Goal: Transaction & Acquisition: Purchase product/service

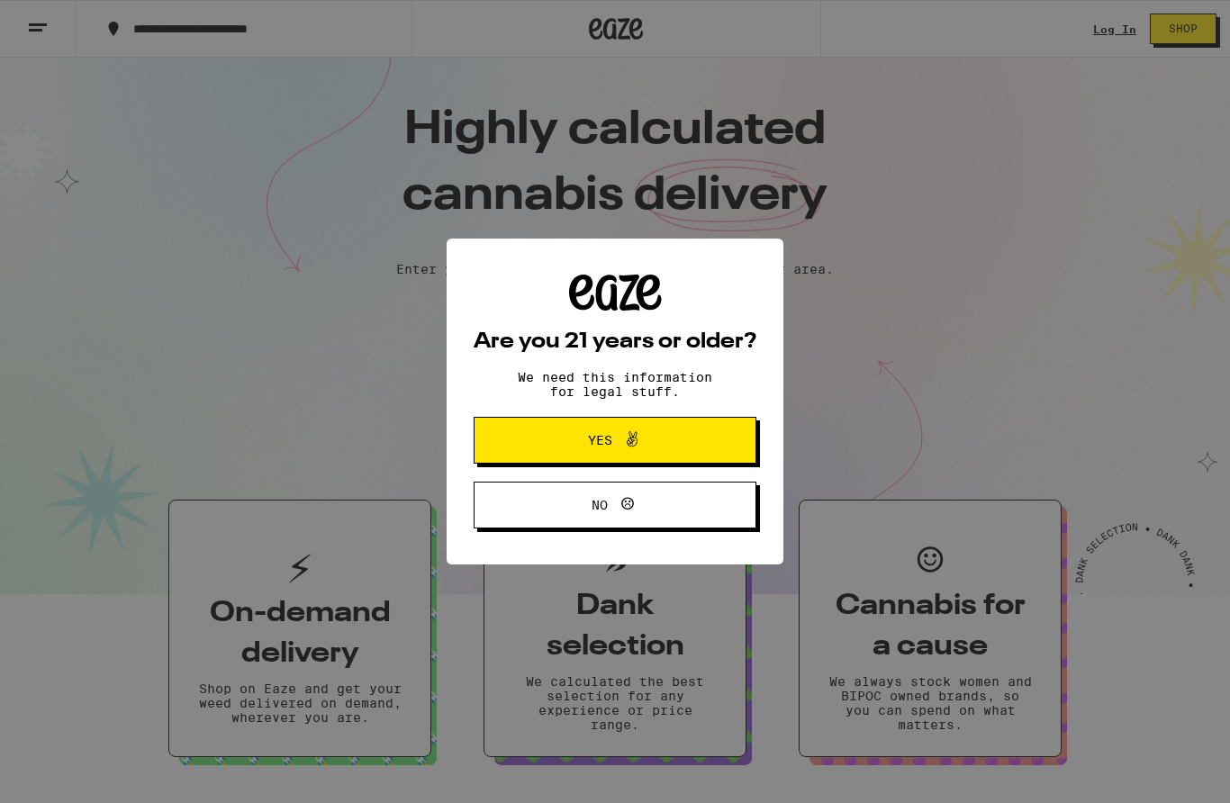
click at [670, 449] on span "Yes" at bounding box center [615, 440] width 137 height 23
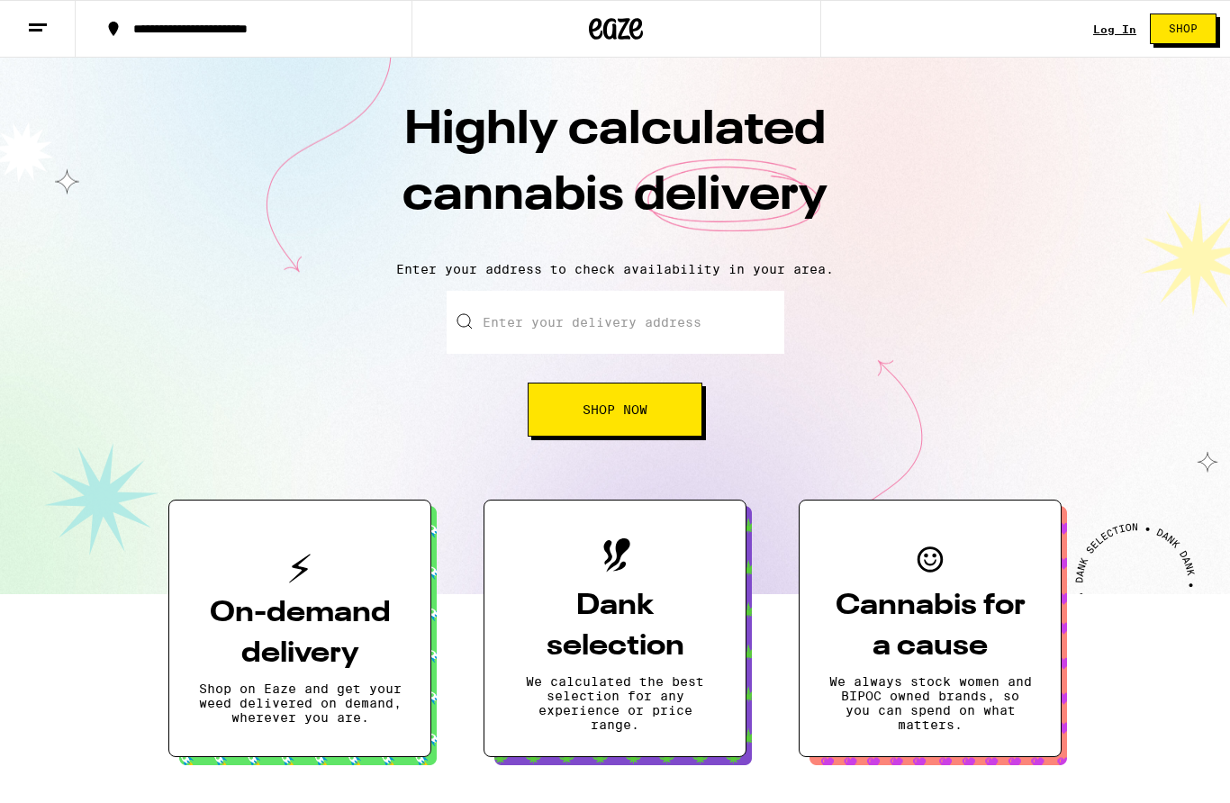
click at [1111, 33] on link "Log In" at bounding box center [1114, 29] width 43 height 12
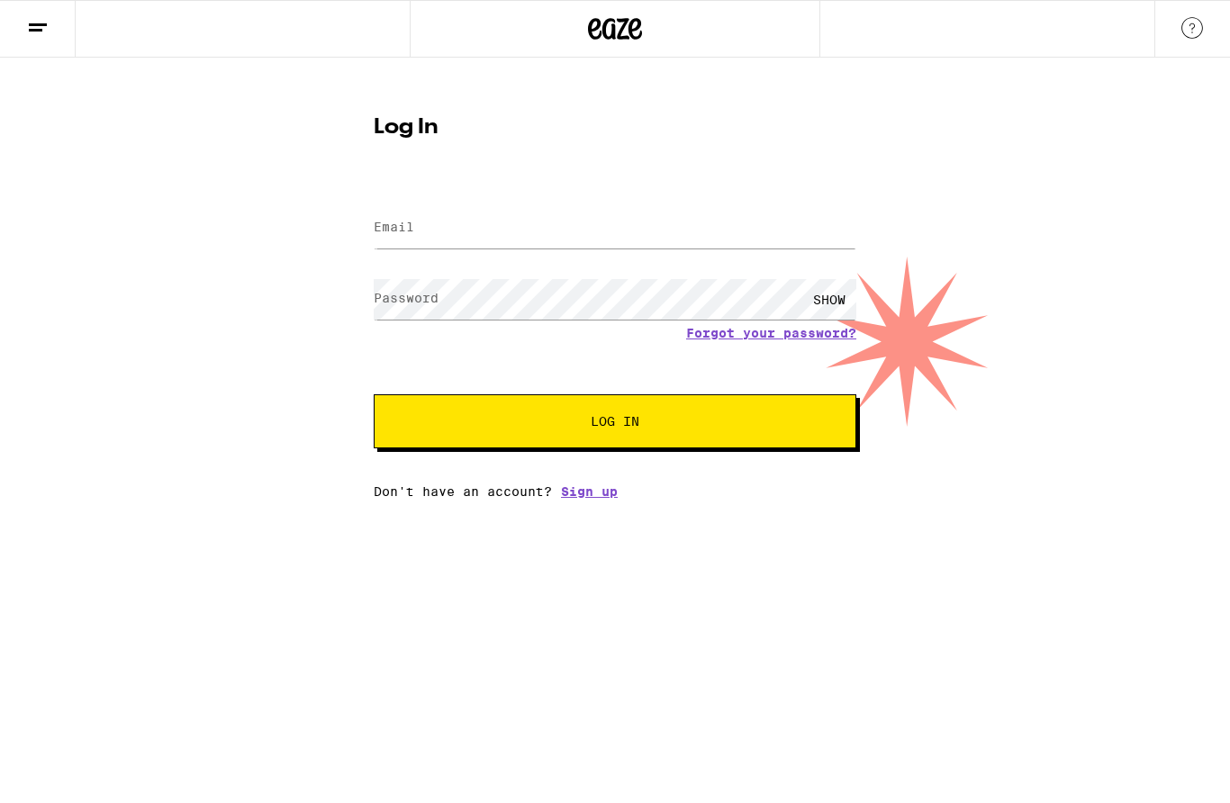
click at [505, 219] on input "Email" at bounding box center [615, 228] width 483 height 41
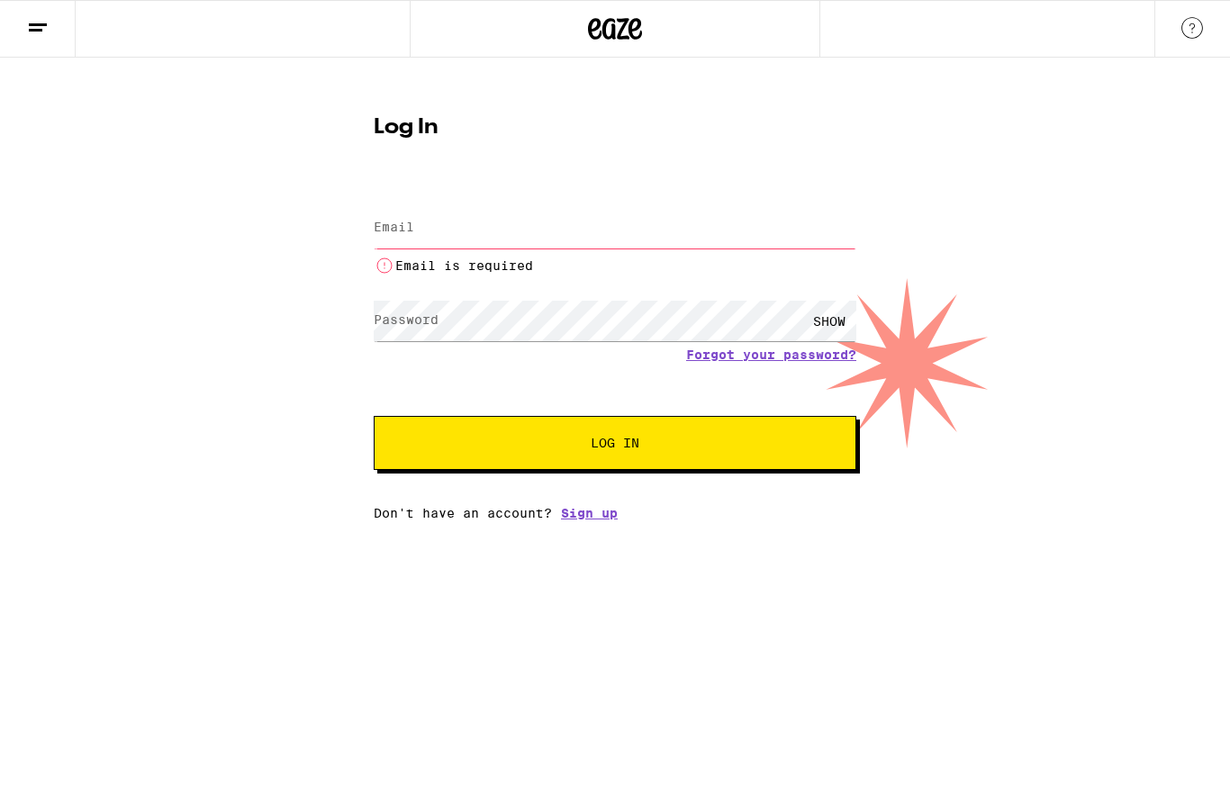
type input "[EMAIL_ADDRESS][DOMAIN_NAME]"
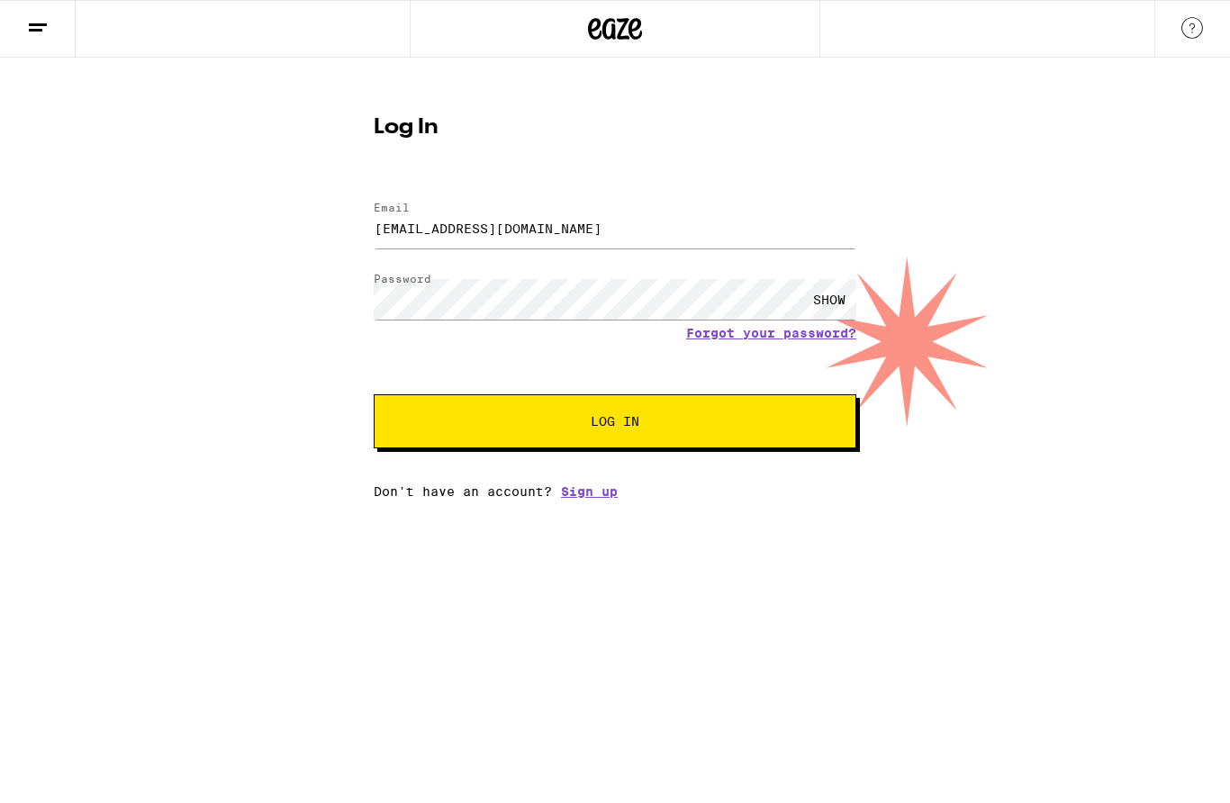
click at [792, 408] on button "Log In" at bounding box center [615, 422] width 483 height 54
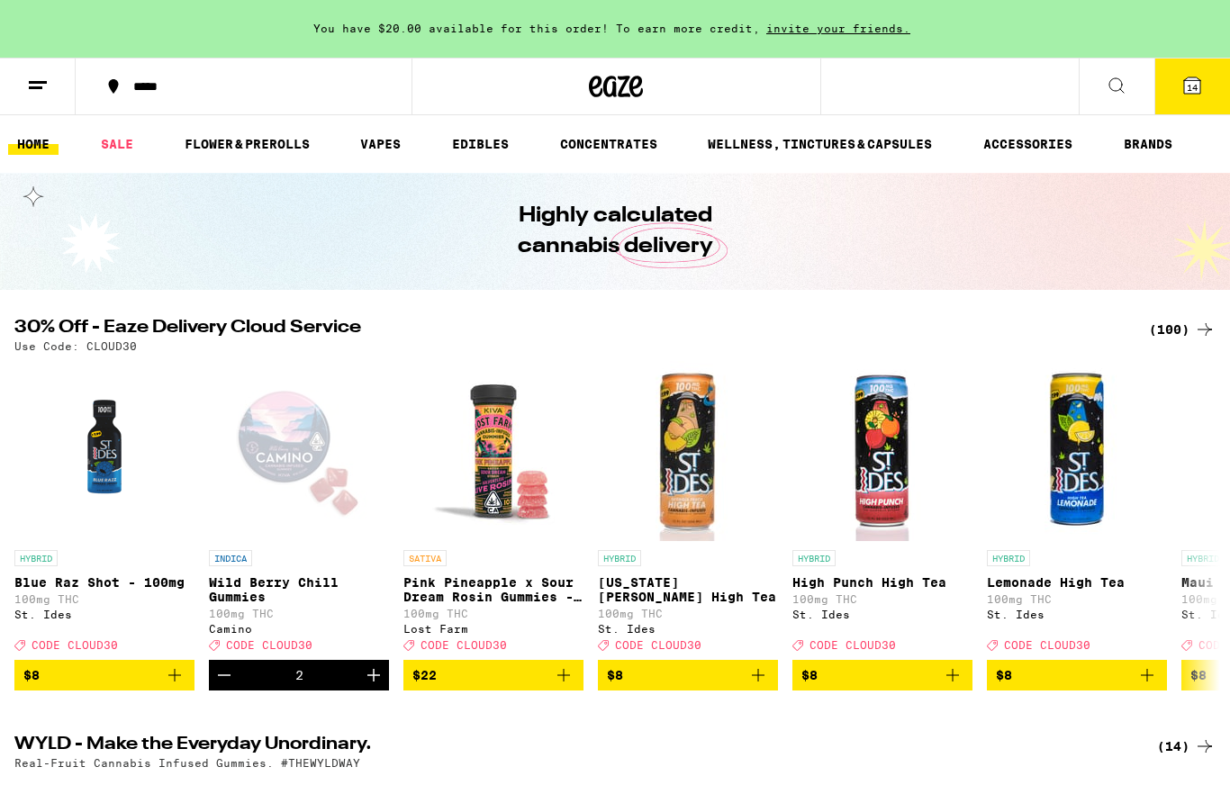
click at [1196, 327] on icon at bounding box center [1205, 330] width 22 height 22
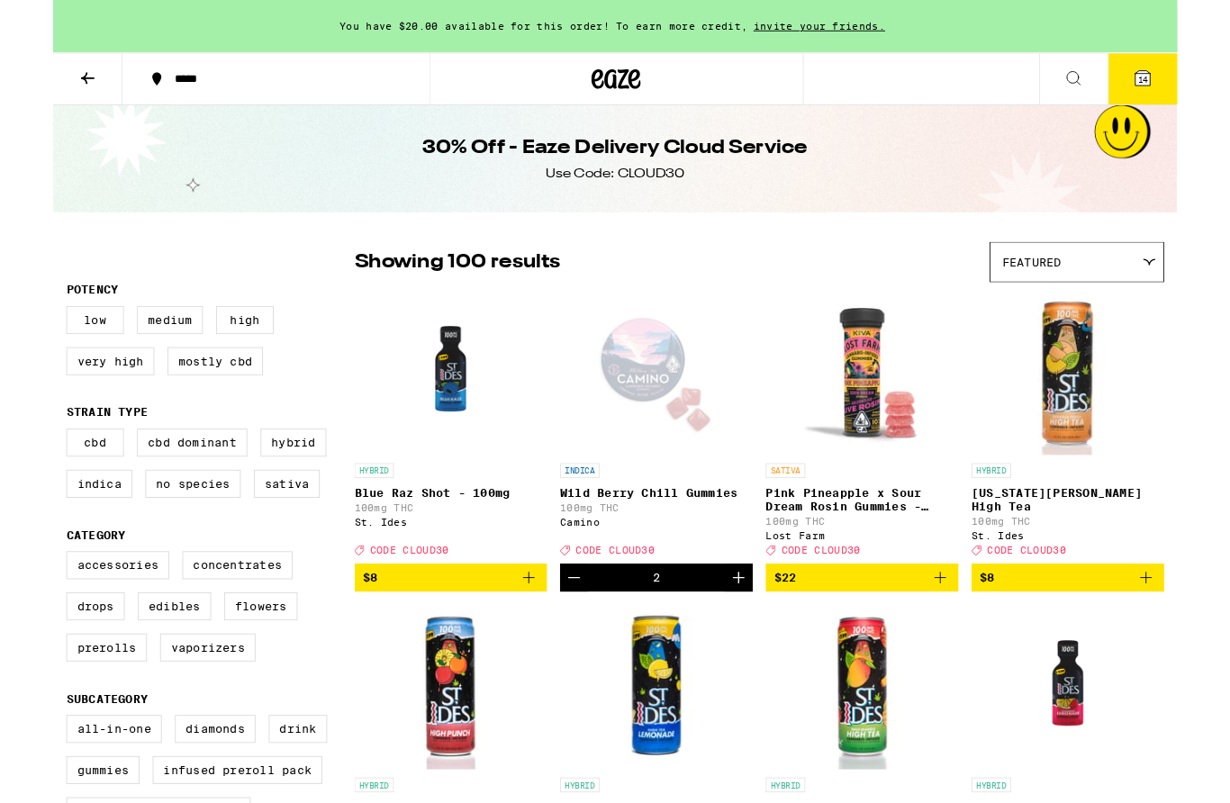
click at [759, 643] on icon "Increment" at bounding box center [750, 632] width 22 height 22
click at [556, 648] on button "Decrement" at bounding box center [570, 632] width 31 height 31
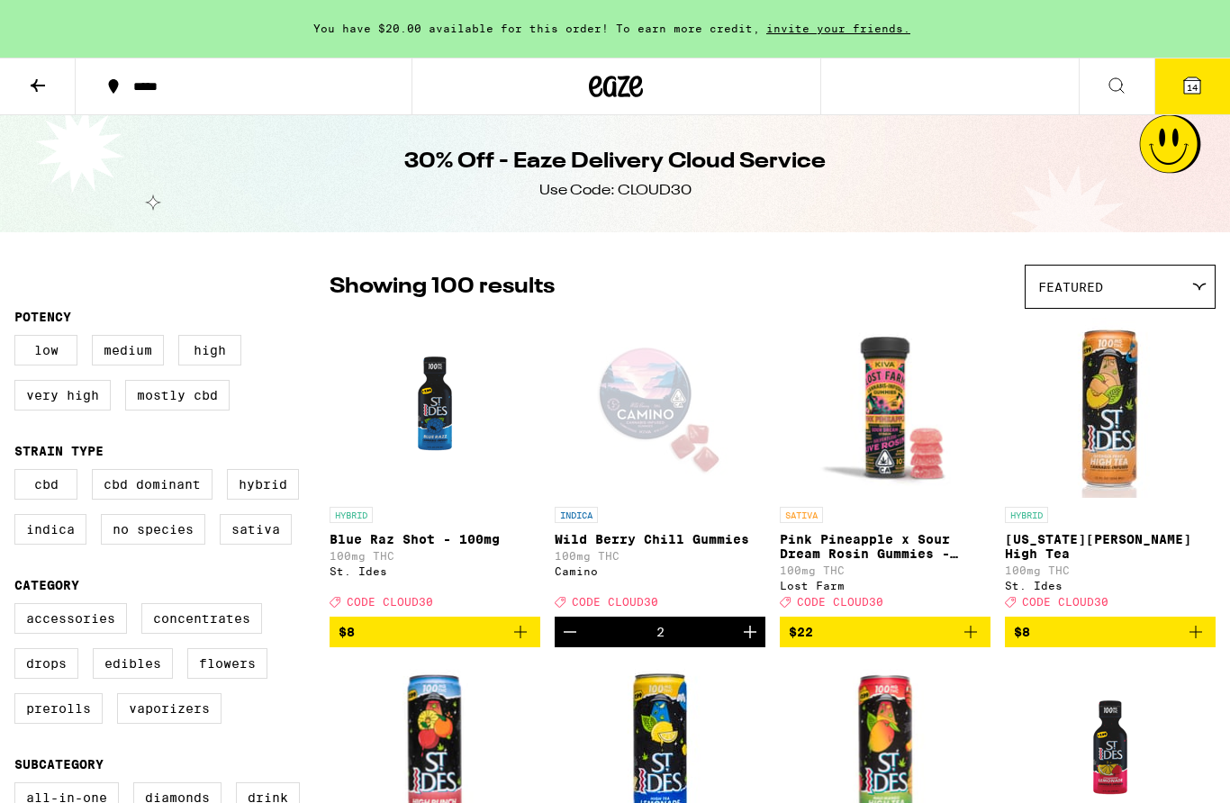
click at [1194, 93] on span "14" at bounding box center [1192, 87] width 11 height 11
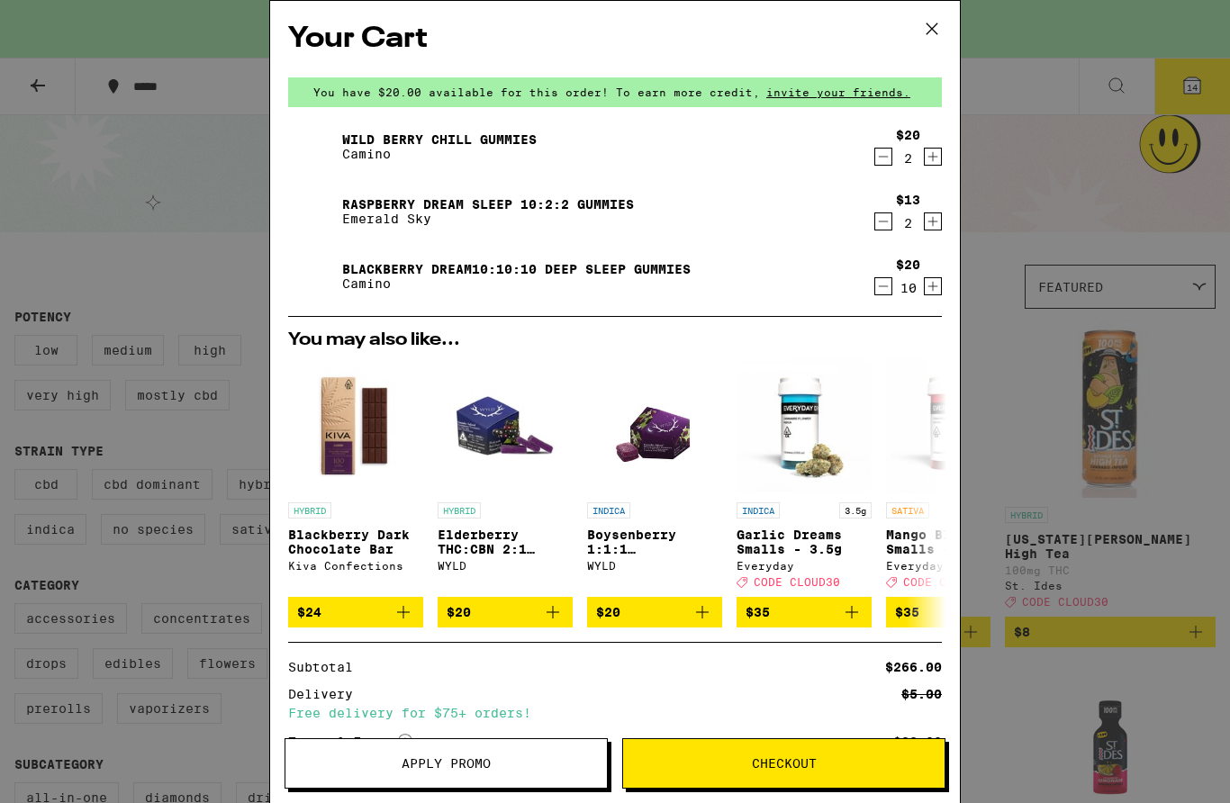
click at [875, 227] on icon "Decrement" at bounding box center [883, 222] width 16 height 22
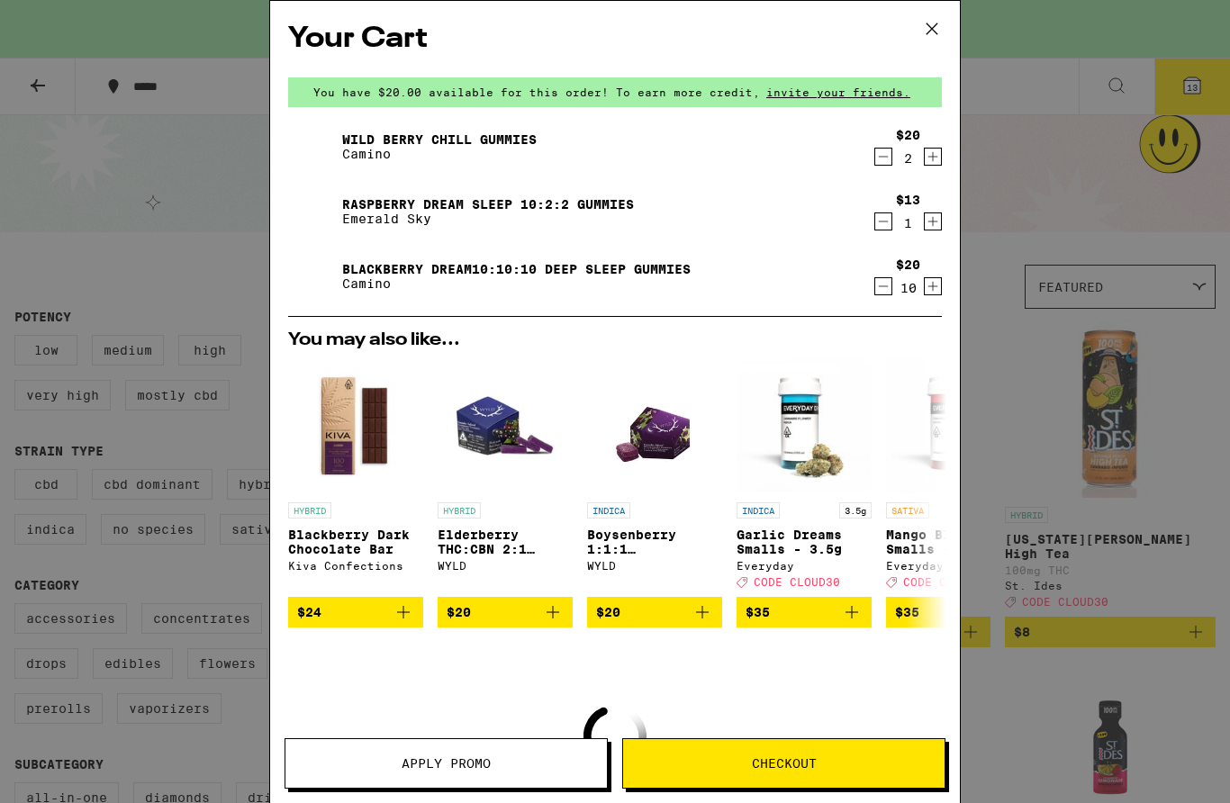
click at [883, 227] on icon "Decrement" at bounding box center [883, 222] width 16 height 22
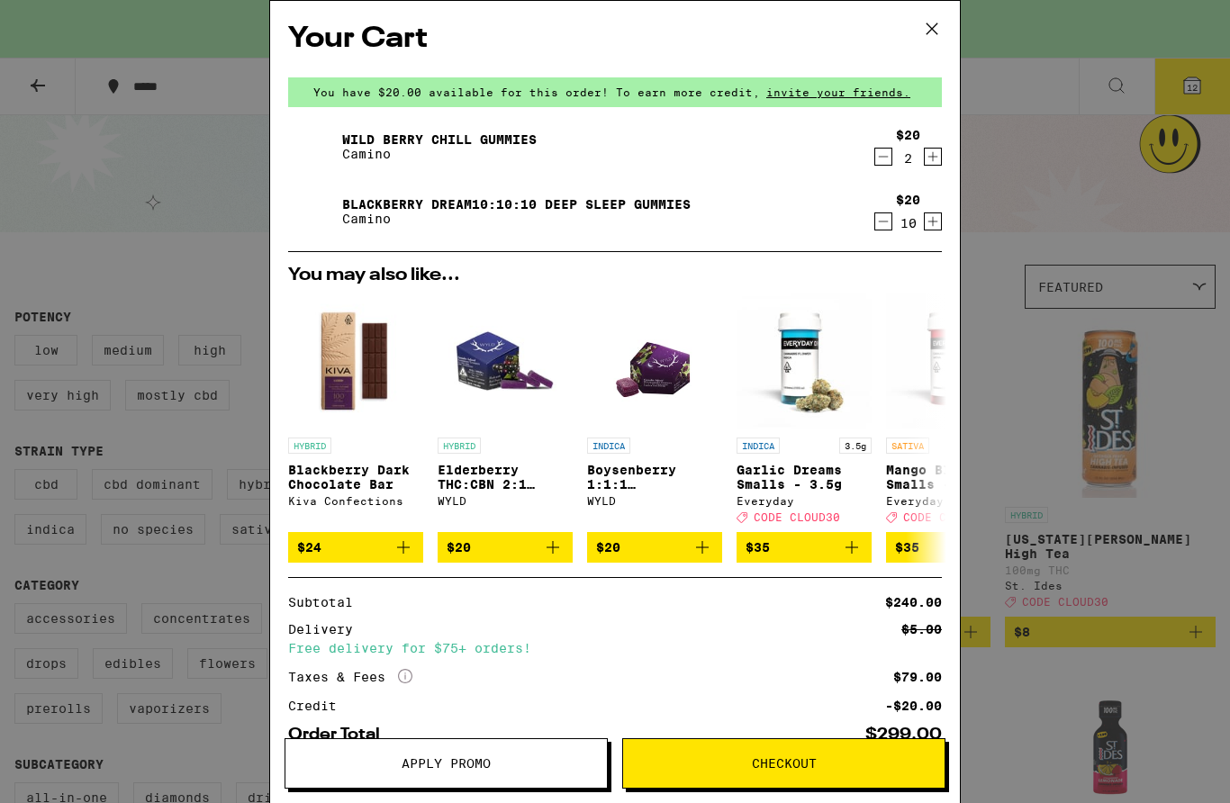
click at [933, 22] on icon at bounding box center [932, 28] width 27 height 27
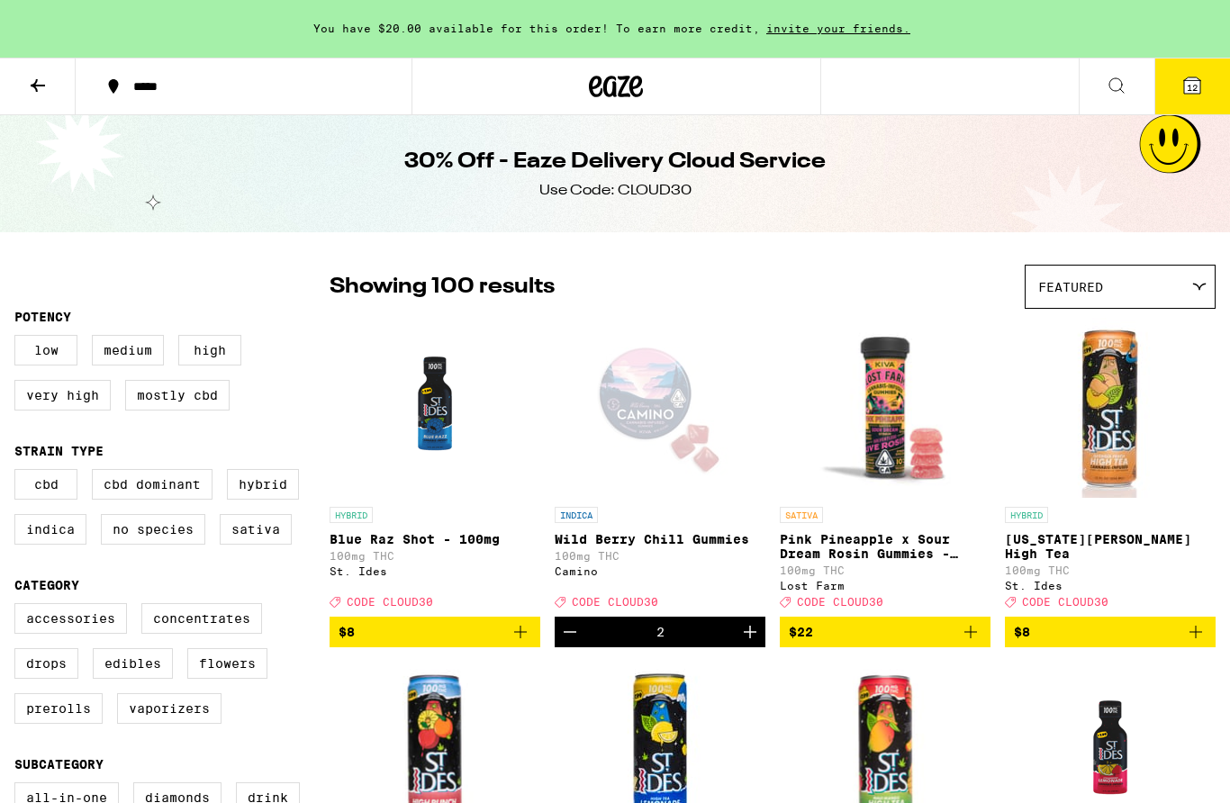
click at [26, 77] on button at bounding box center [38, 87] width 76 height 57
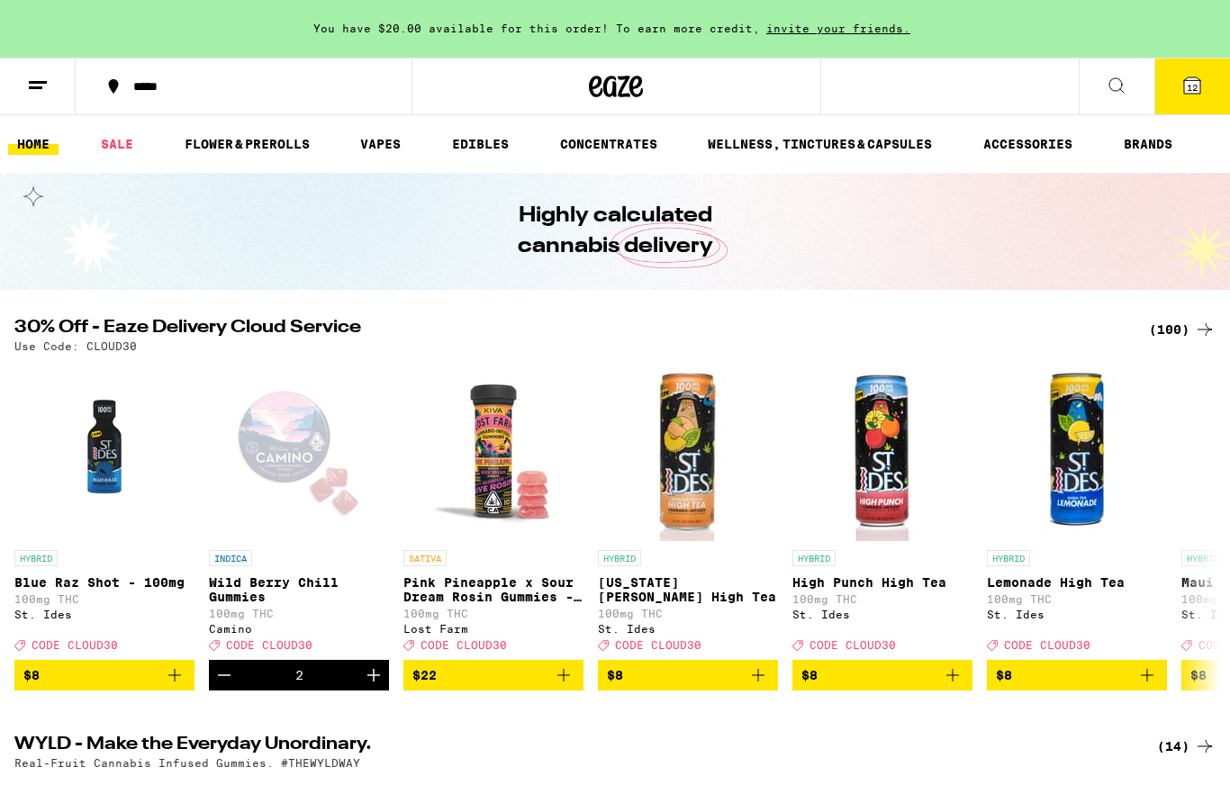
click at [259, 154] on link "FLOWER & PREROLLS" at bounding box center [247, 144] width 143 height 22
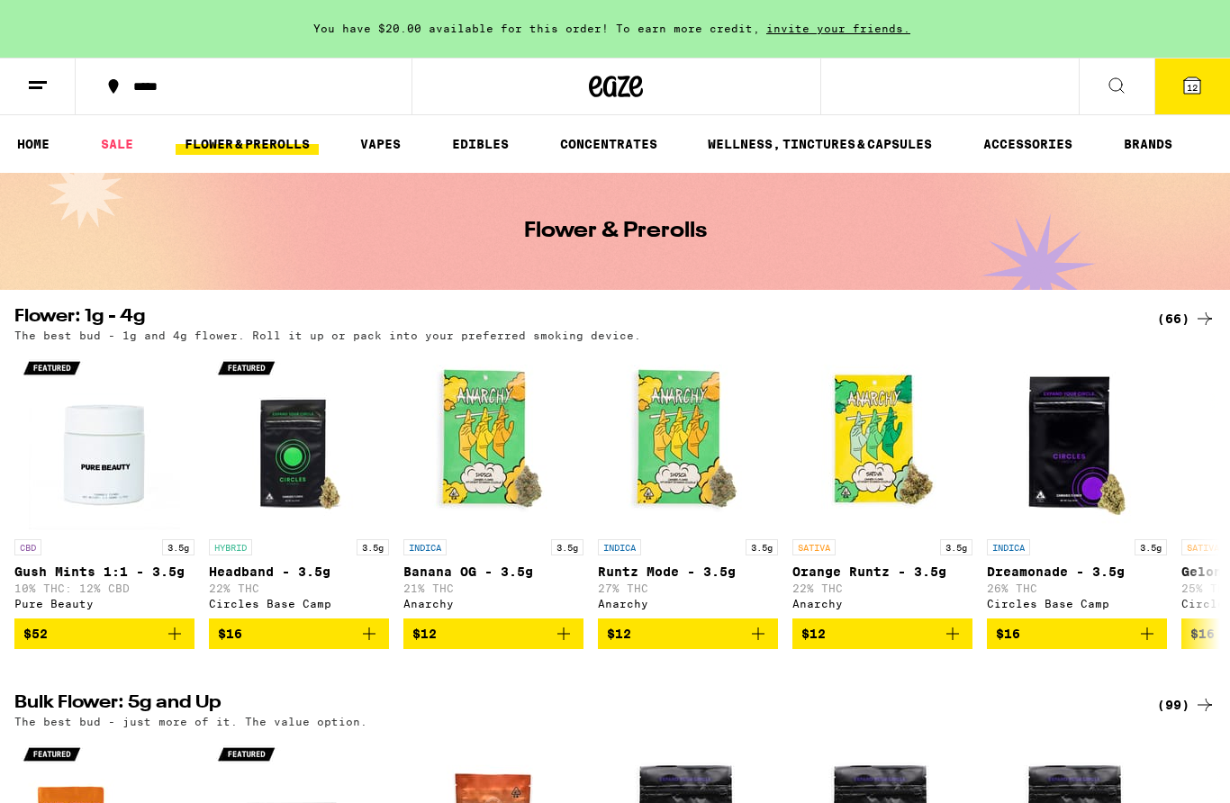
click at [1200, 314] on icon at bounding box center [1205, 319] width 22 height 22
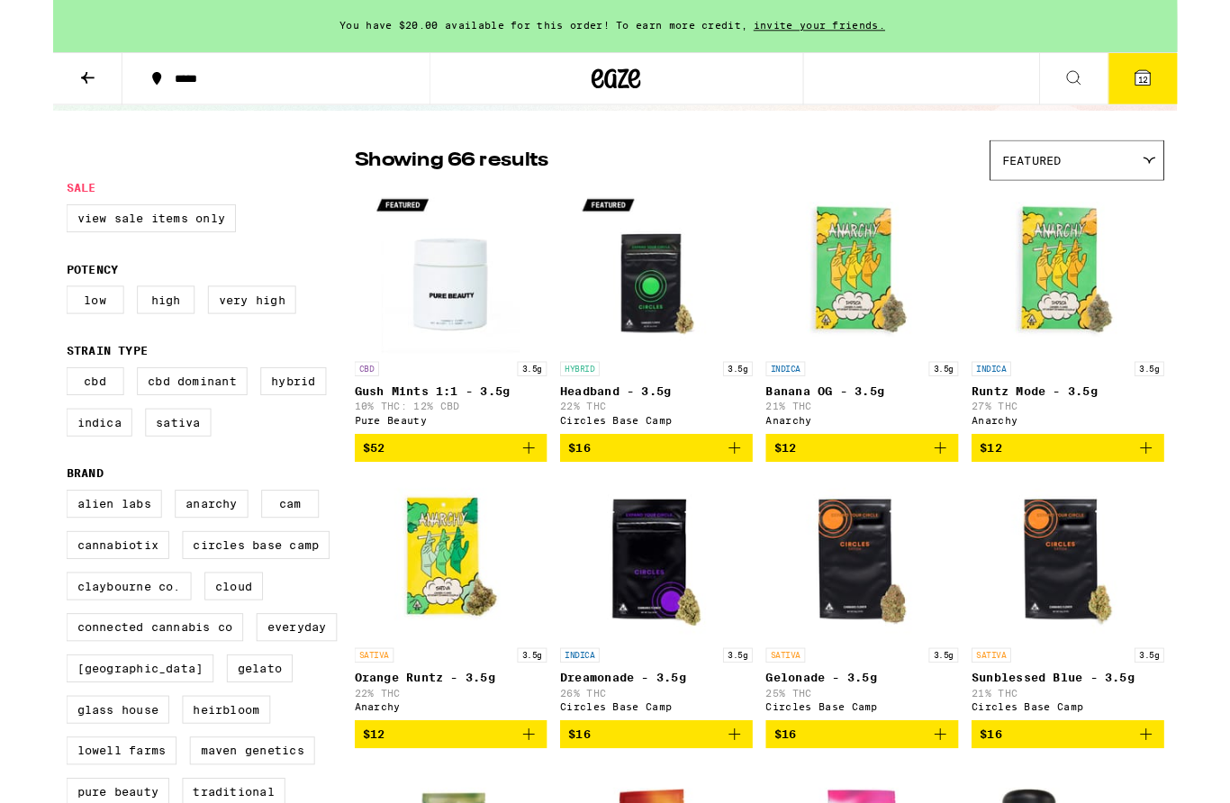
scroll to position [115, 0]
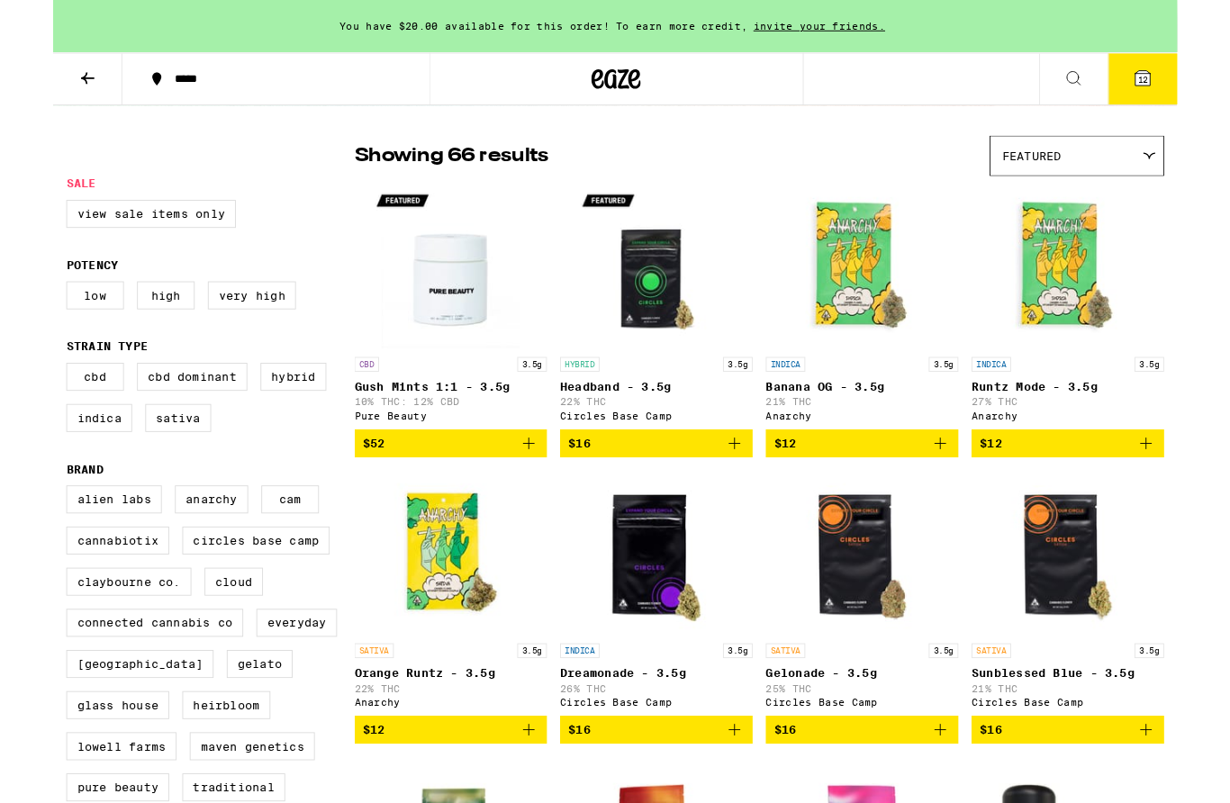
click at [205, 607] on label "Circles Base Camp" at bounding box center [221, 591] width 161 height 31
click at [19, 535] on input "Circles Base Camp" at bounding box center [18, 534] width 1 height 1
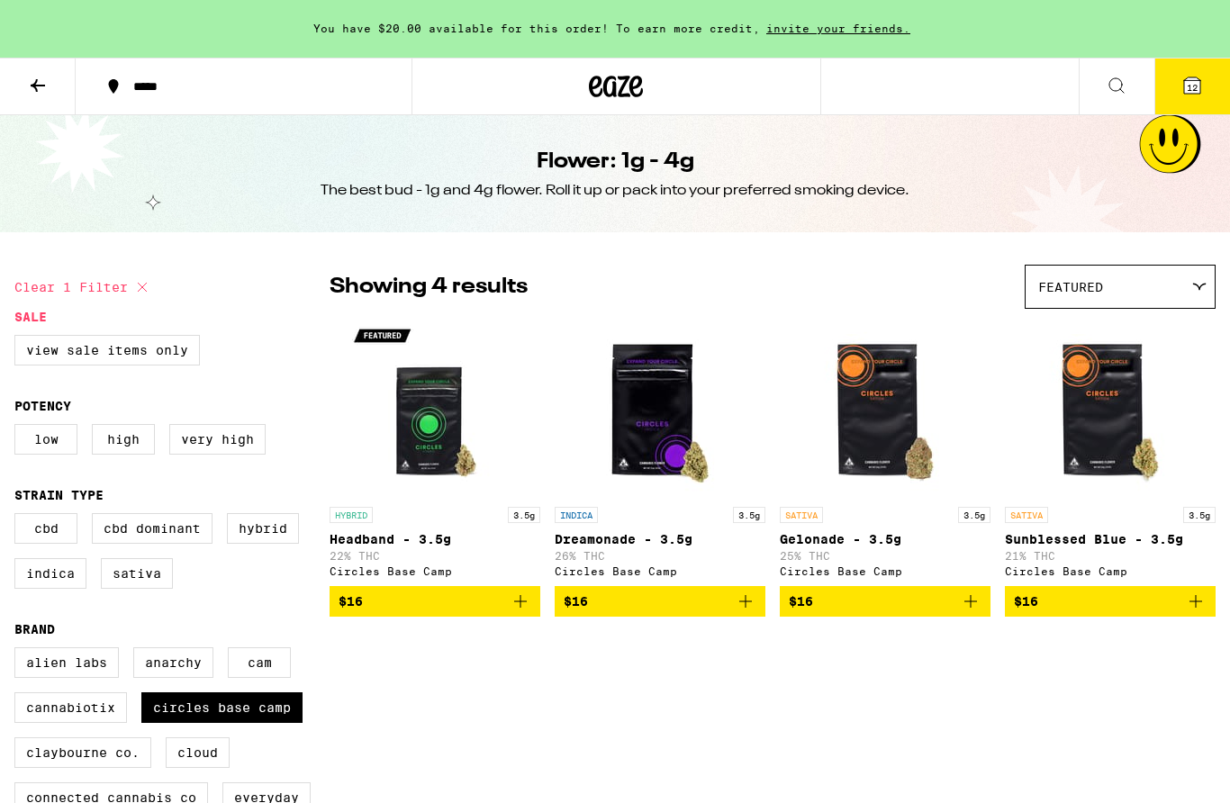
click at [153, 288] on icon at bounding box center [143, 288] width 22 height 22
checkbox input "false"
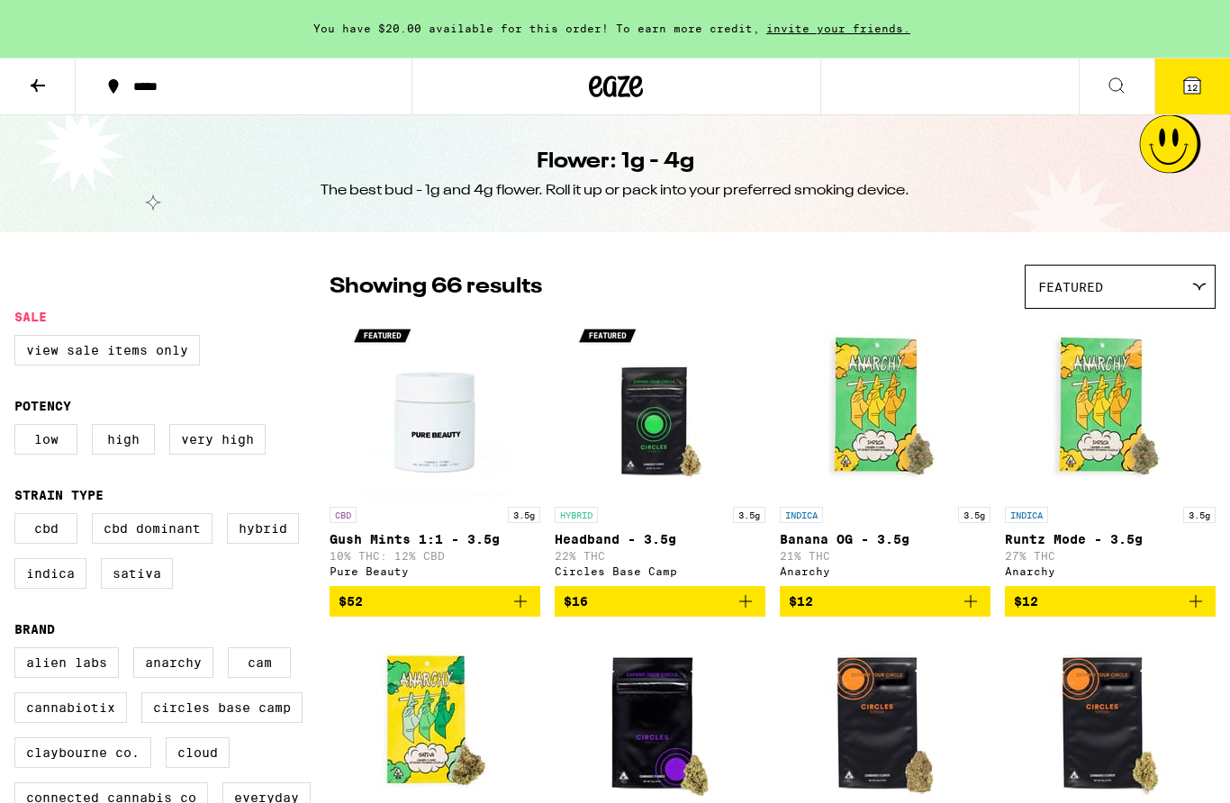
click at [37, 81] on icon at bounding box center [38, 85] width 14 height 13
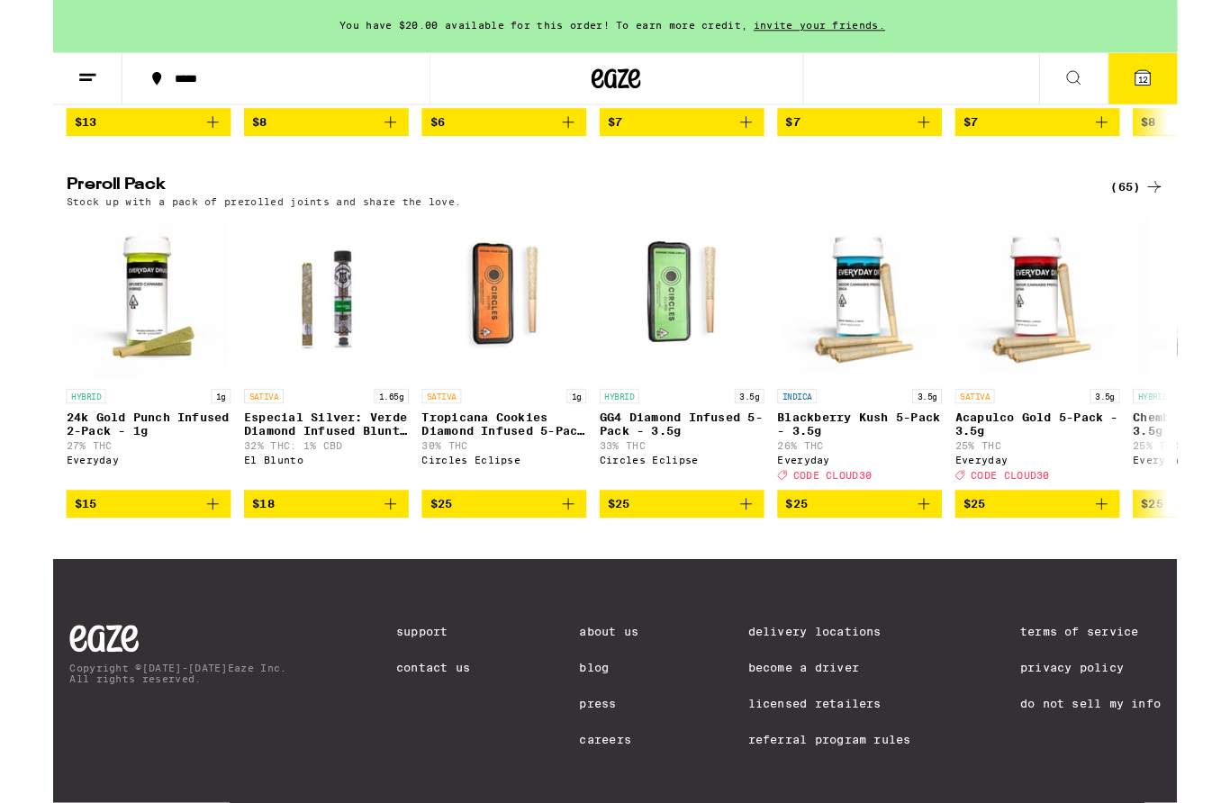
scroll to position [1318, 0]
click at [1184, 216] on div "(65)" at bounding box center [1186, 206] width 59 height 22
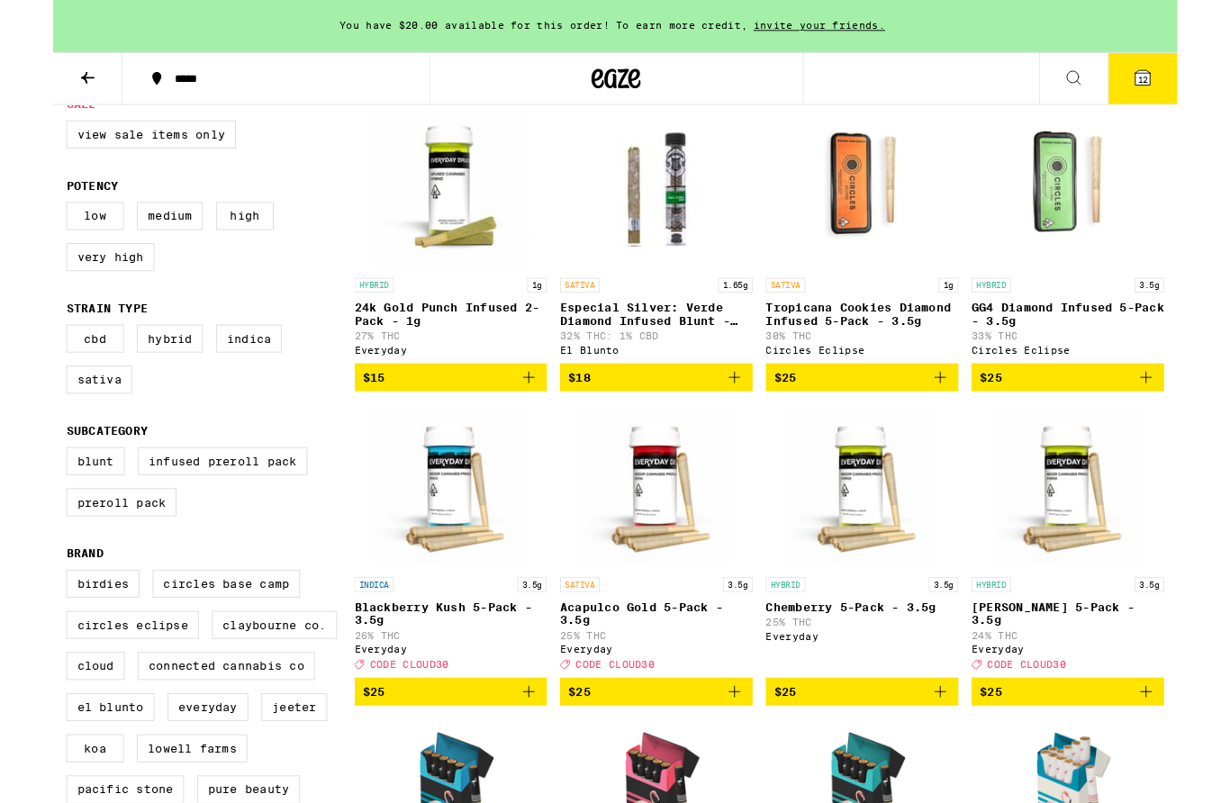
scroll to position [204, 0]
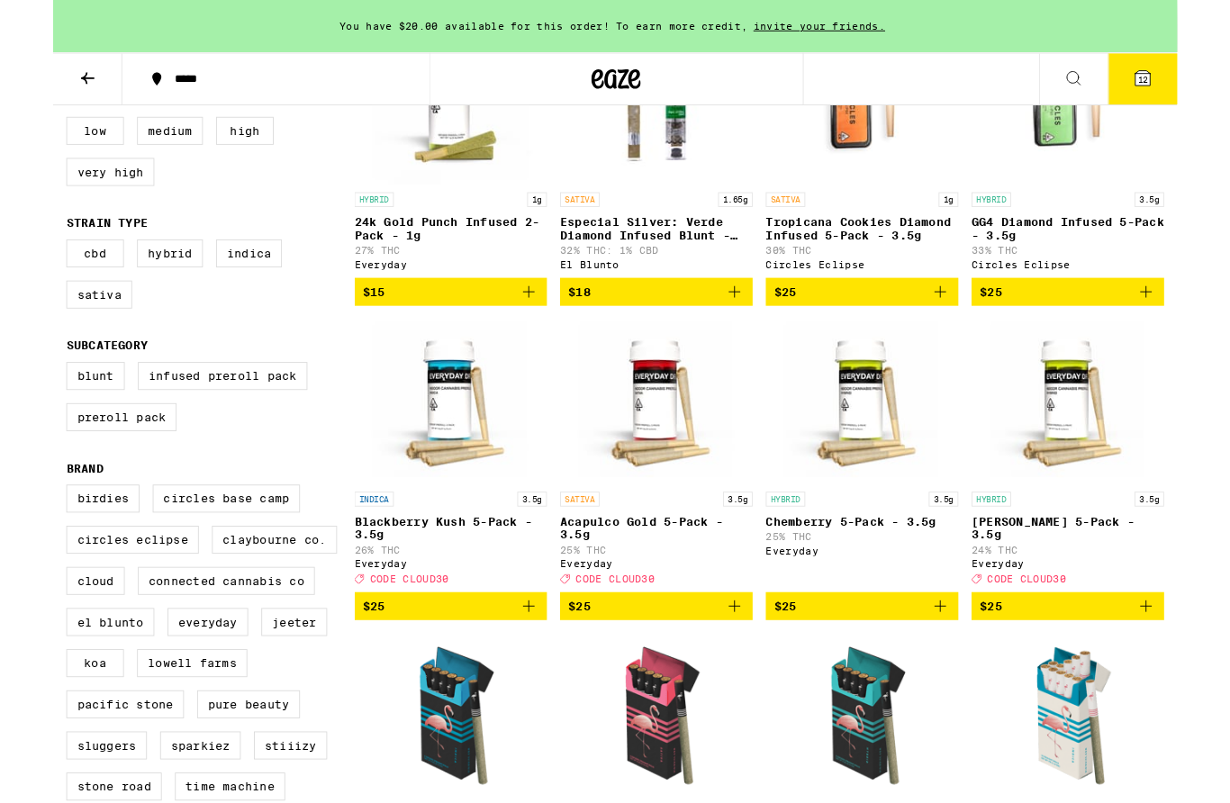
click at [159, 561] on label "Circles Base Camp" at bounding box center [189, 546] width 161 height 31
click at [19, 534] on input "Circles Base Camp" at bounding box center [18, 533] width 1 height 1
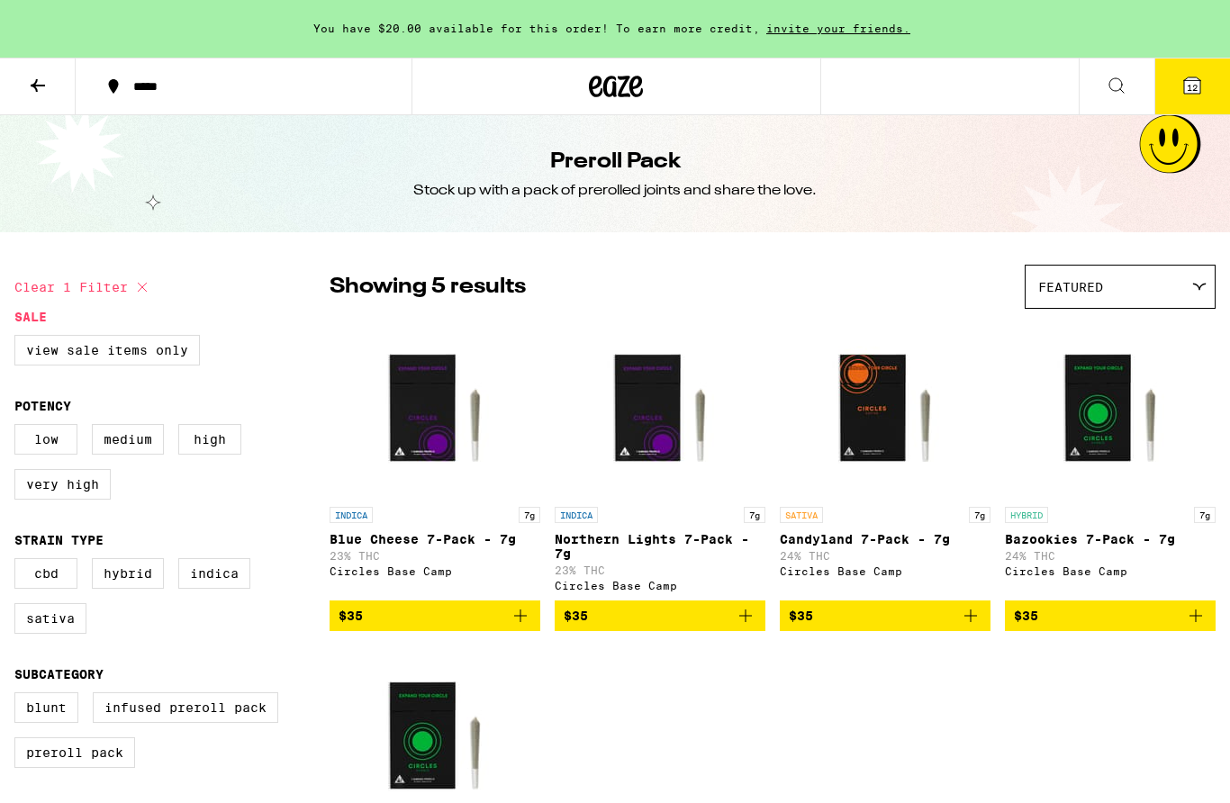
click at [98, 289] on button "Clear 1 filter" at bounding box center [83, 287] width 139 height 45
checkbox input "false"
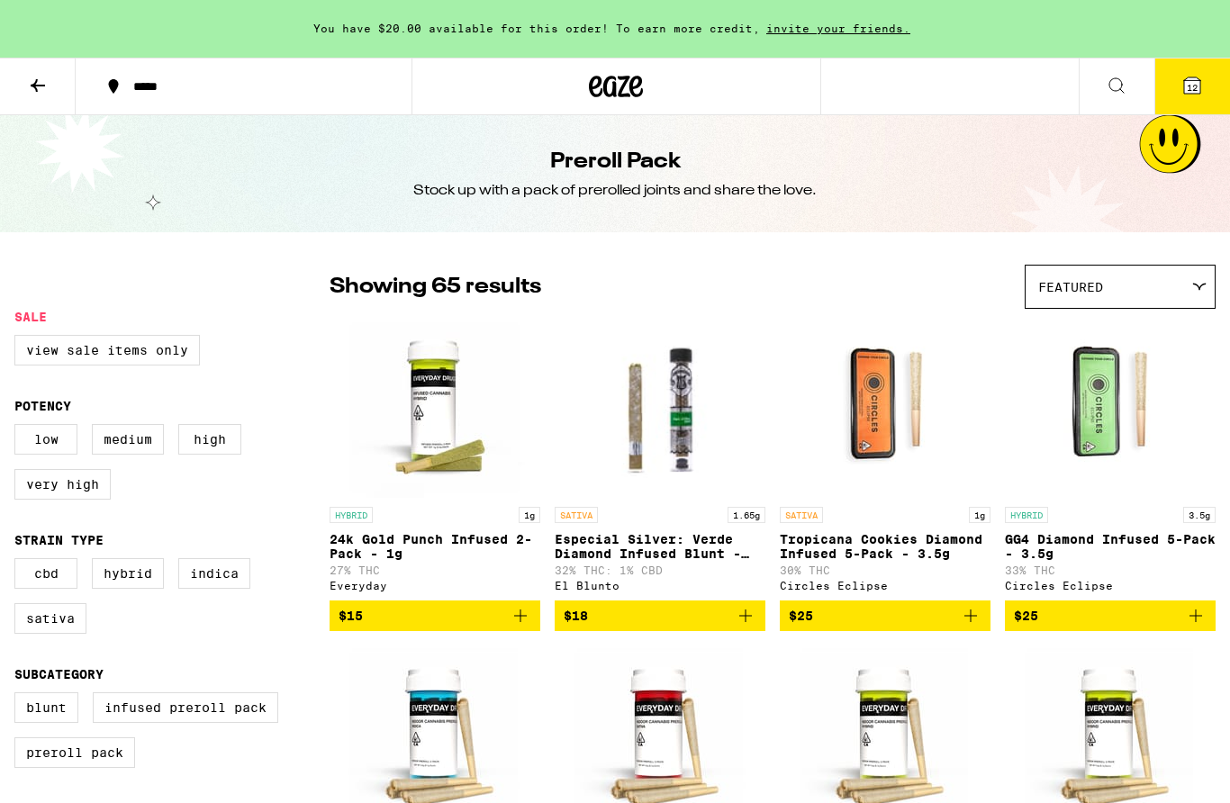
click at [868, 551] on p "Tropicana Cookies Diamond Infused 5-Pack - 3.5g" at bounding box center [885, 546] width 211 height 29
click at [1100, 556] on p "GG4 Diamond Infused 5-Pack - 3.5g" at bounding box center [1110, 546] width 211 height 29
click at [1120, 422] on img "Open page for GG4 Diamond Infused 5-Pack - 3.5g from Circles Eclipse" at bounding box center [1111, 408] width 180 height 180
click at [893, 395] on img "Open page for Tropicana Cookies Diamond Infused 5-Pack - 3.5g from Circles Ecli…" at bounding box center [885, 408] width 180 height 180
click at [863, 414] on img "Open page for Tropicana Cookies Diamond Infused 5-Pack - 3.5g from Circles Ecli…" at bounding box center [885, 408] width 180 height 180
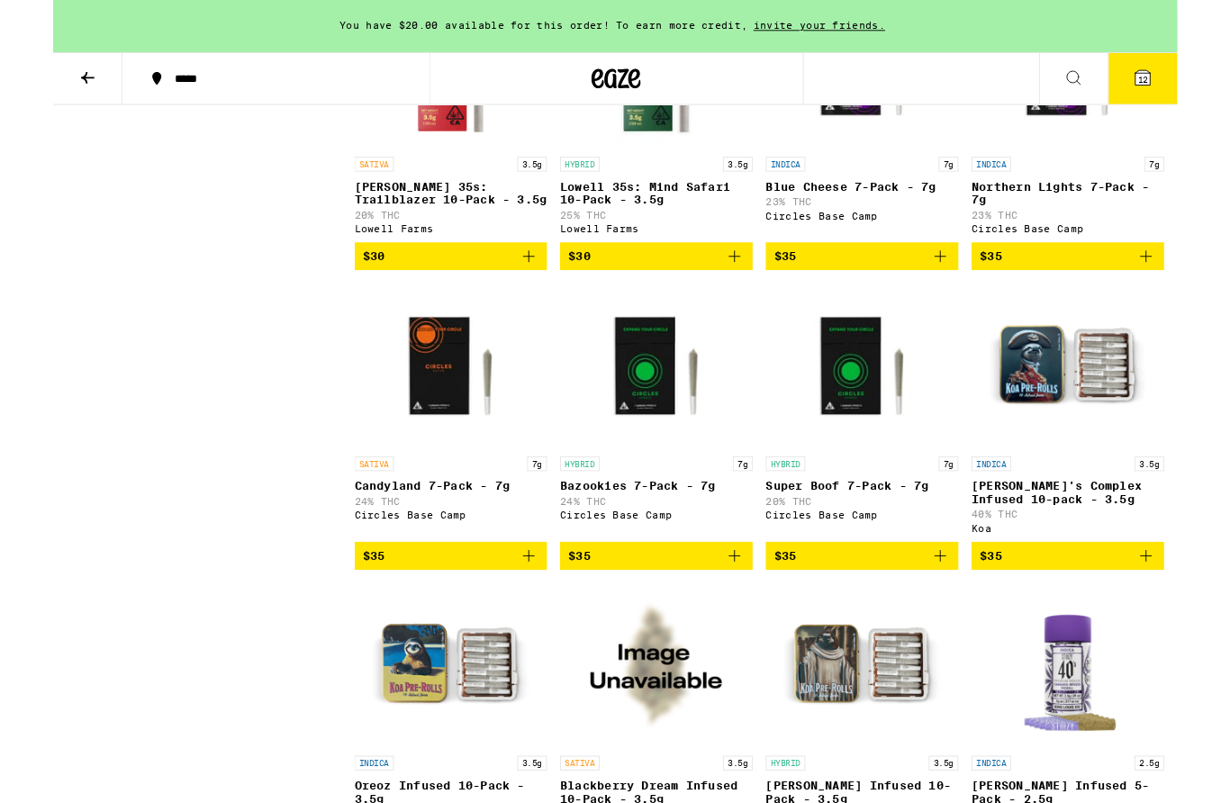
scroll to position [2025, 0]
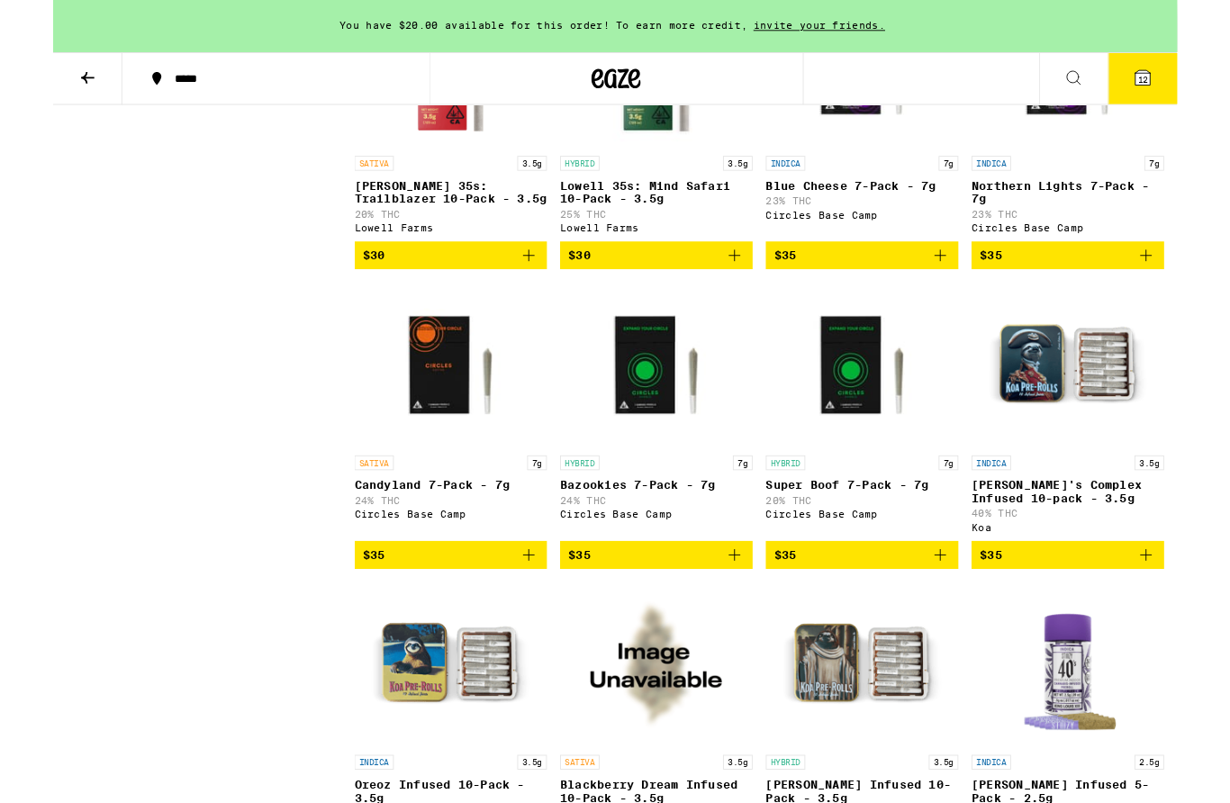
click at [418, 554] on p "24% THC" at bounding box center [435, 548] width 211 height 12
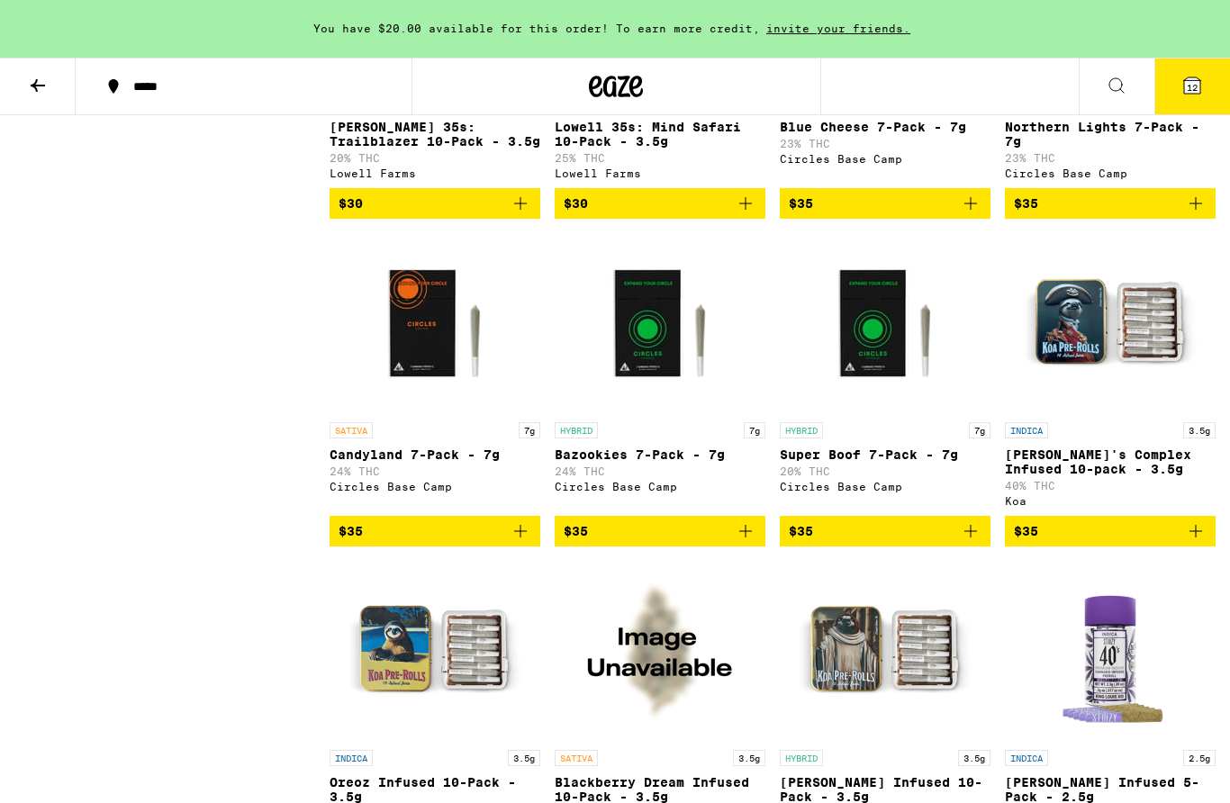
scroll to position [2026, 0]
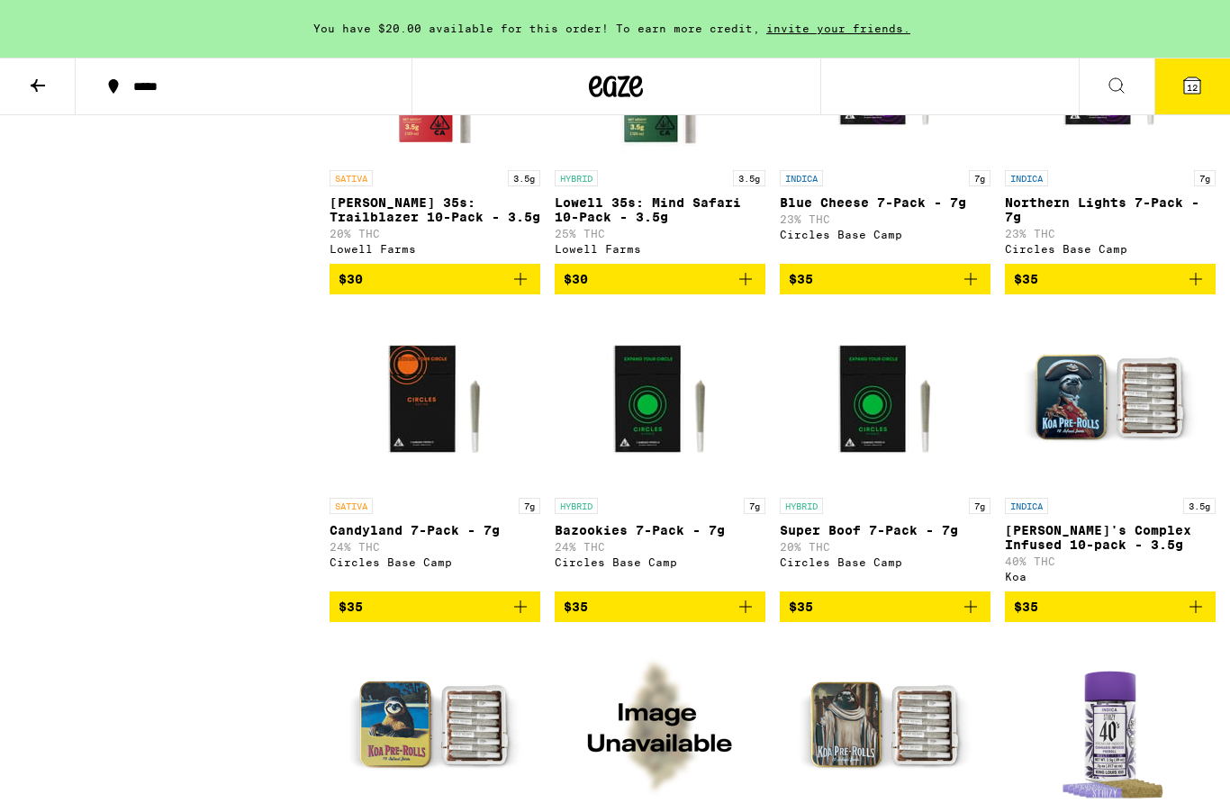
click at [458, 484] on img "Open page for Candyland 7-Pack - 7g from Circles Base Camp" at bounding box center [435, 399] width 180 height 180
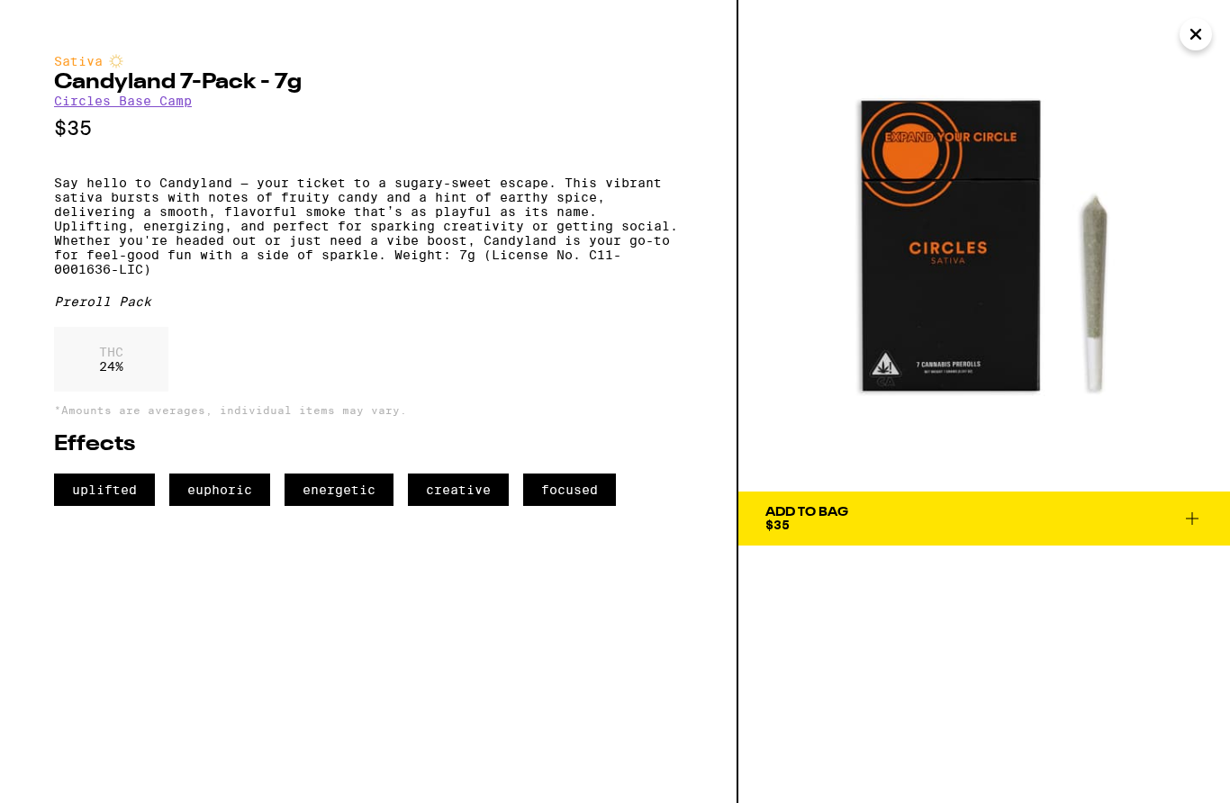
click at [1195, 519] on icon at bounding box center [1192, 519] width 13 height 13
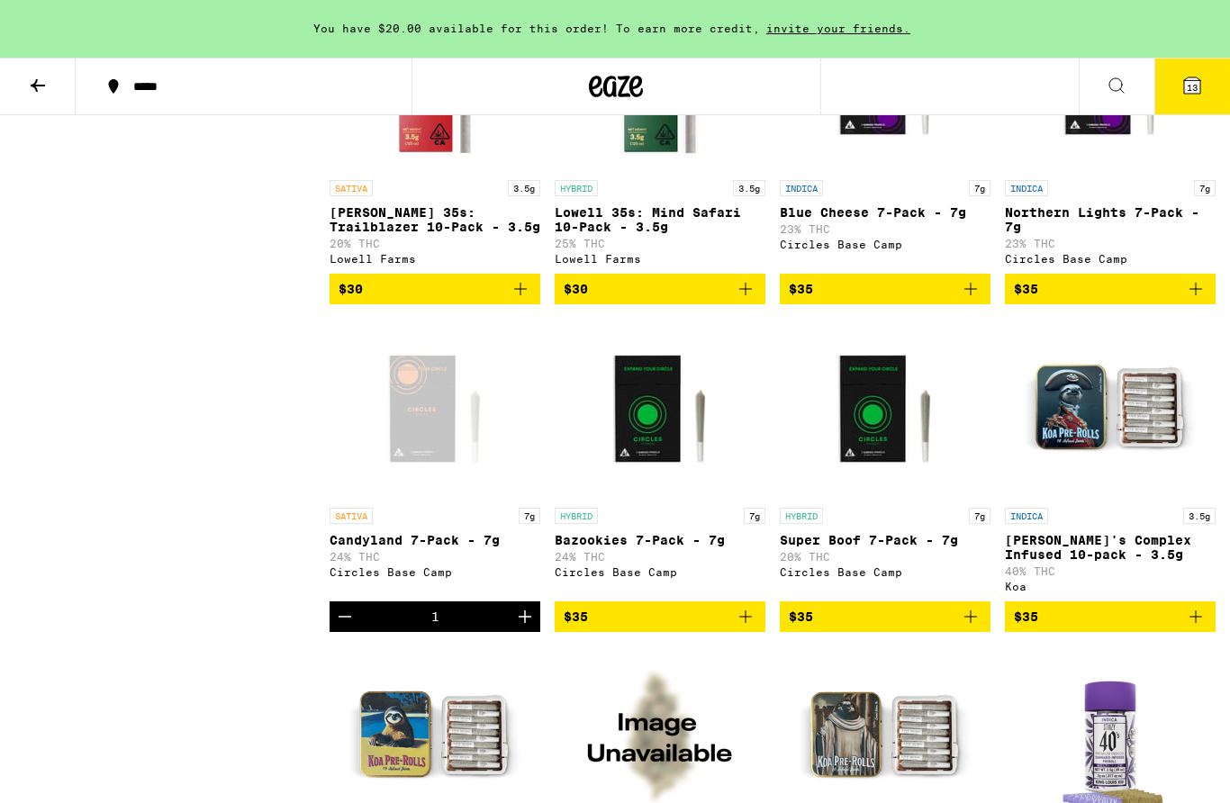
scroll to position [2015, 0]
click at [40, 87] on icon at bounding box center [38, 86] width 22 height 22
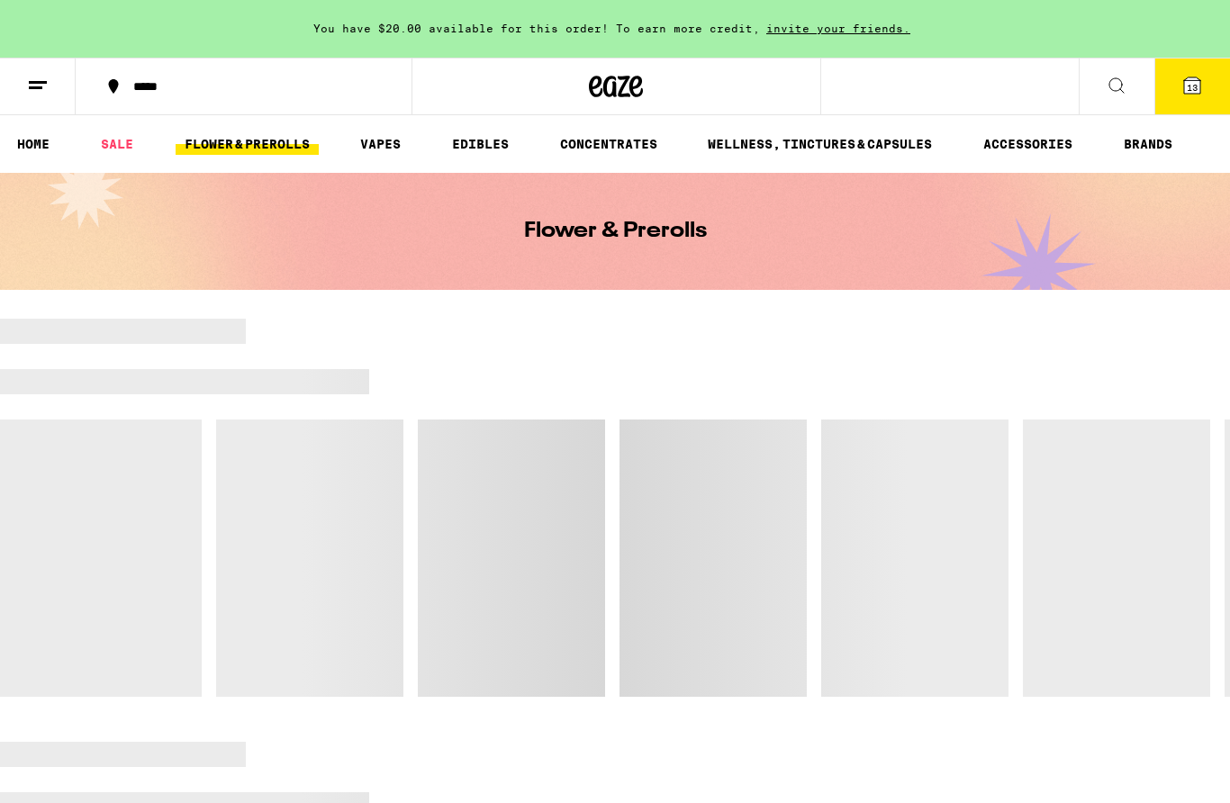
click at [33, 144] on link "HOME" at bounding box center [33, 144] width 50 height 22
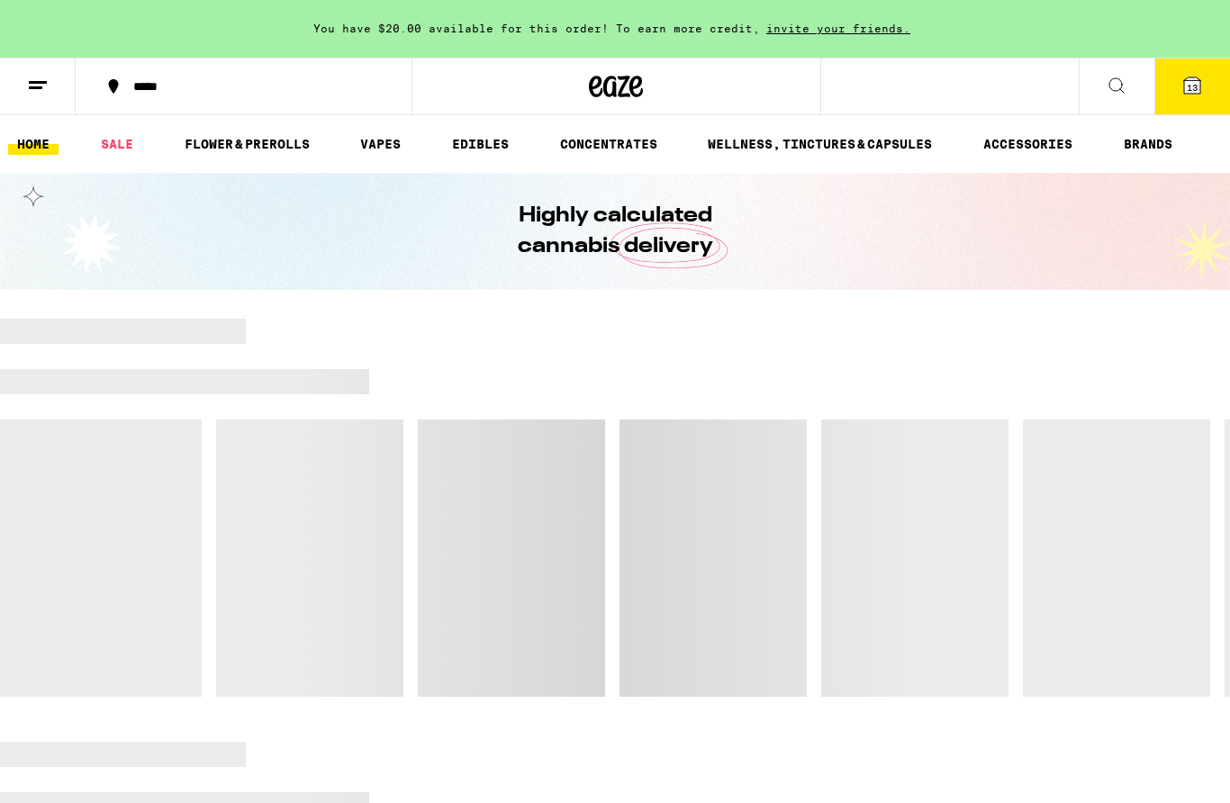
click at [378, 149] on link "VAPES" at bounding box center [380, 144] width 59 height 22
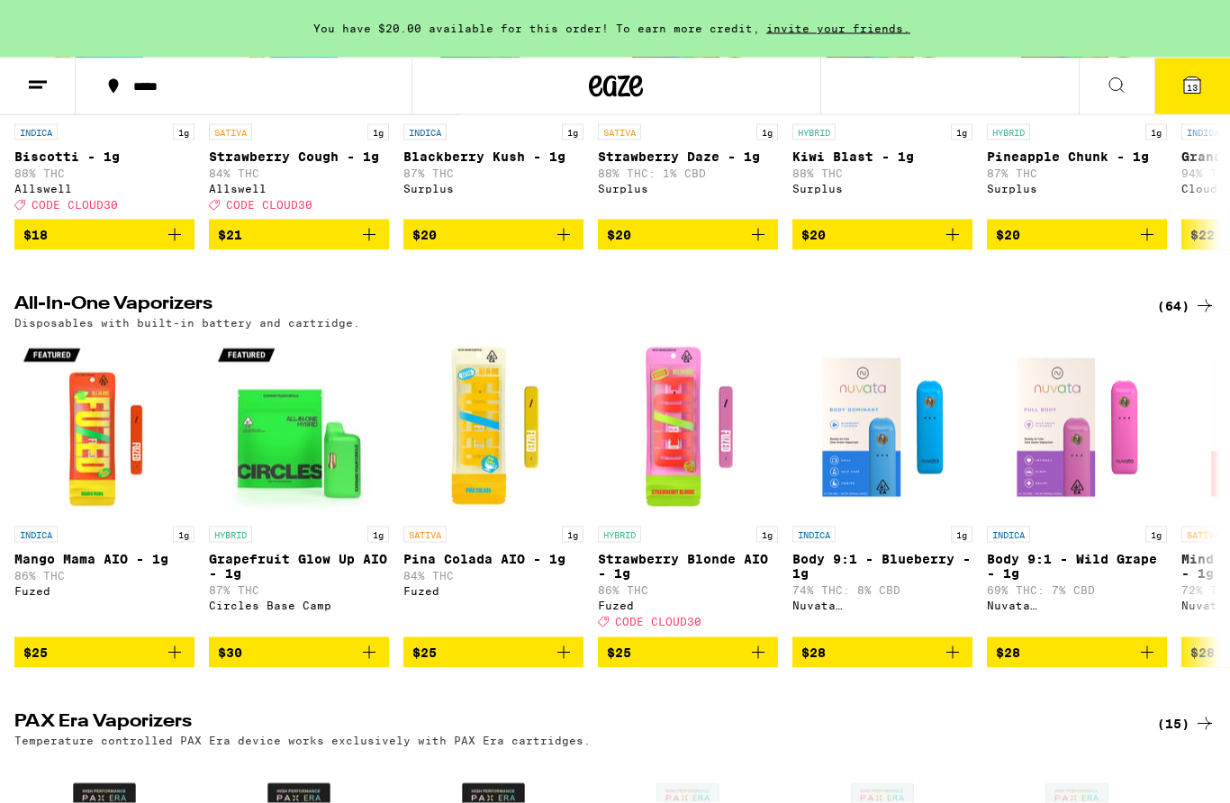
click at [1202, 317] on icon at bounding box center [1205, 306] width 22 height 22
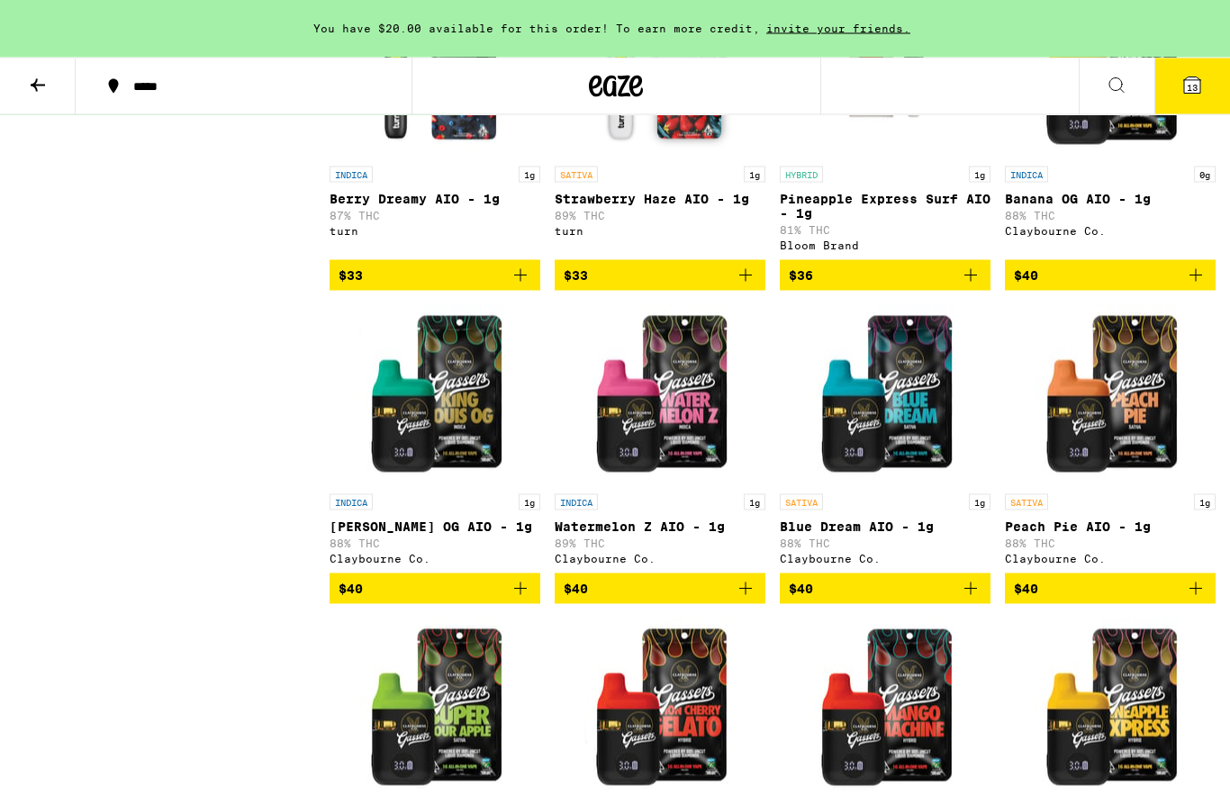
scroll to position [3866, 0]
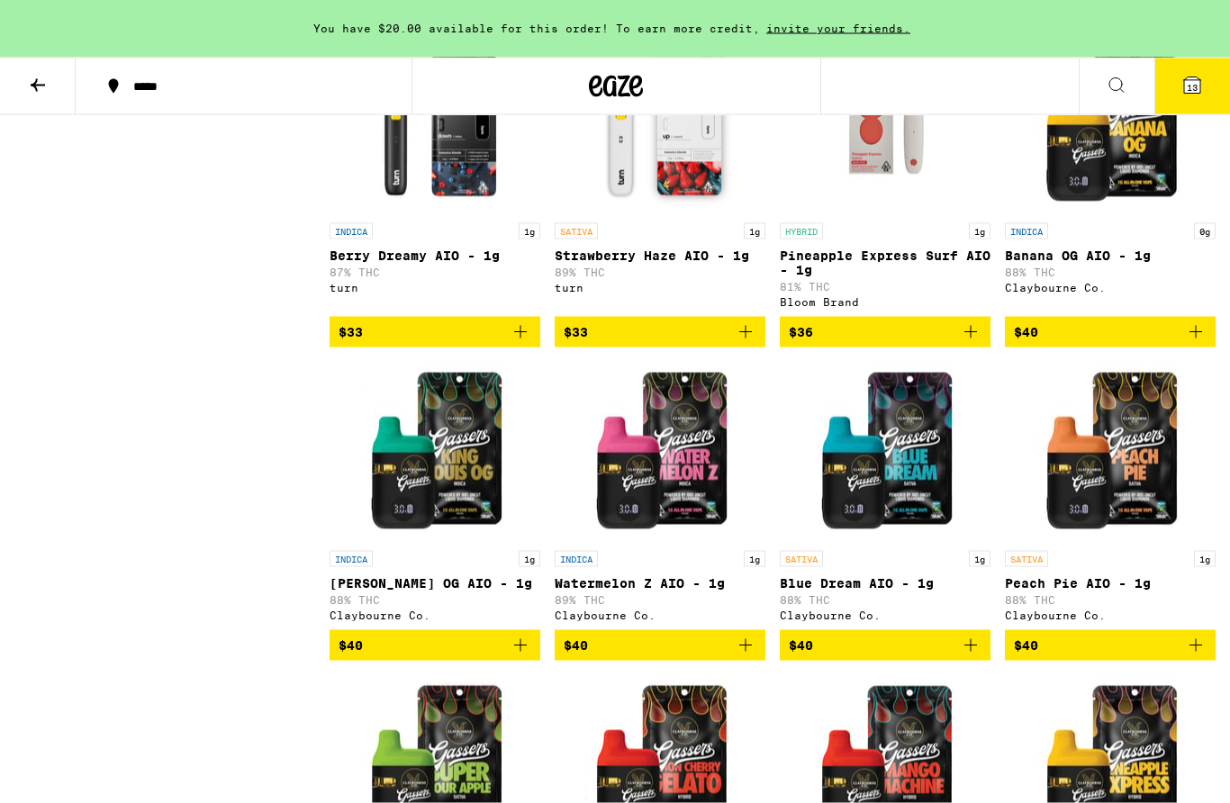
click at [38, 80] on icon at bounding box center [38, 86] width 22 height 22
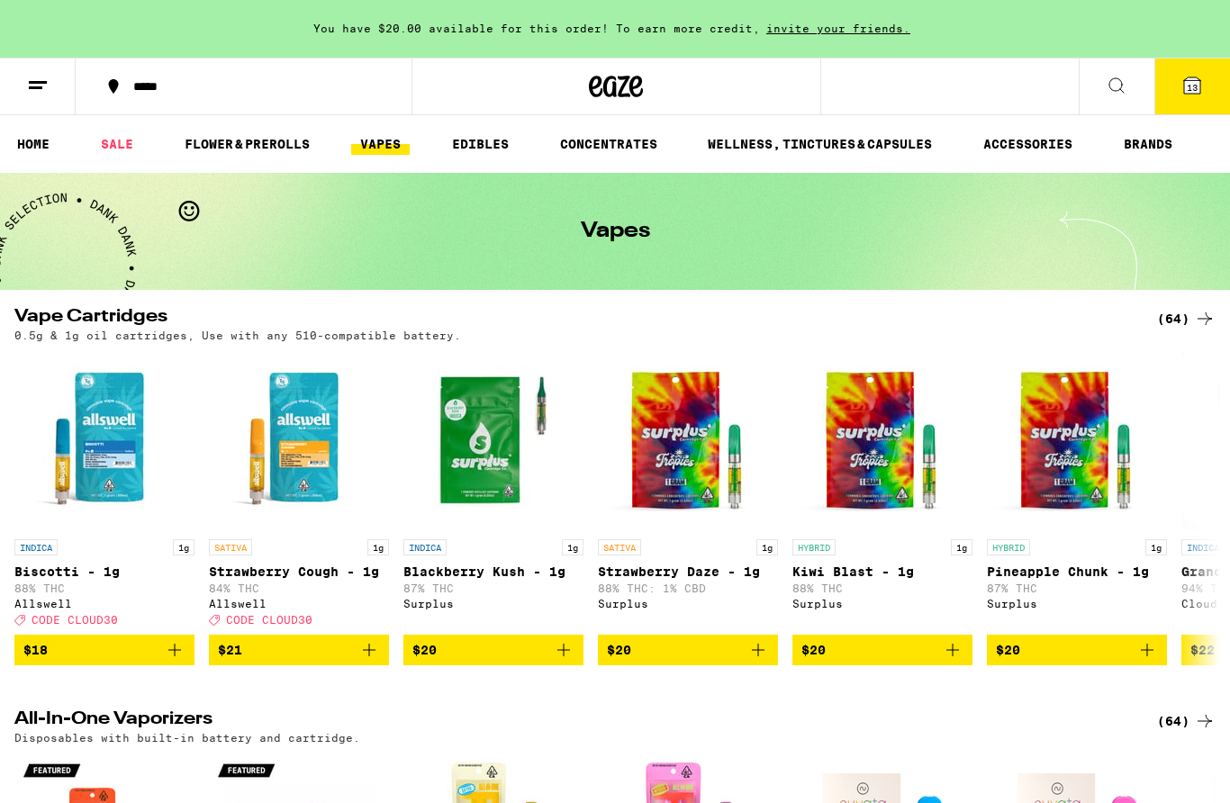
click at [30, 135] on link "HOME" at bounding box center [33, 144] width 50 height 22
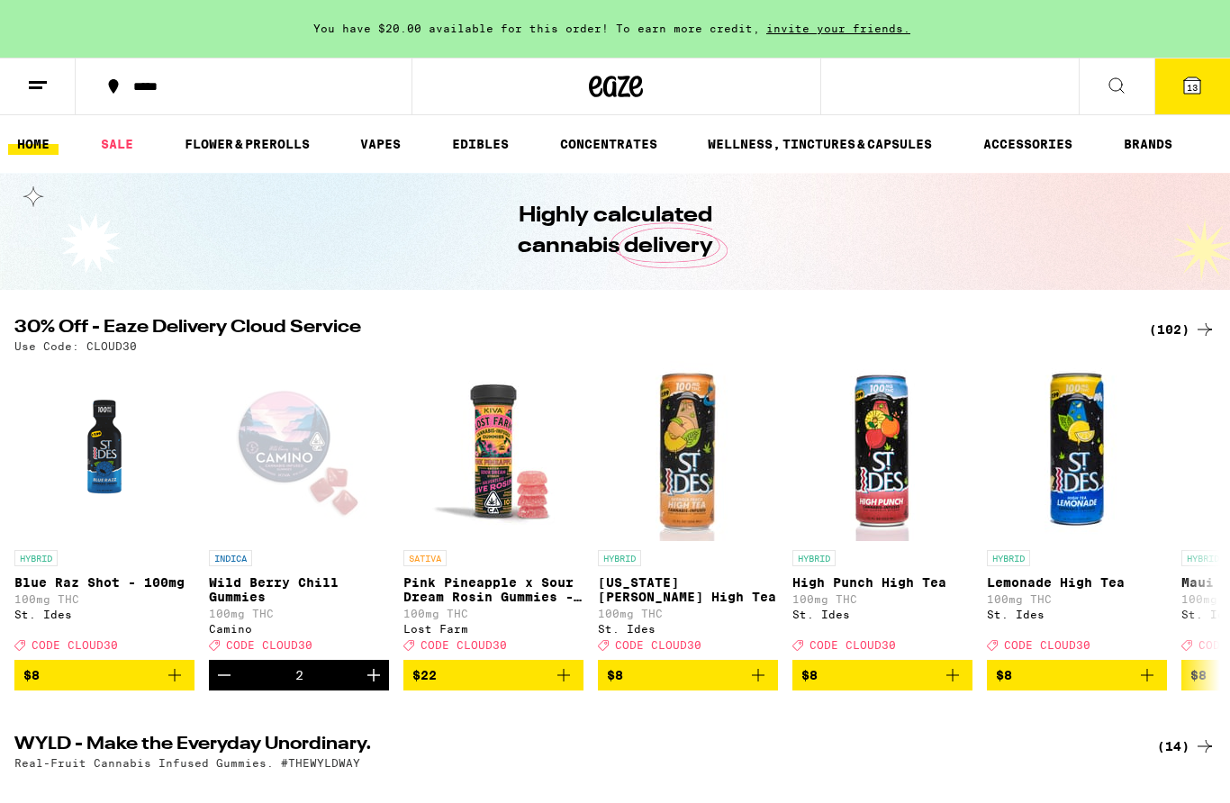
click at [1118, 88] on icon at bounding box center [1117, 86] width 22 height 22
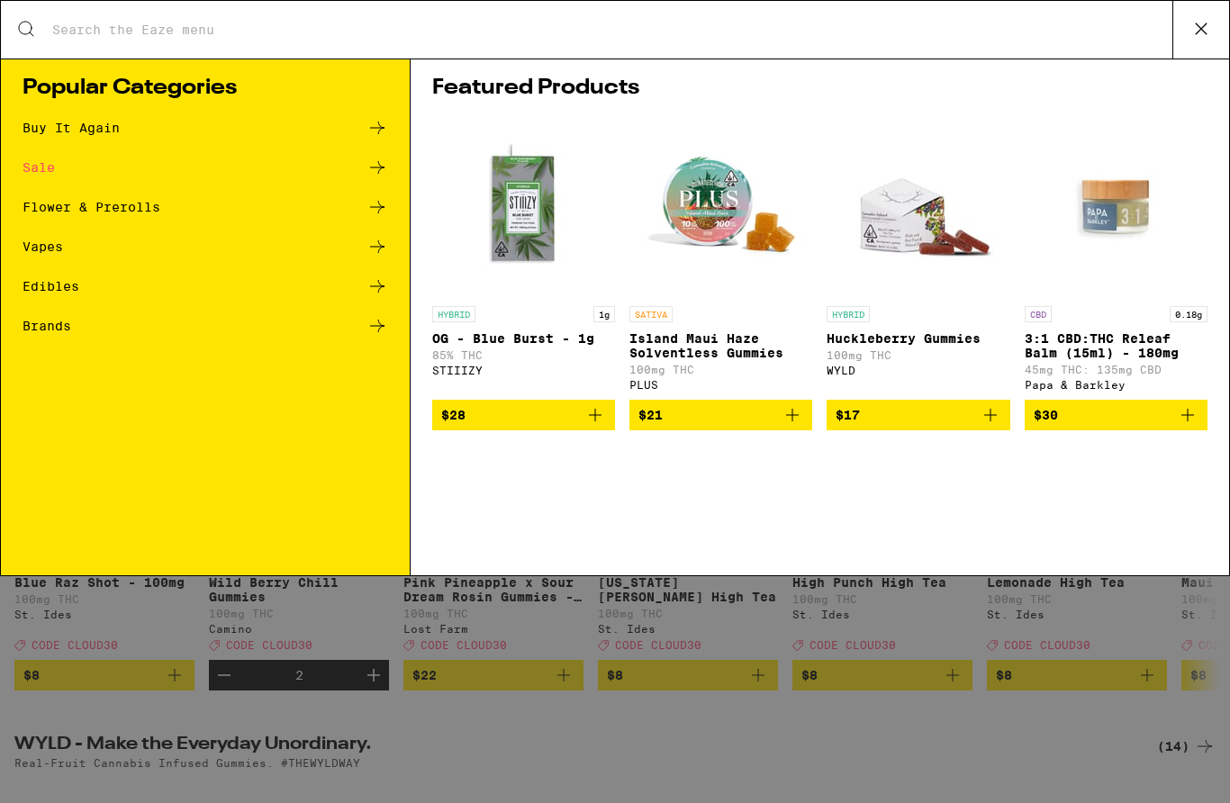
click at [59, 125] on div "Buy It Again" at bounding box center [71, 128] width 97 height 13
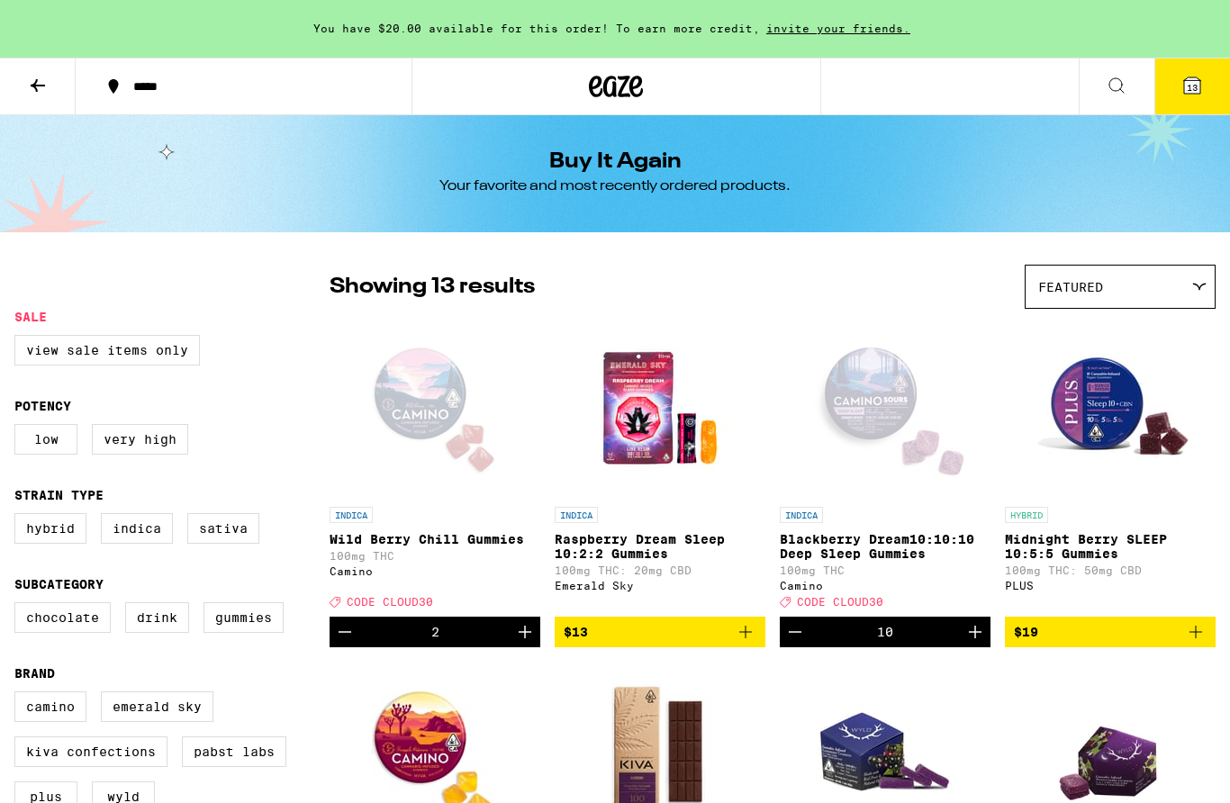
click at [36, 92] on icon at bounding box center [38, 86] width 22 height 22
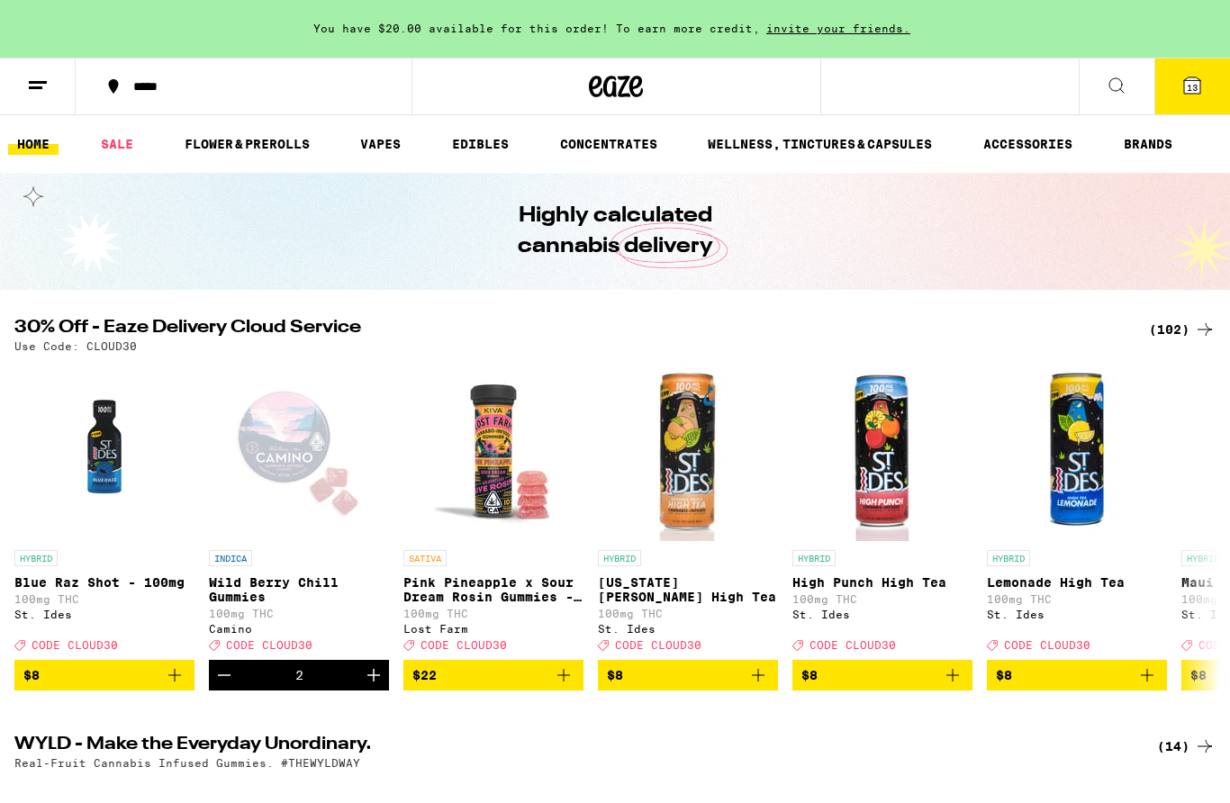
click at [1117, 88] on icon at bounding box center [1117, 86] width 22 height 22
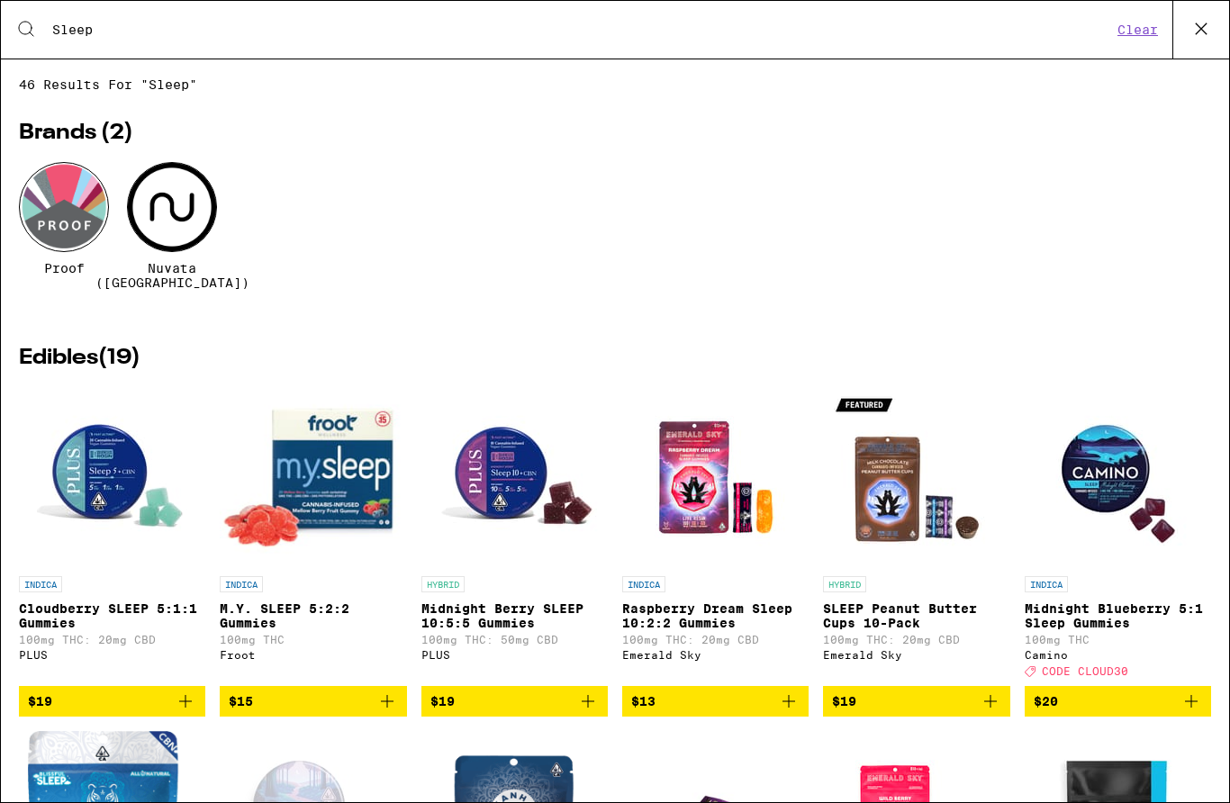
type input "Sleep"
click at [1145, 31] on button "Clear" at bounding box center [1137, 30] width 51 height 16
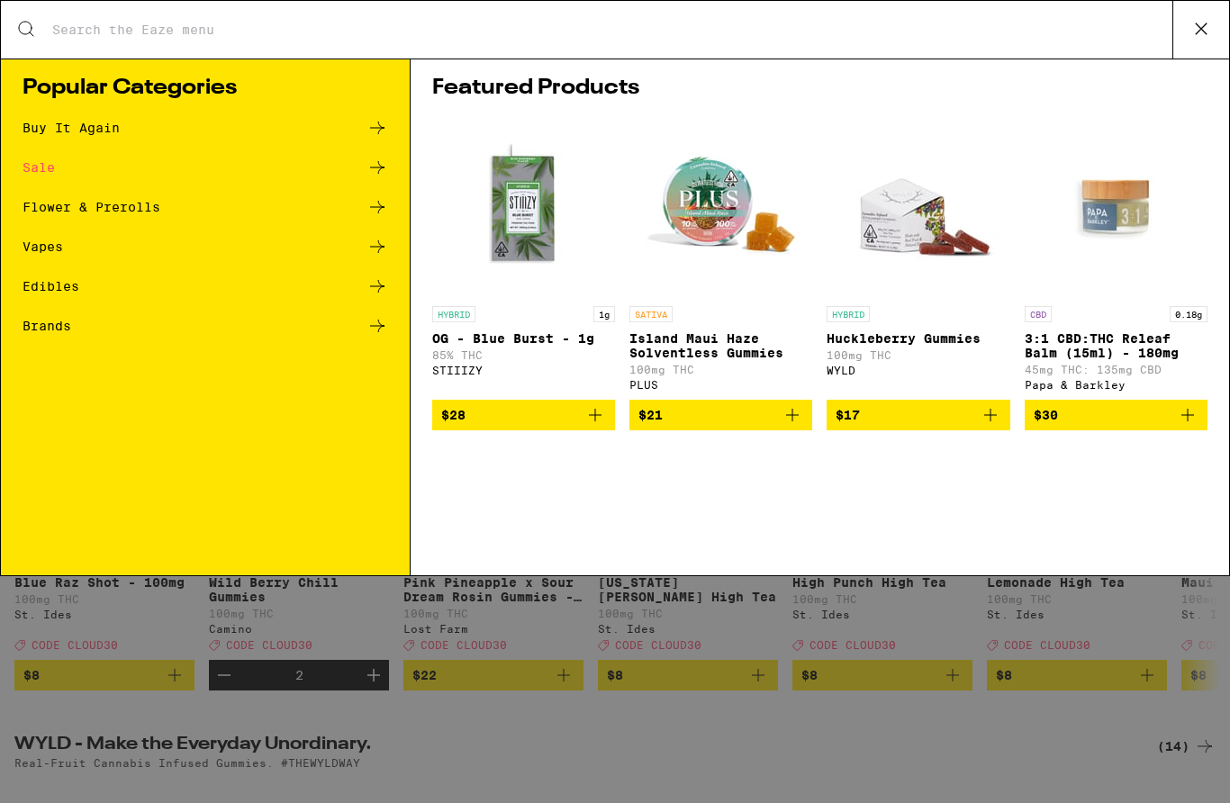
click at [95, 28] on input "Search for Products" at bounding box center [611, 30] width 1121 height 16
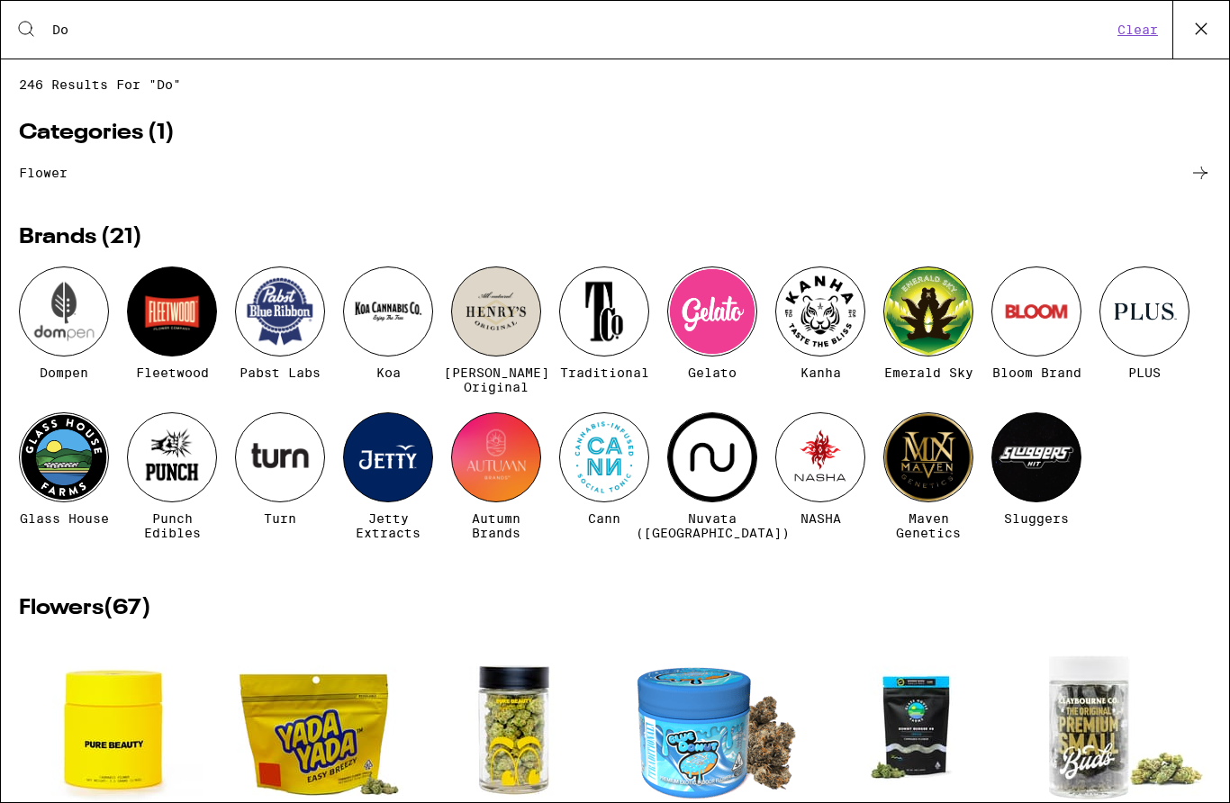
type input "D"
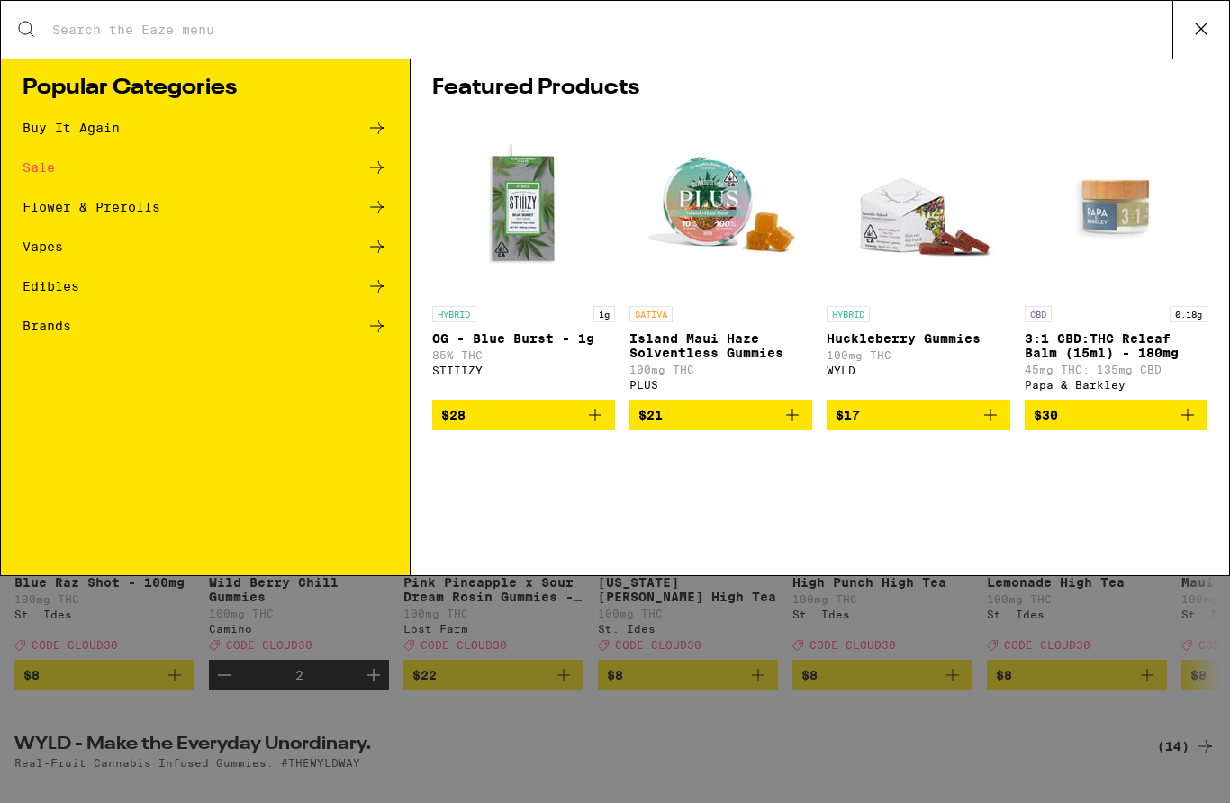
click at [49, 249] on div "Vapes" at bounding box center [43, 246] width 41 height 13
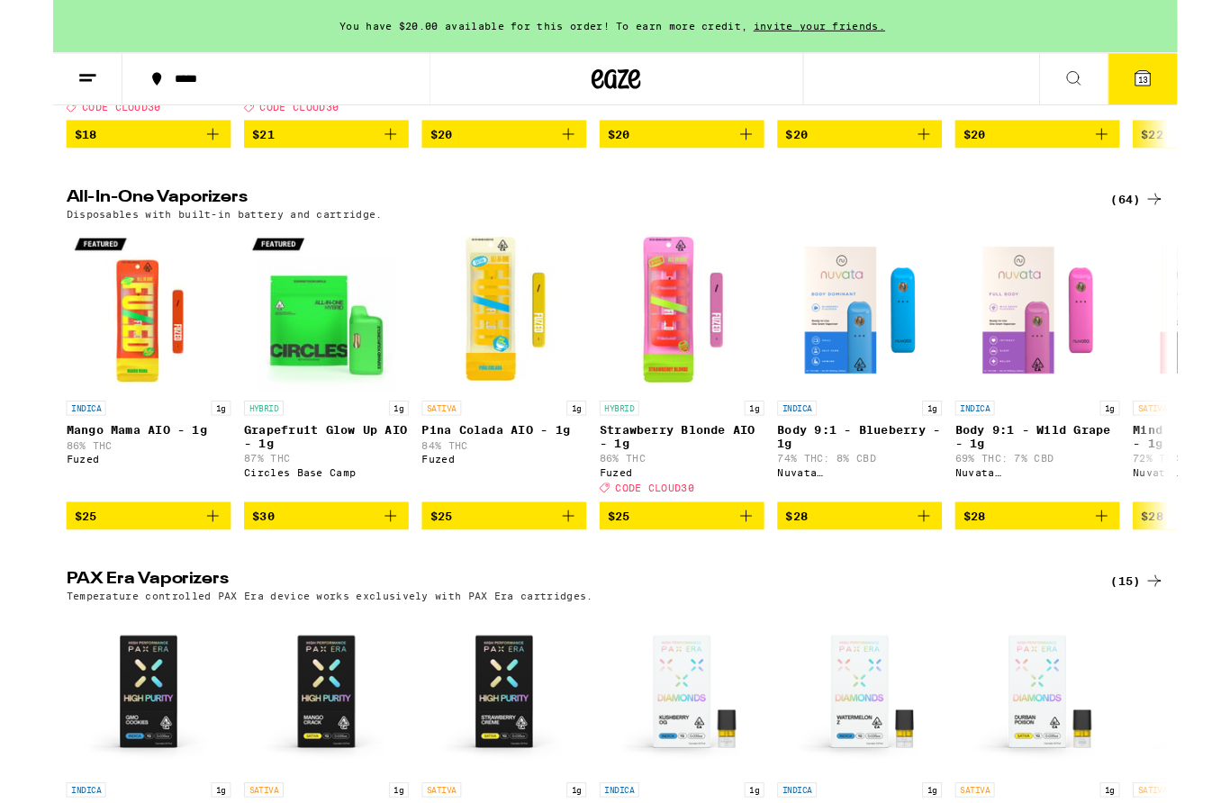
scroll to position [507, 0]
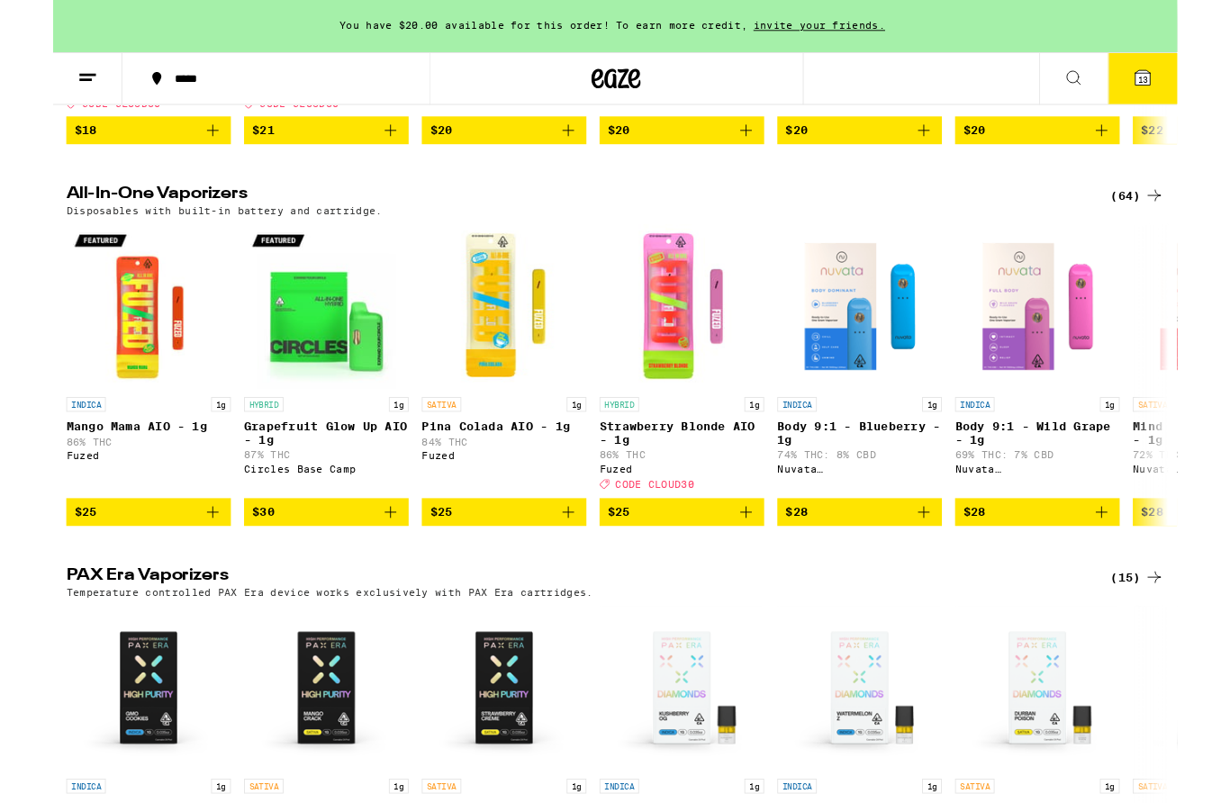
click at [1195, 225] on icon at bounding box center [1205, 215] width 22 height 22
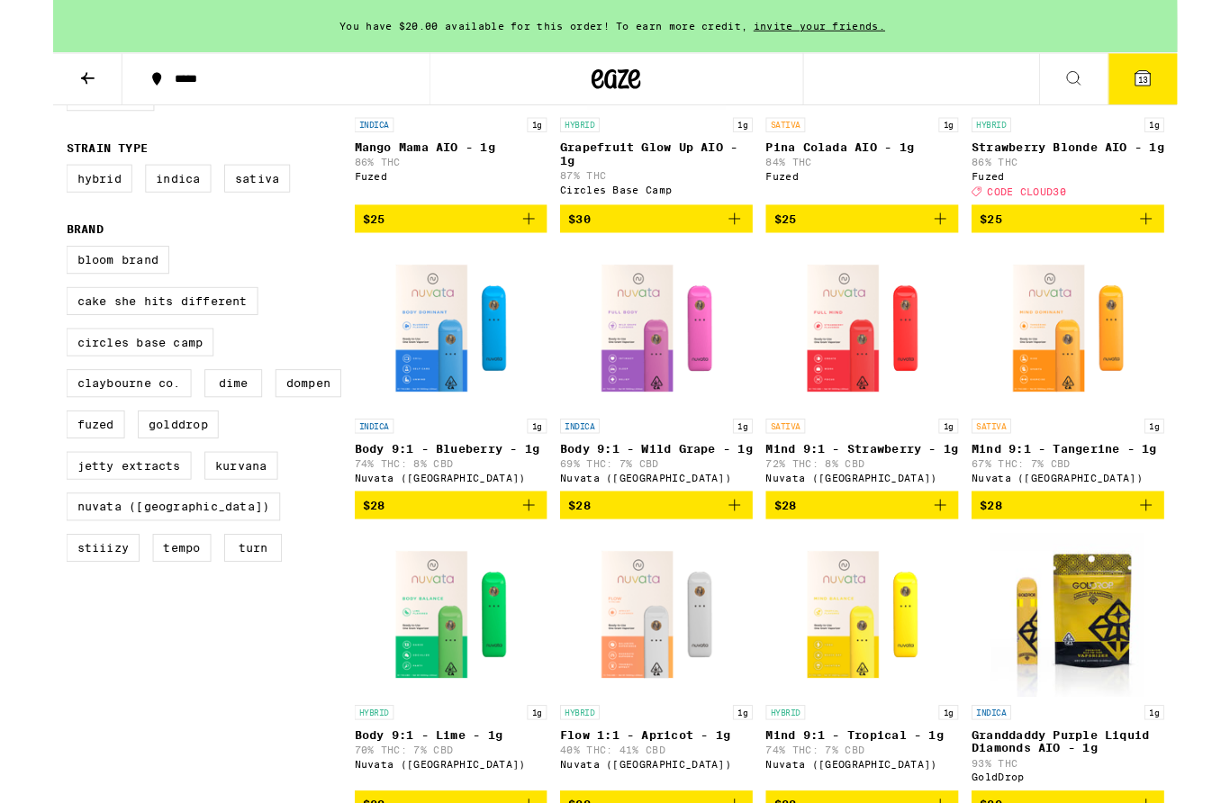
scroll to position [382, 0]
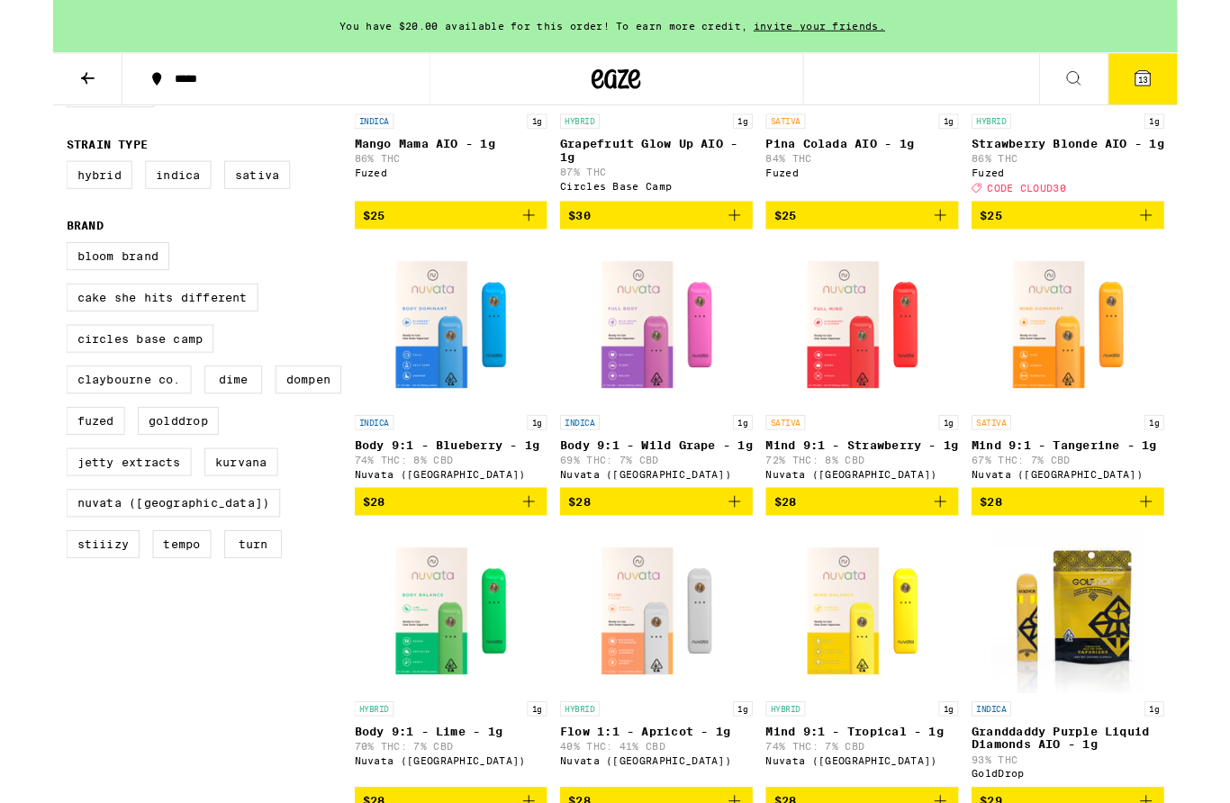
click at [128, 204] on label "Indica" at bounding box center [137, 192] width 72 height 31
click at [19, 180] on input "Indica" at bounding box center [18, 179] width 1 height 1
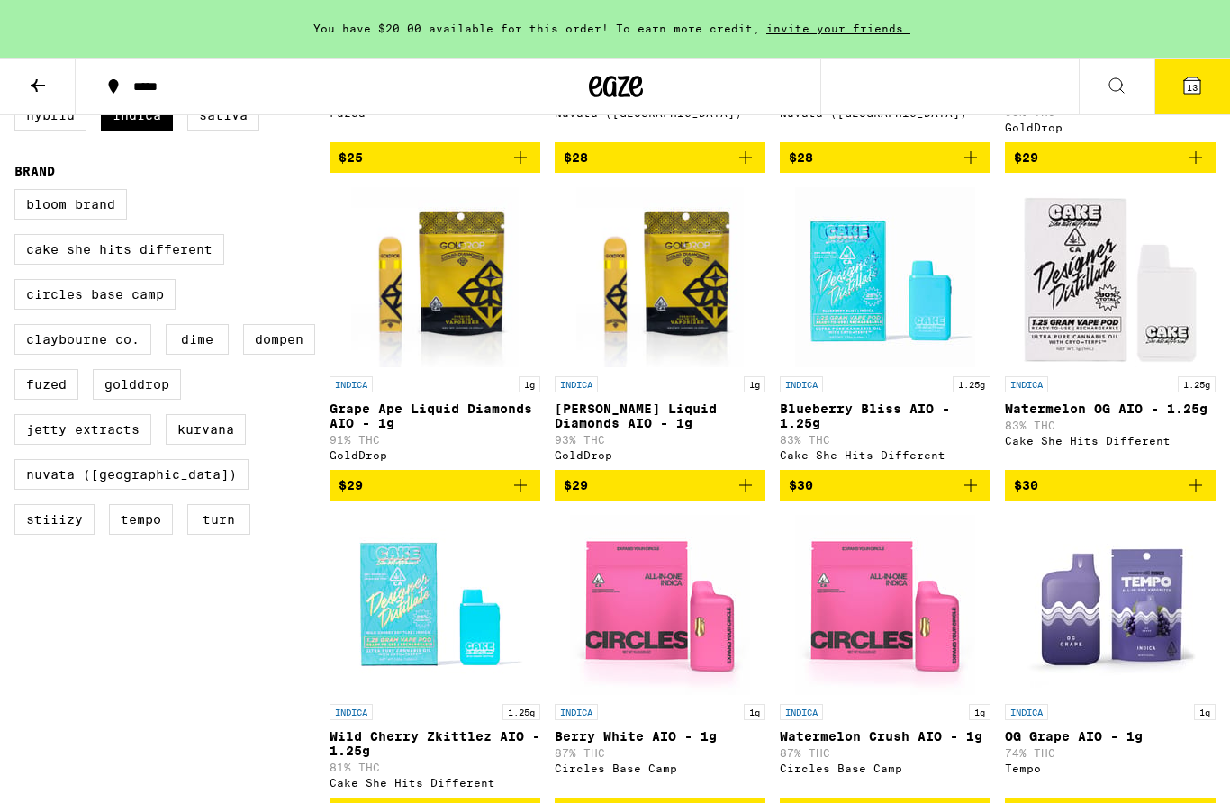
checkbox input "false"
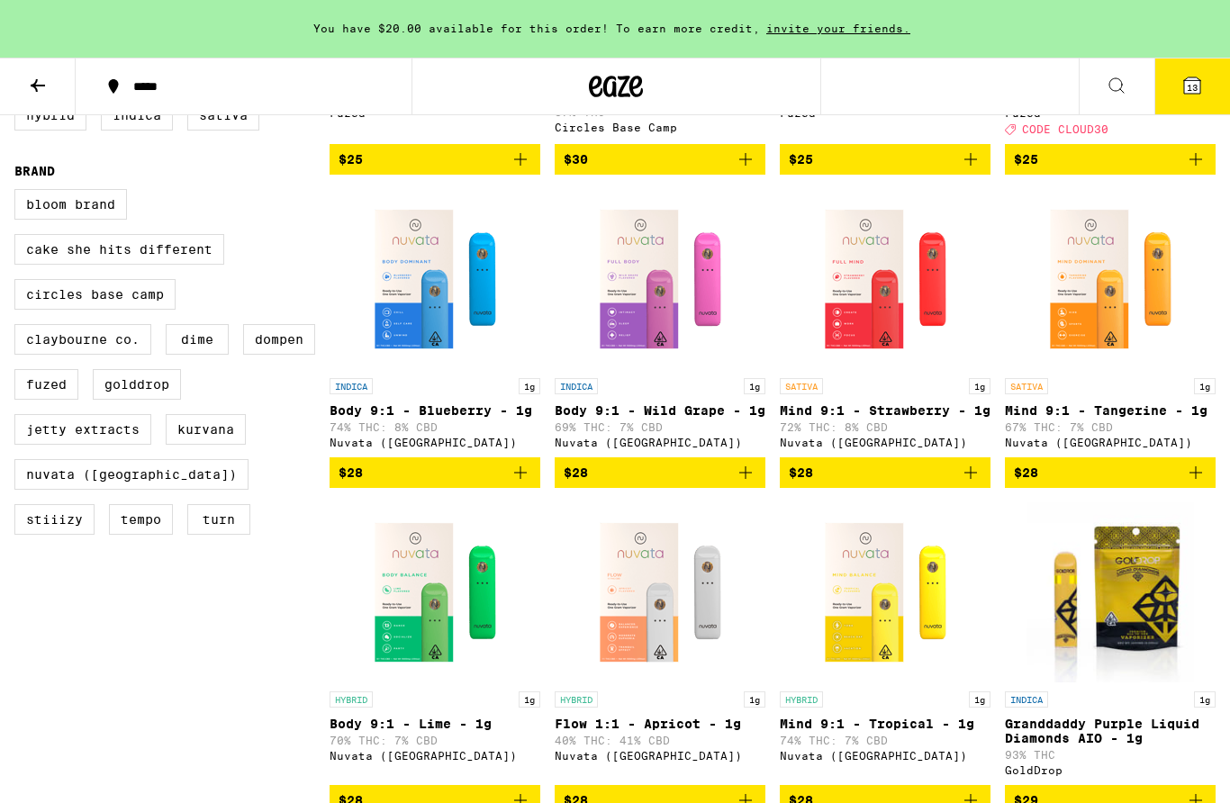
scroll to position [382, 0]
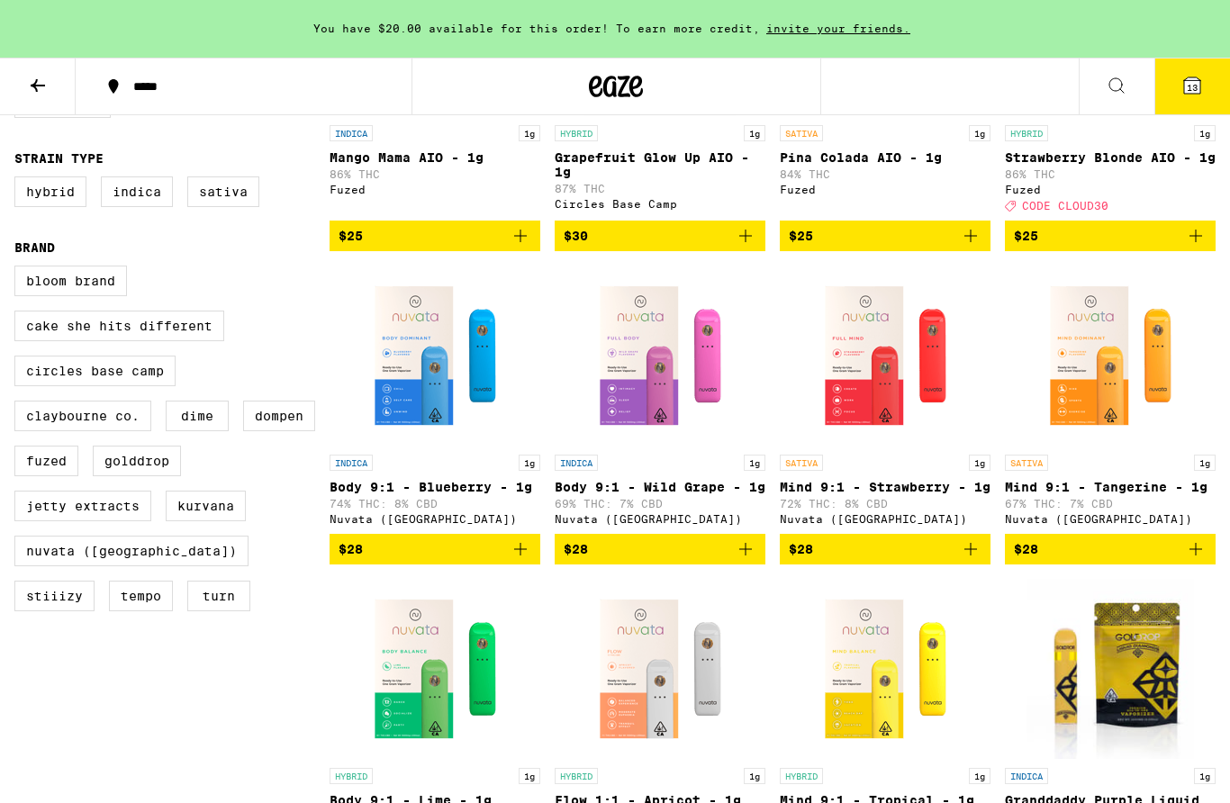
click at [35, 89] on icon at bounding box center [38, 86] width 22 height 22
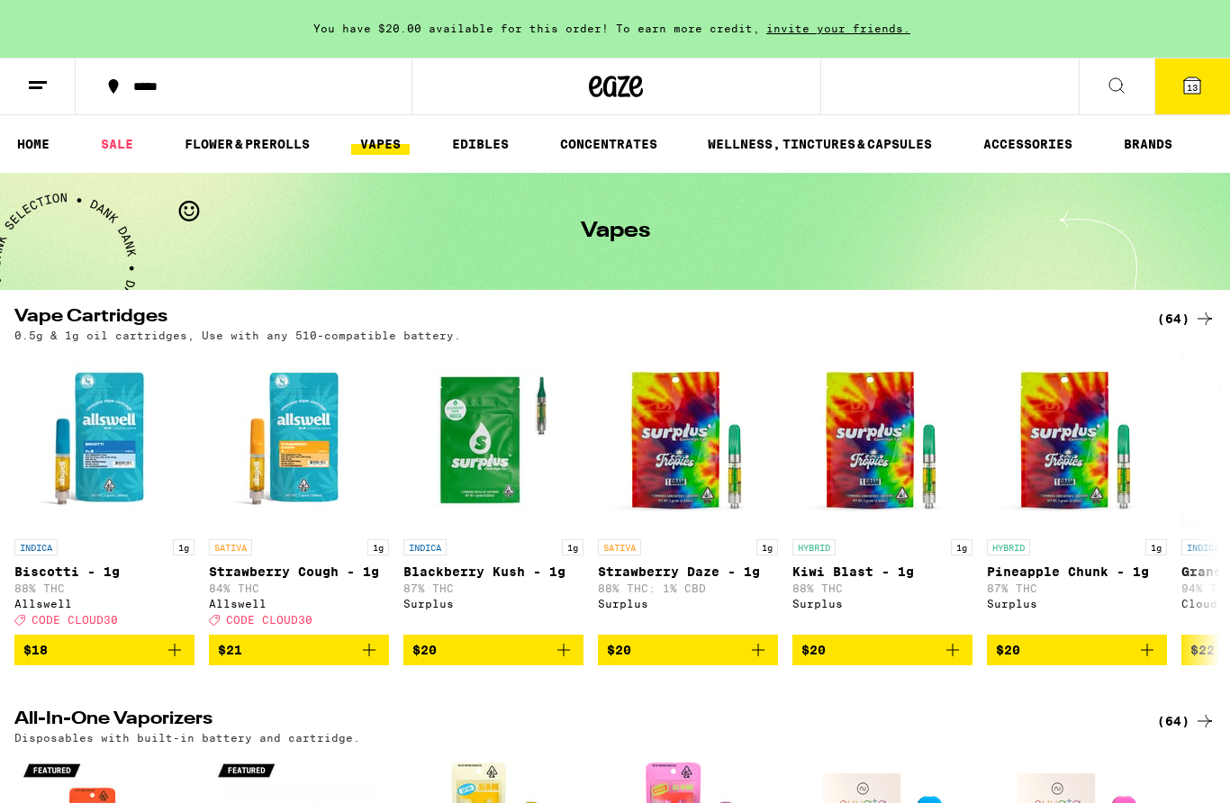
click at [1113, 80] on icon at bounding box center [1117, 86] width 22 height 22
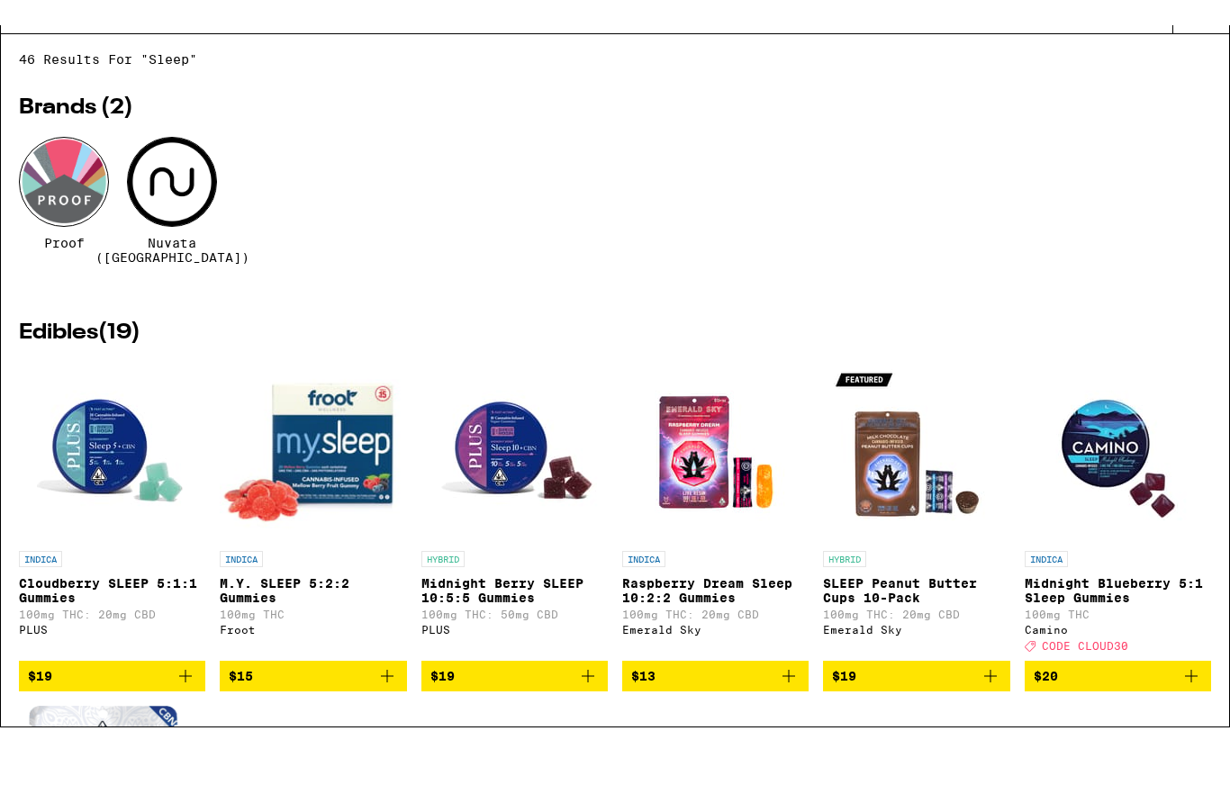
type input "Sleep"
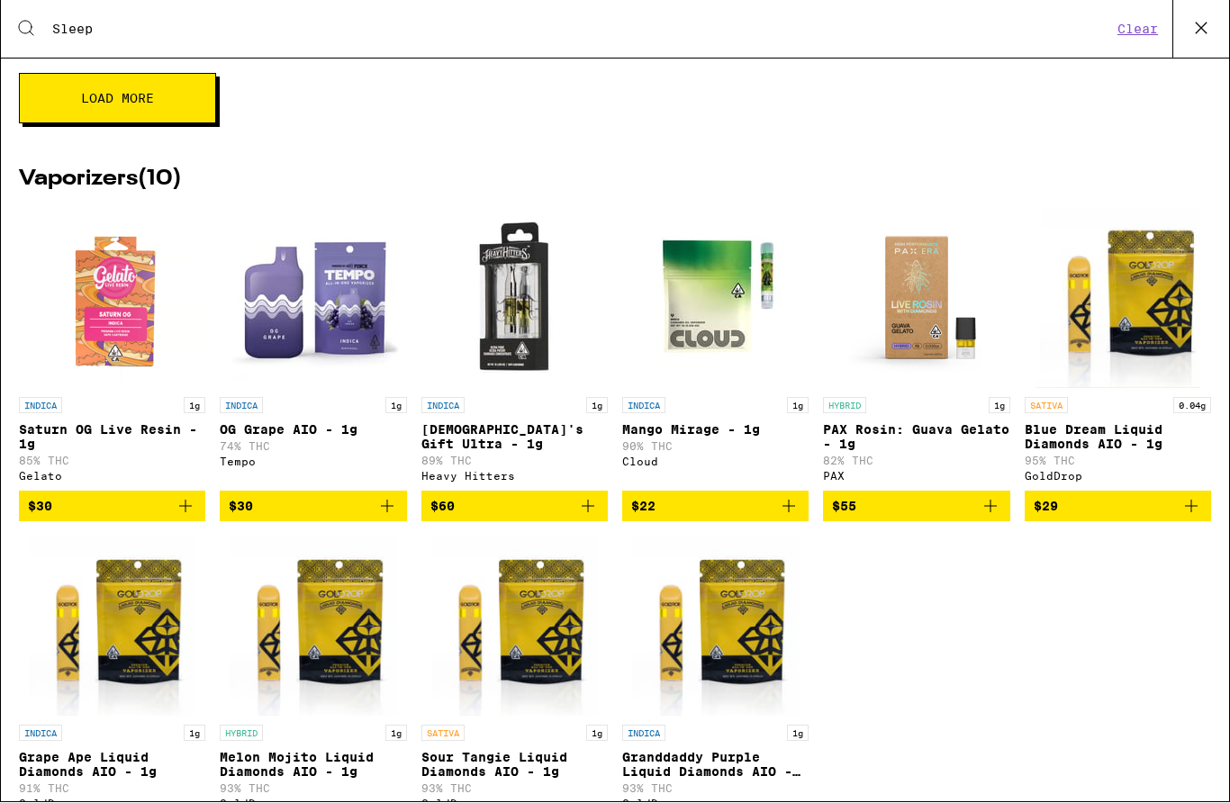
scroll to position [1014, 0]
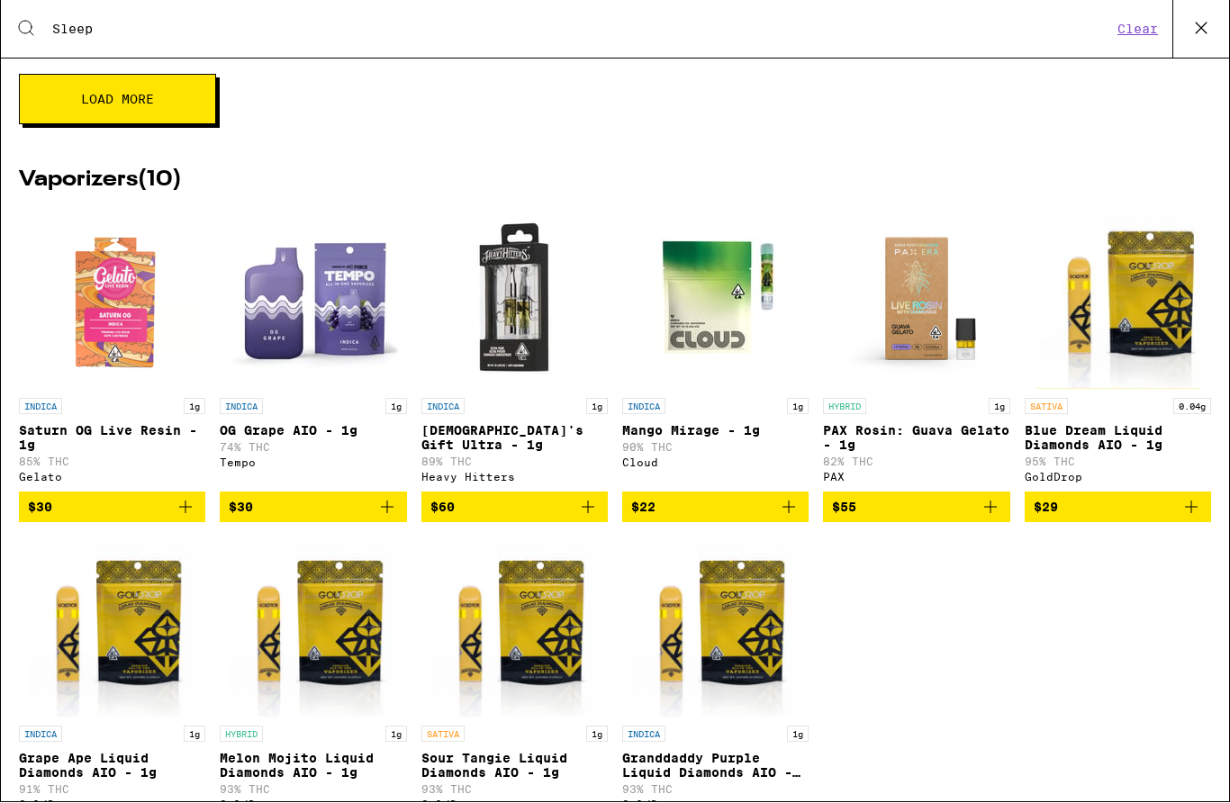
click at [281, 454] on p "74% THC" at bounding box center [313, 448] width 186 height 12
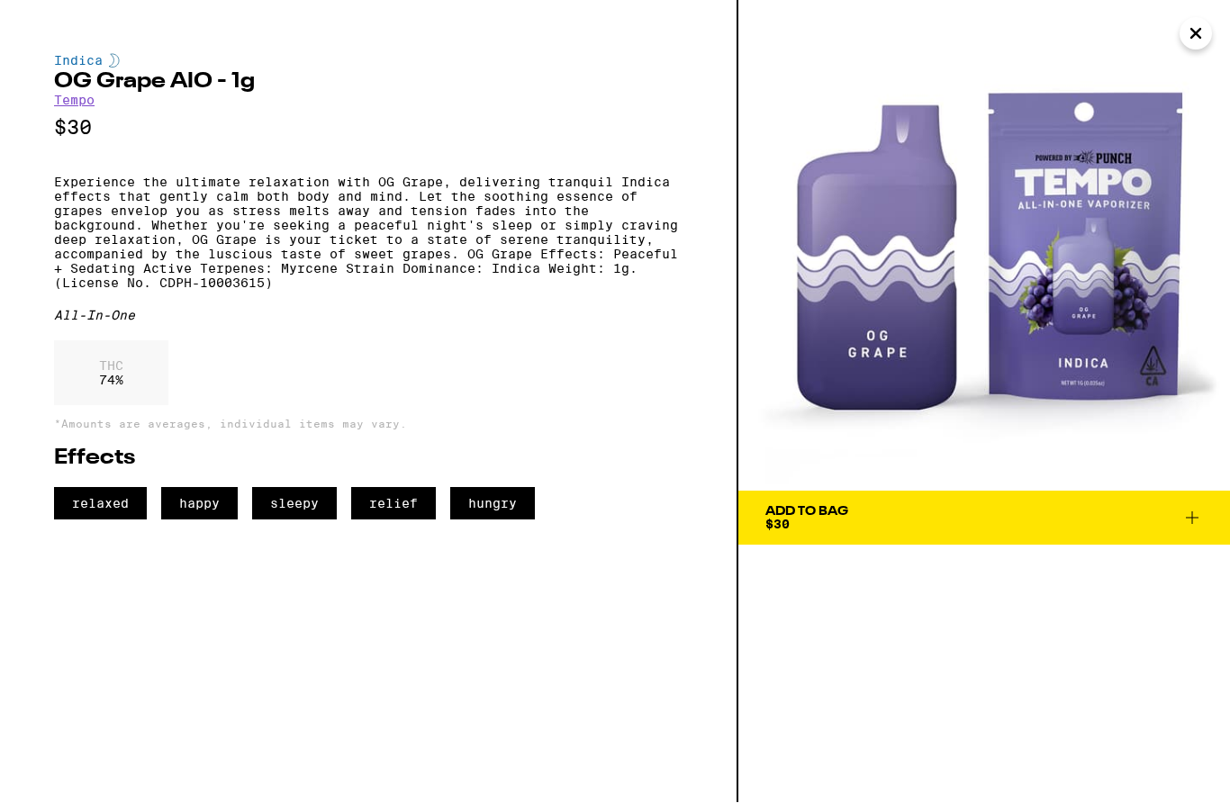
scroll to position [1, 0]
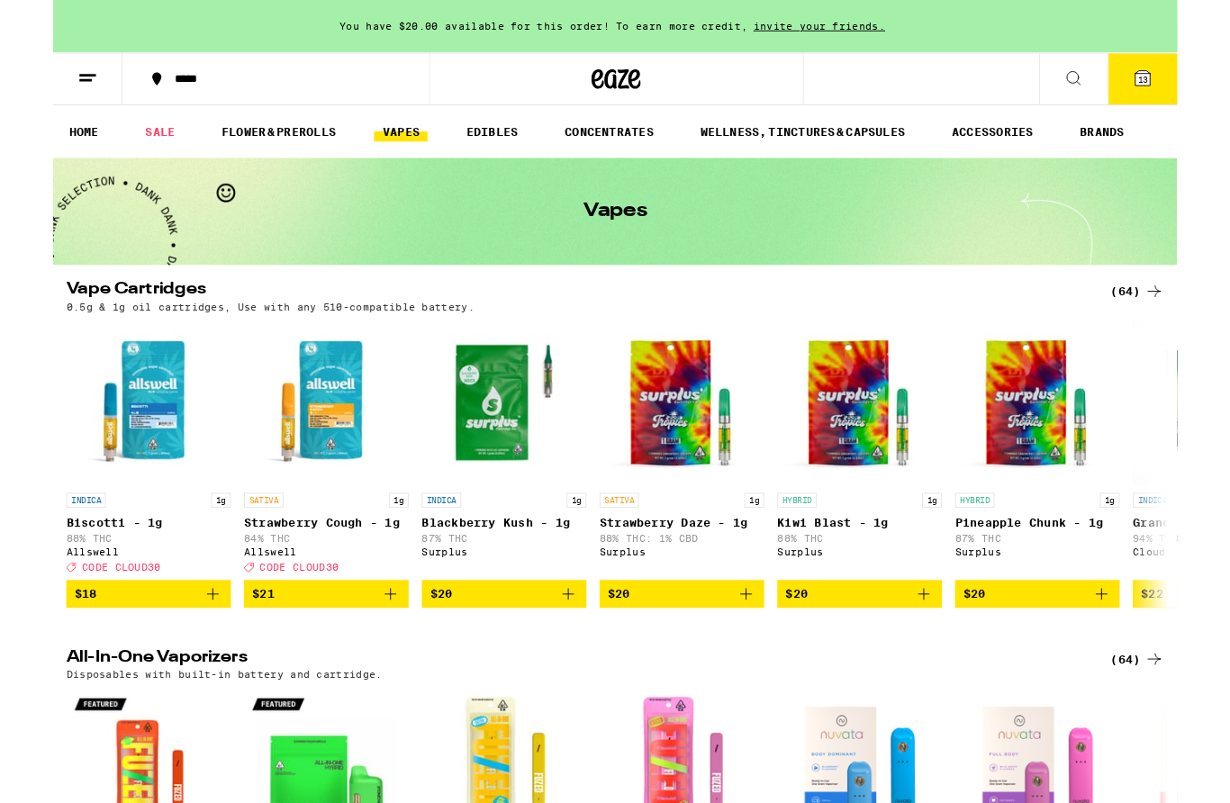
click at [1184, 322] on div "(64)" at bounding box center [1186, 319] width 59 height 22
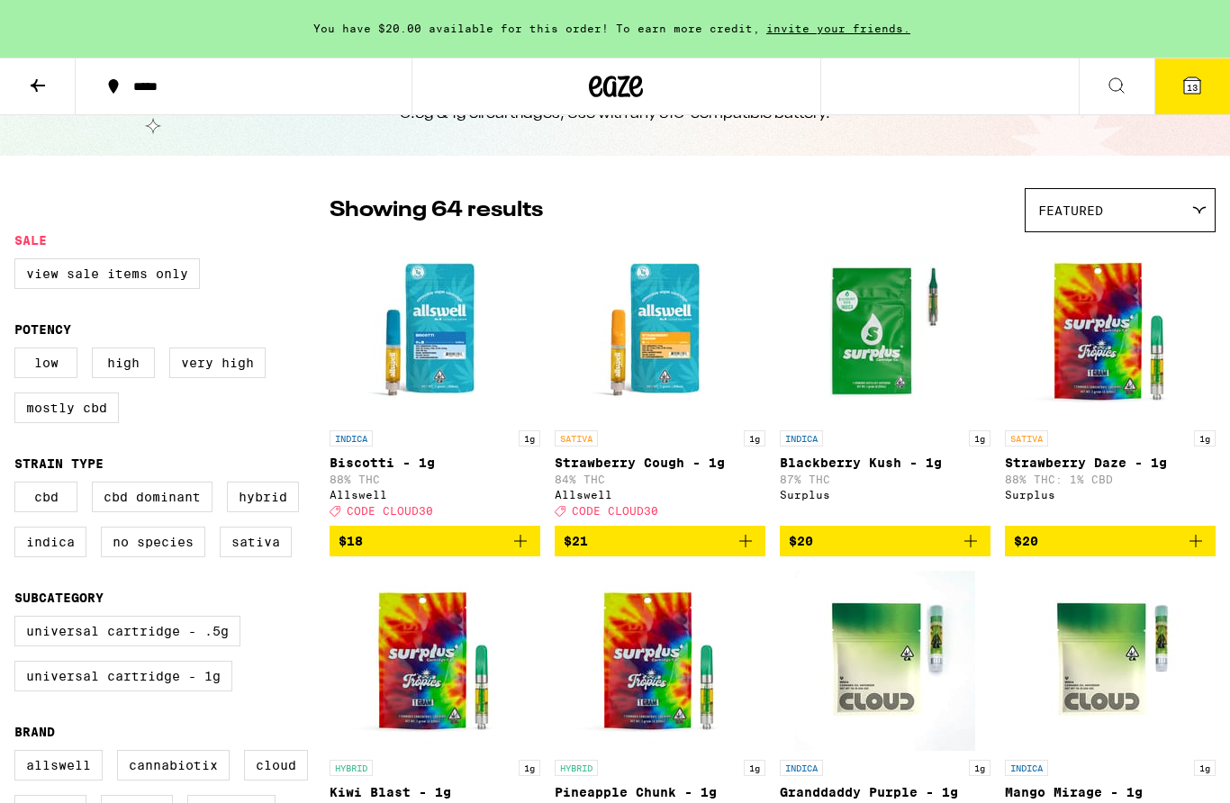
click at [39, 76] on icon at bounding box center [38, 86] width 22 height 22
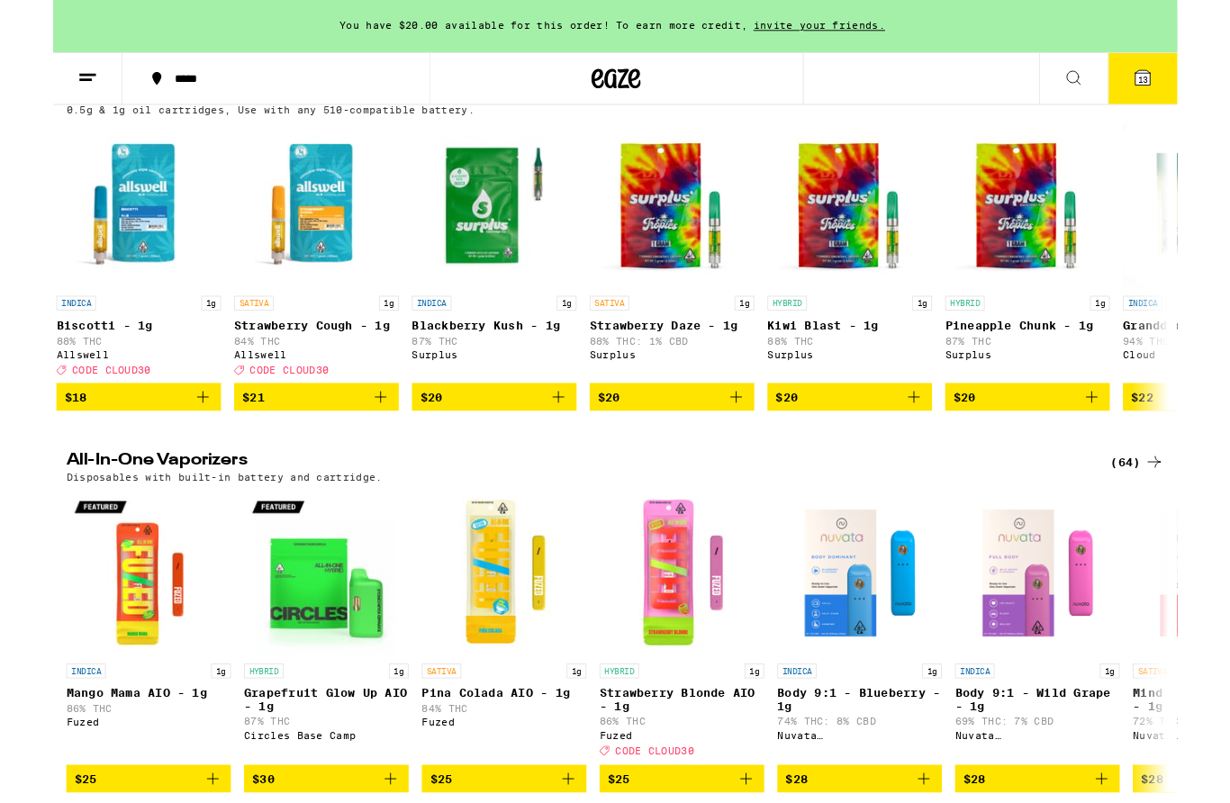
scroll to position [217, 0]
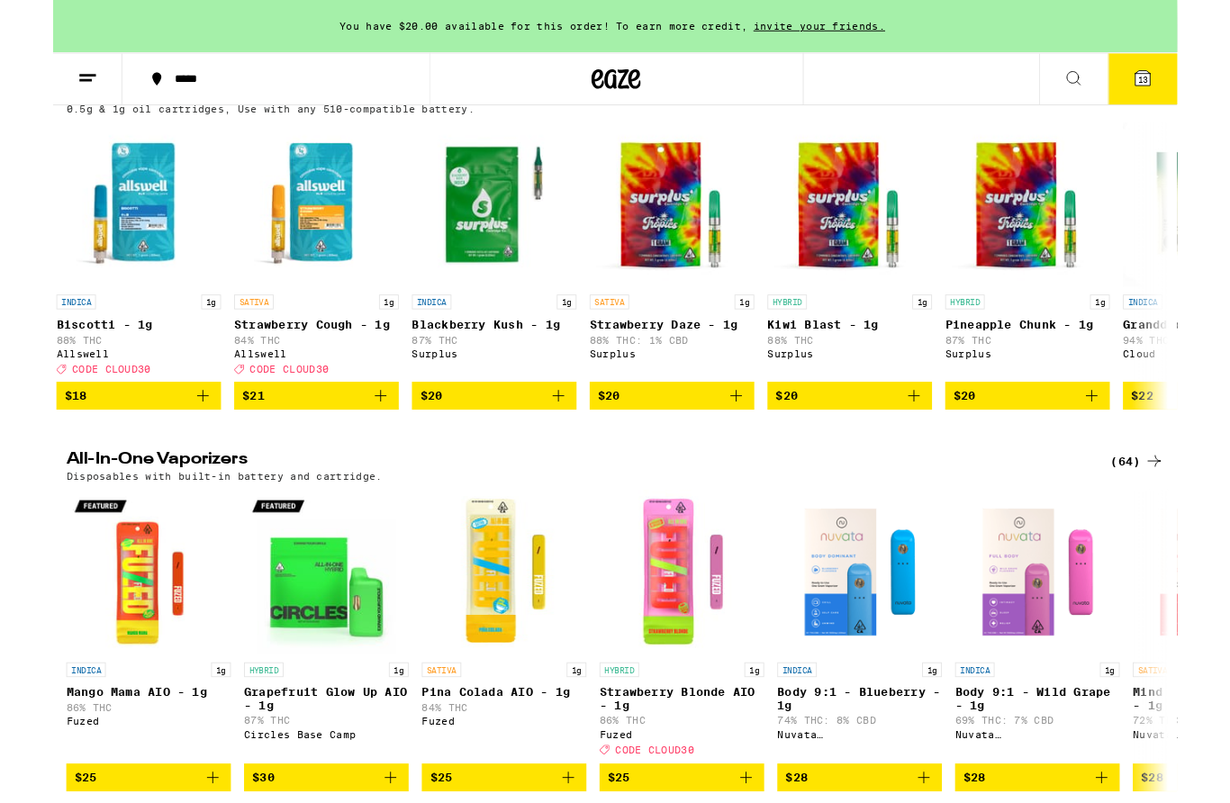
click at [1177, 515] on div "(64)" at bounding box center [1186, 505] width 59 height 22
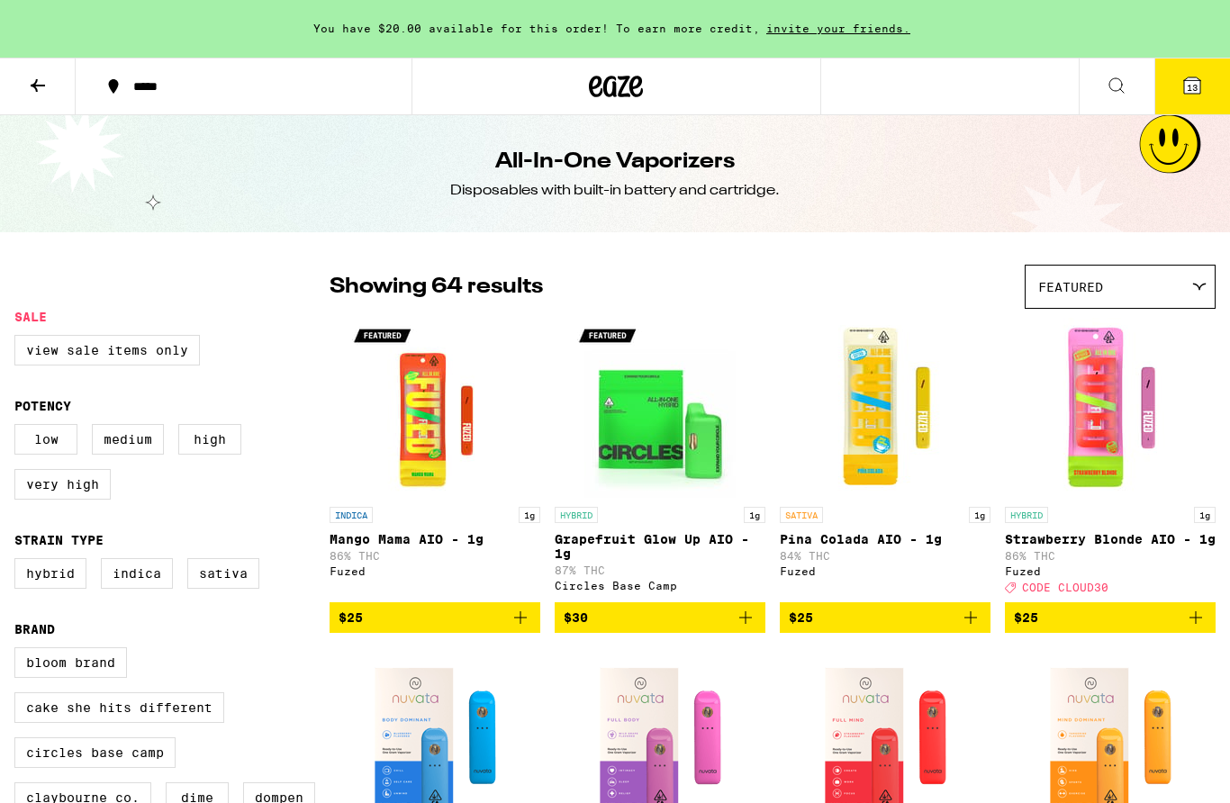
click at [1194, 283] on div "Featured" at bounding box center [1120, 287] width 189 height 42
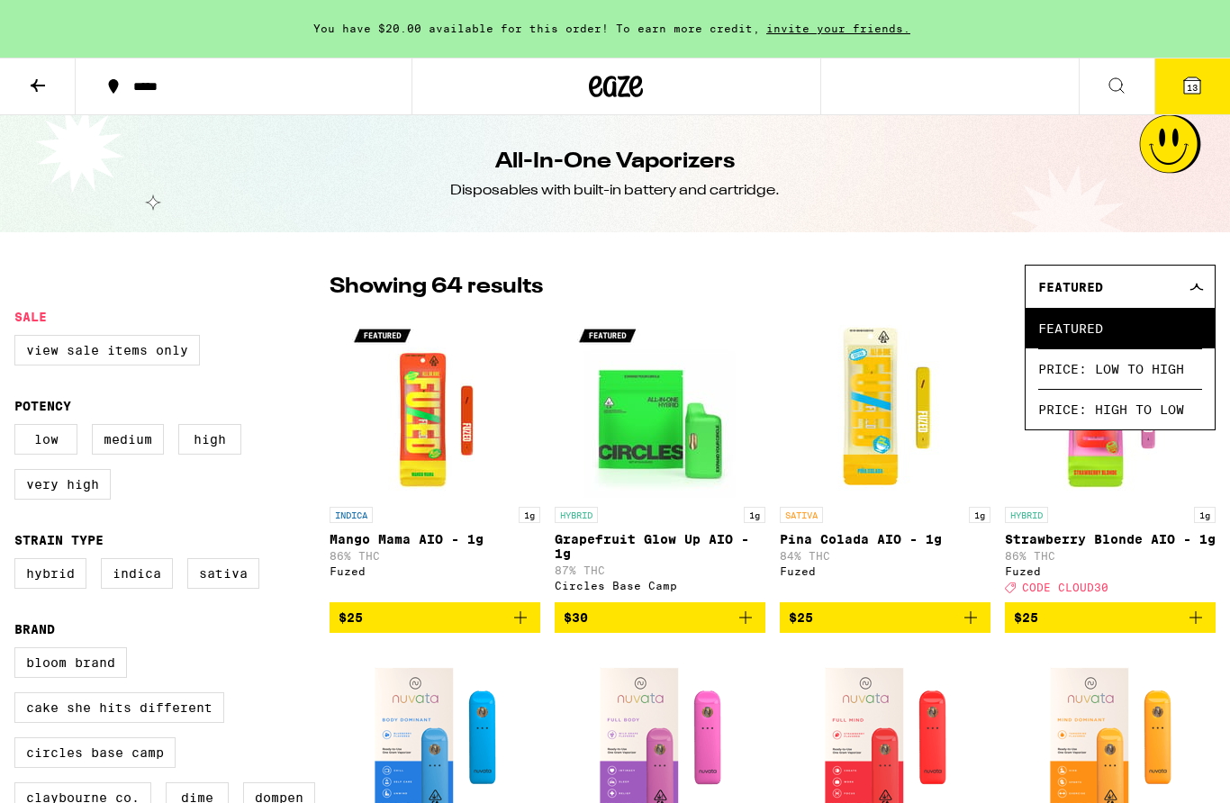
click at [964, 294] on div "Showing 64 results Featured Featured Price: Low to High Price: High to Low" at bounding box center [773, 287] width 886 height 44
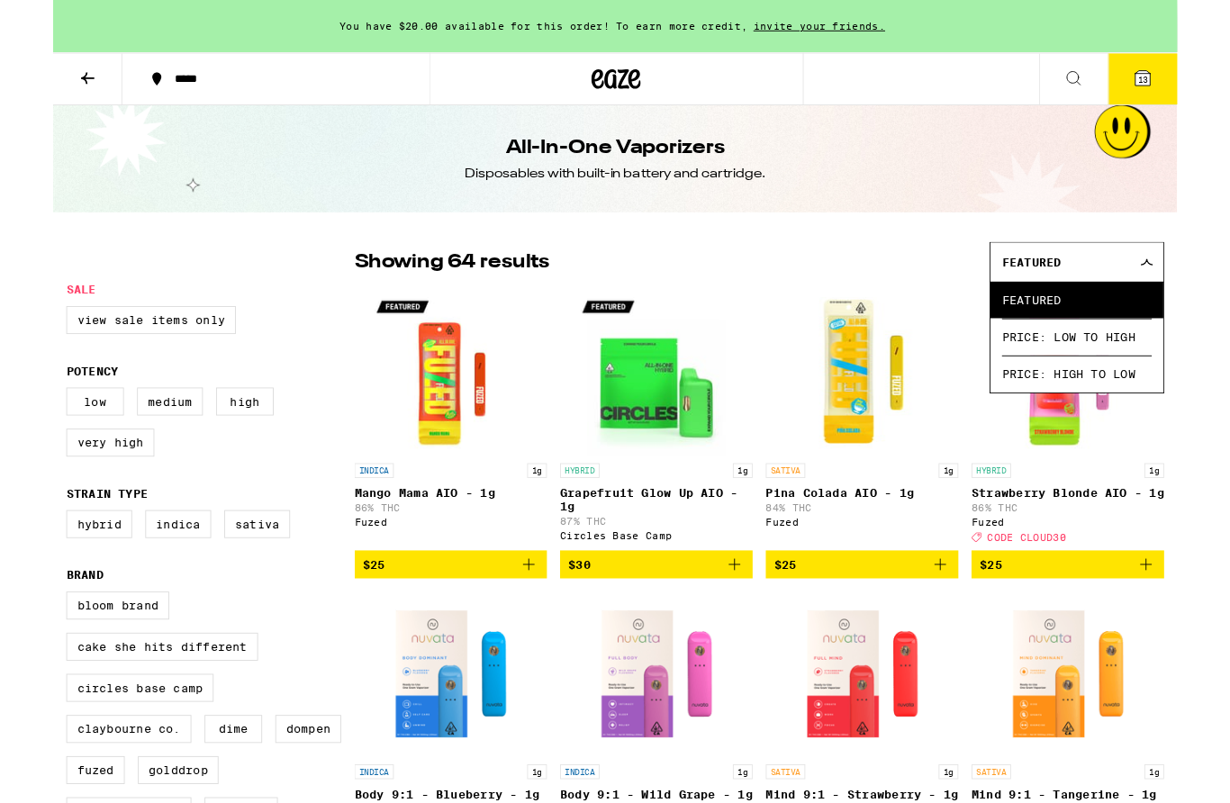
click at [1202, 282] on div "Featured" at bounding box center [1120, 287] width 189 height 42
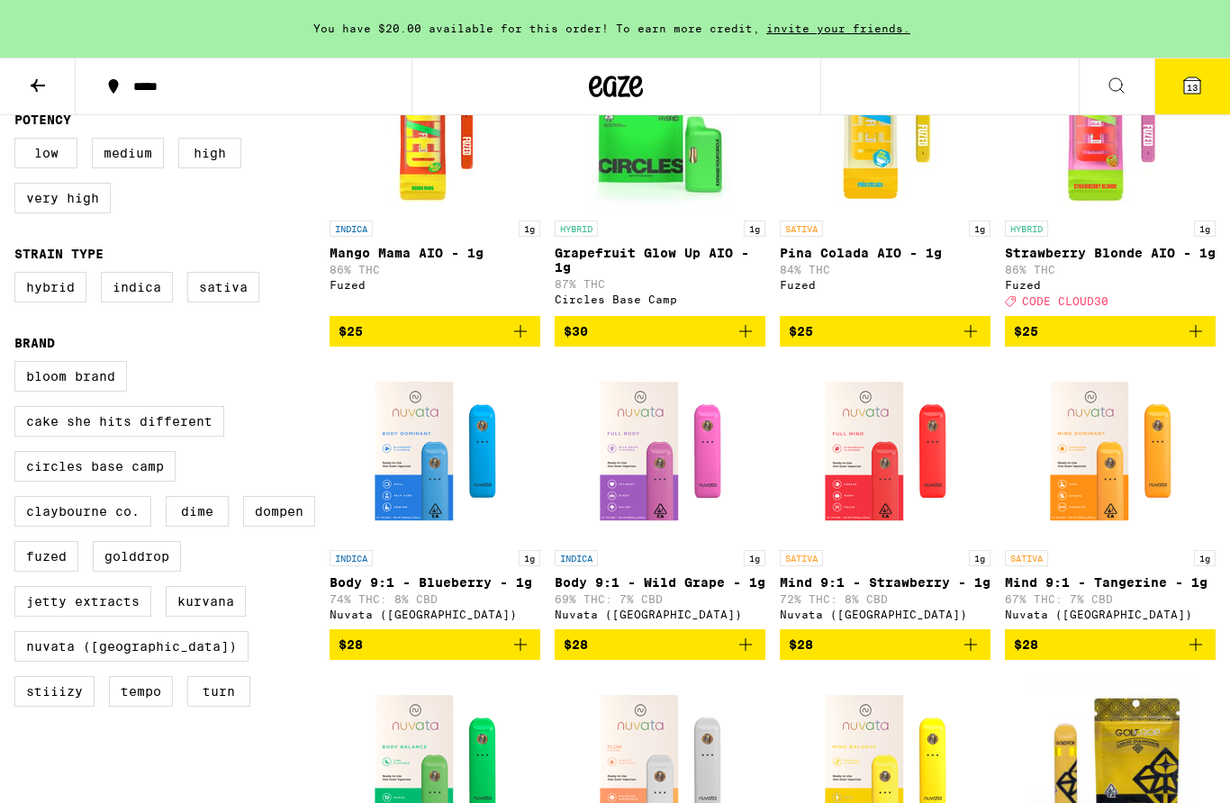
scroll to position [286, 0]
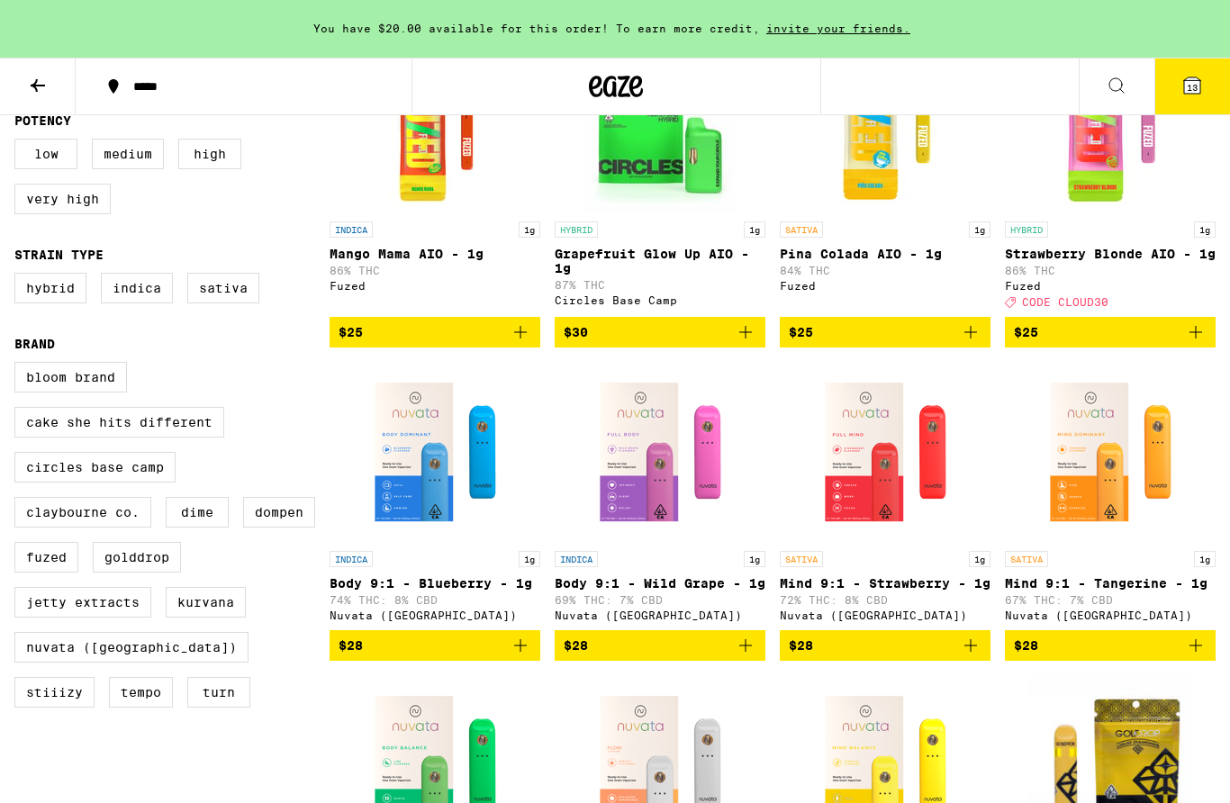
click at [143, 298] on label "Indica" at bounding box center [137, 288] width 72 height 31
click at [19, 277] on input "Indica" at bounding box center [18, 276] width 1 height 1
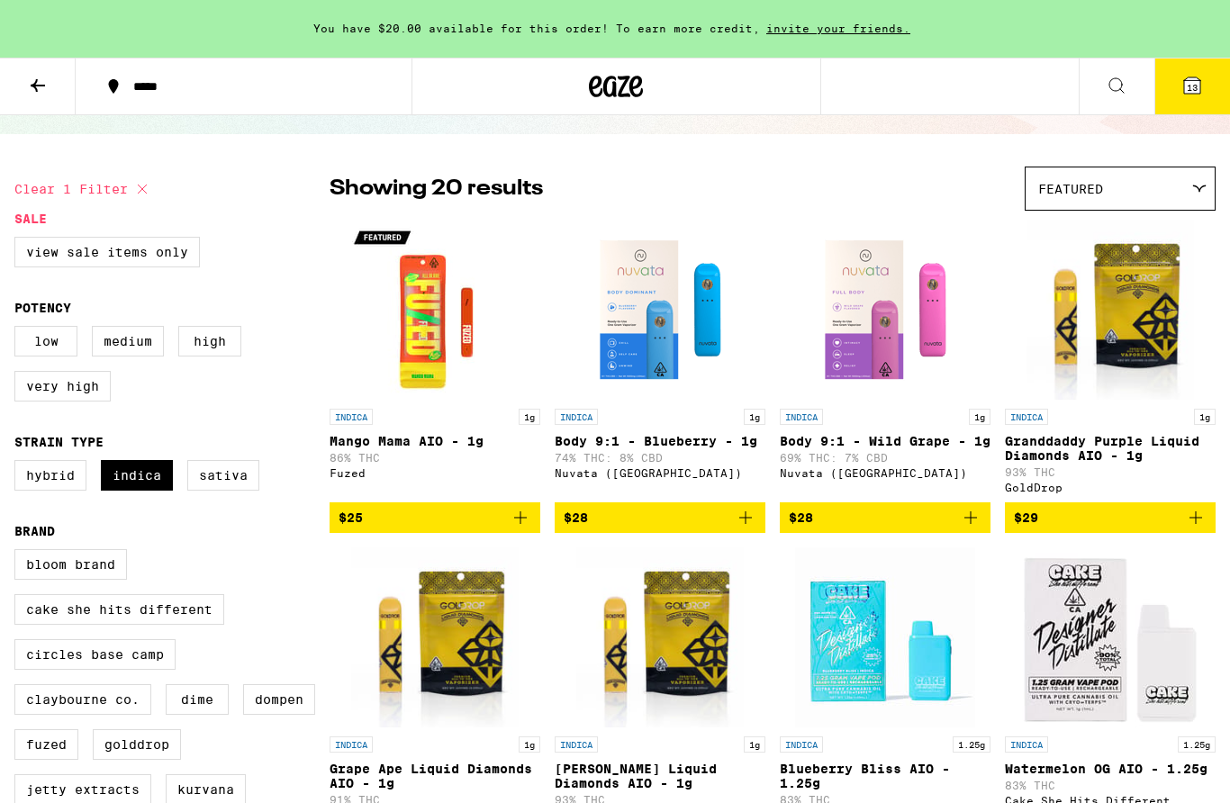
scroll to position [97, 0]
click at [661, 465] on p "74% THC: 8% CBD" at bounding box center [660, 459] width 211 height 12
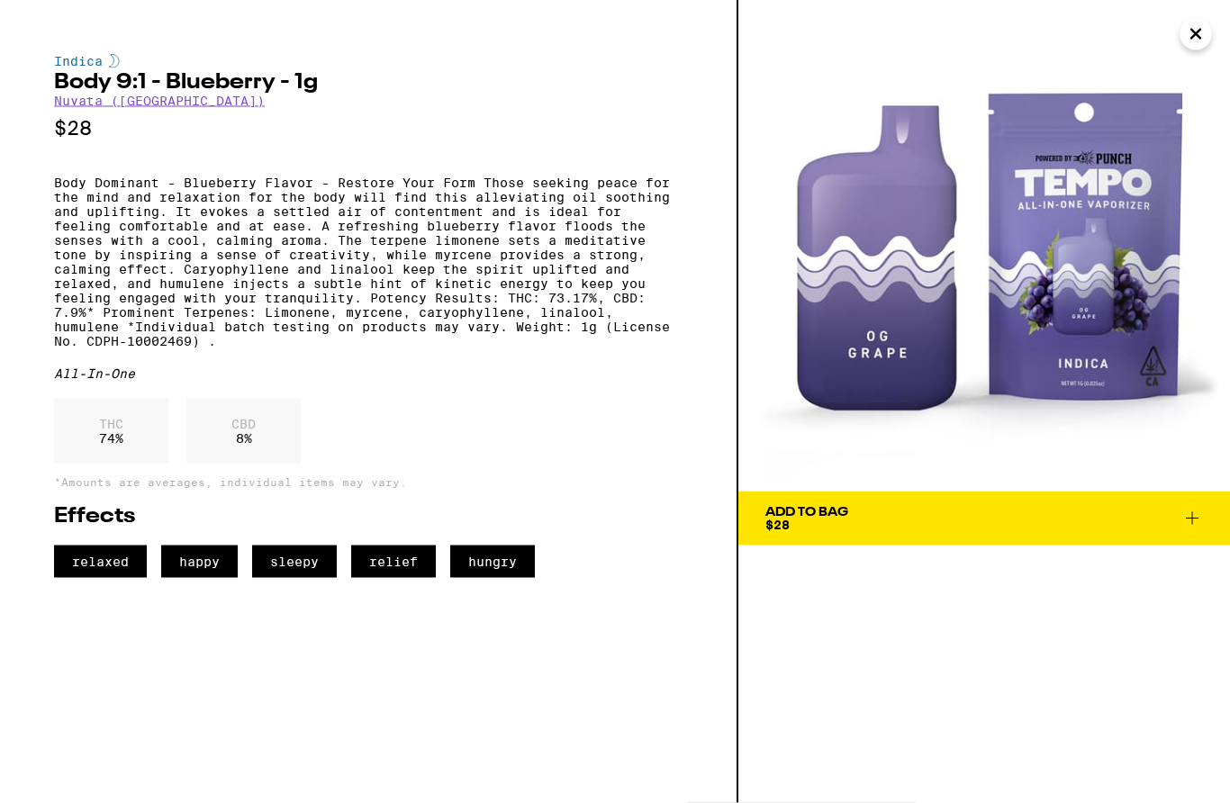
scroll to position [98, 0]
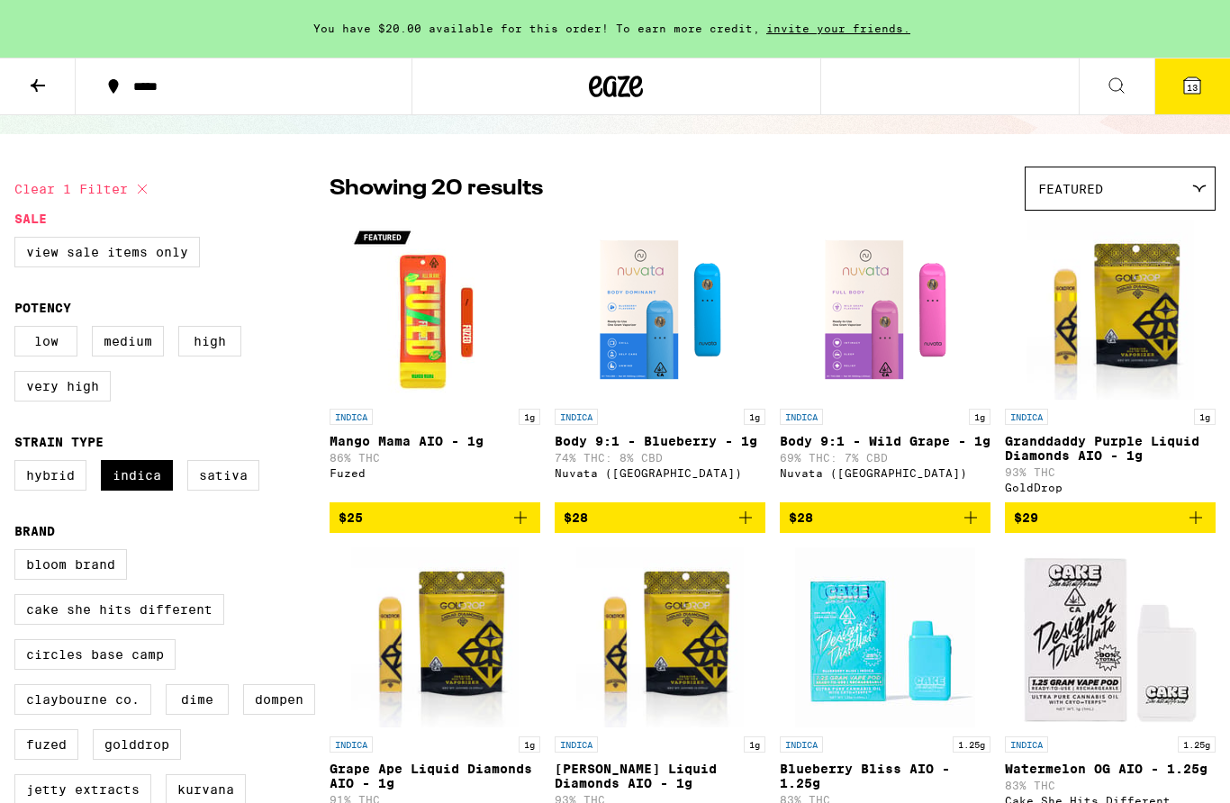
click at [664, 318] on img "Open page for Body 9:1 - Blueberry - 1g from Nuvata (CA)" at bounding box center [660, 310] width 180 height 180
checkbox input "false"
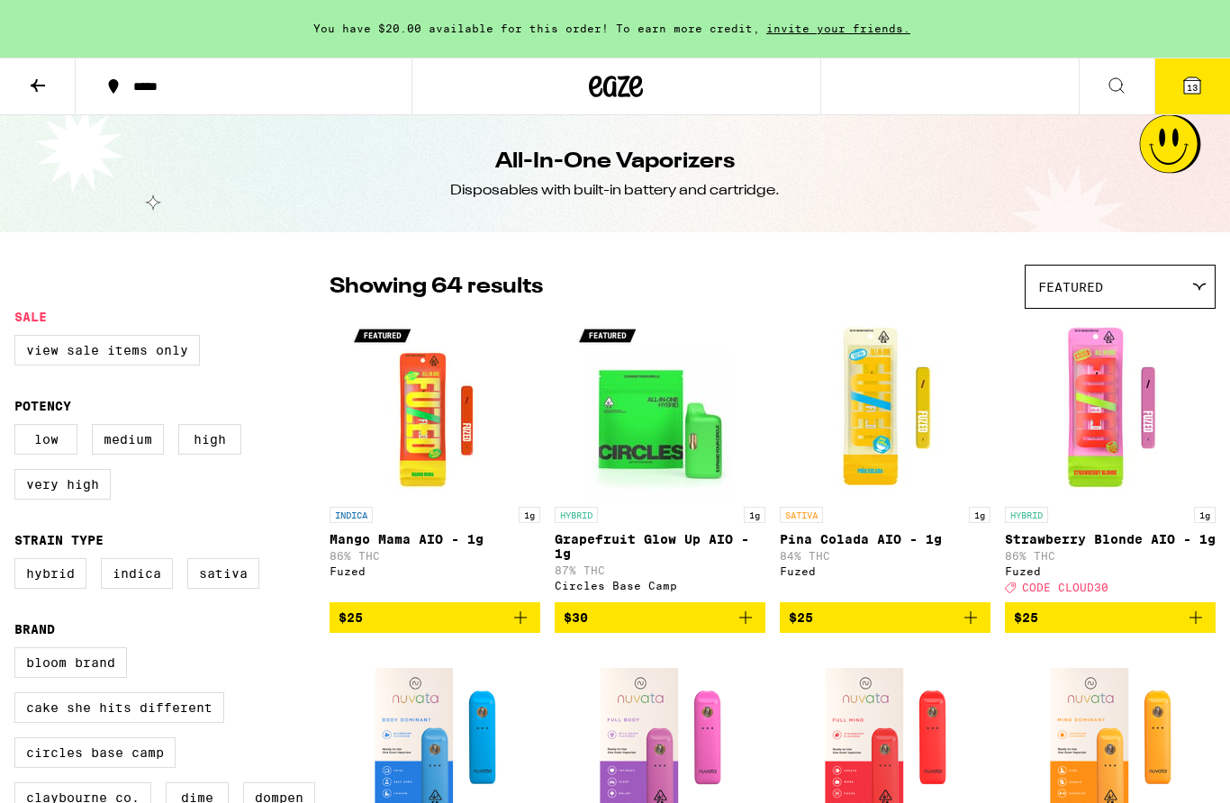
click at [35, 88] on icon at bounding box center [38, 86] width 22 height 22
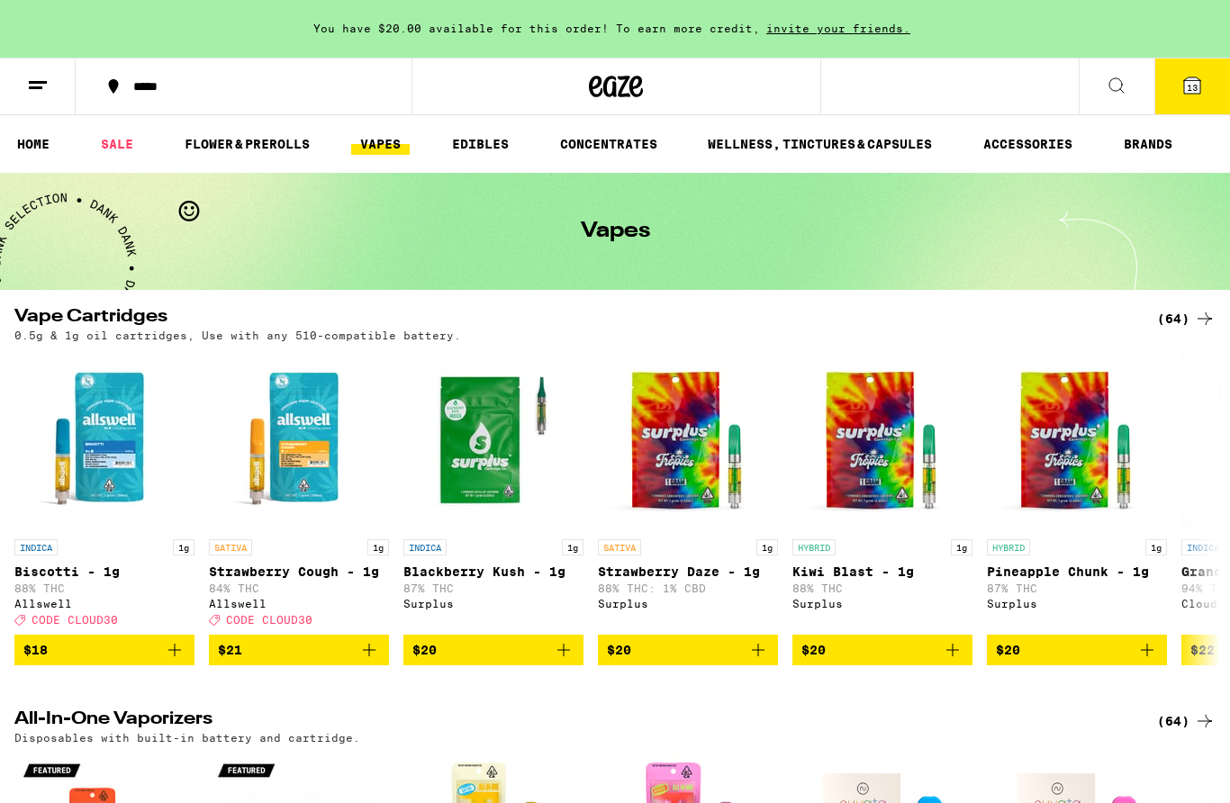
click at [1123, 79] on icon at bounding box center [1117, 86] width 22 height 22
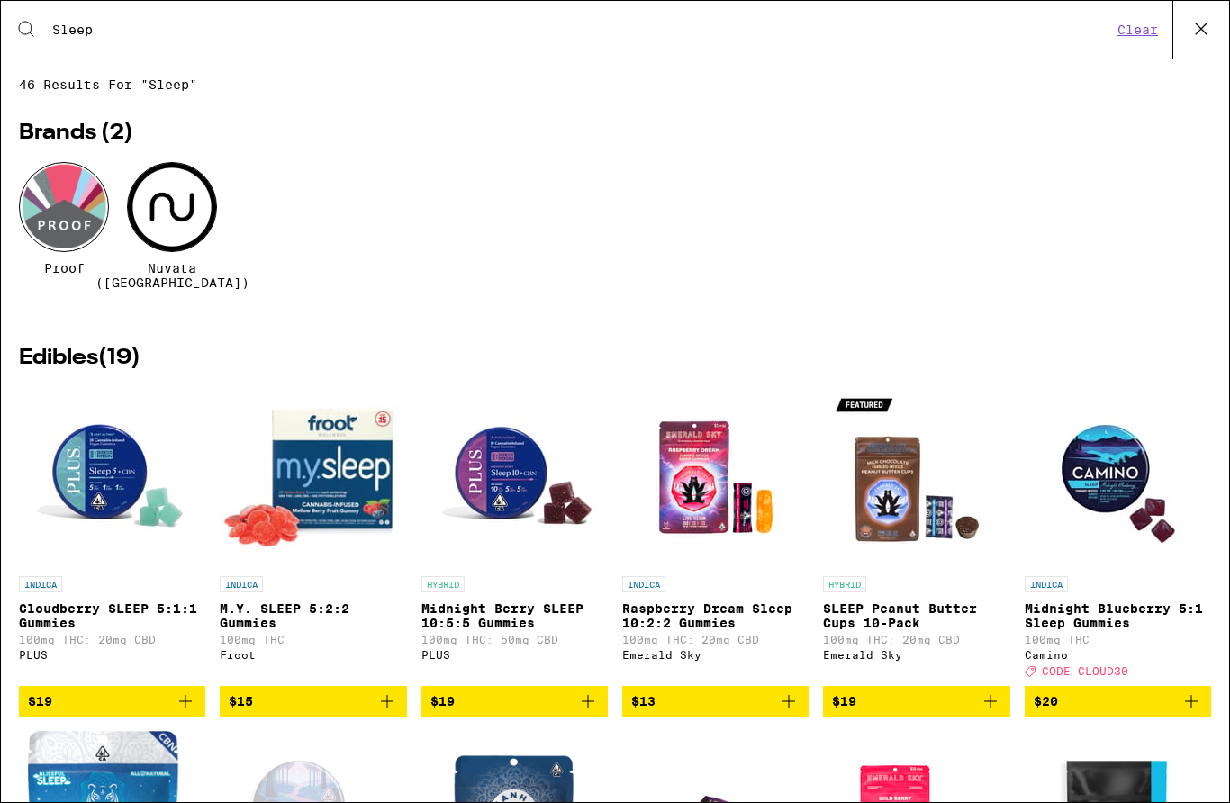
type input "Sleep"
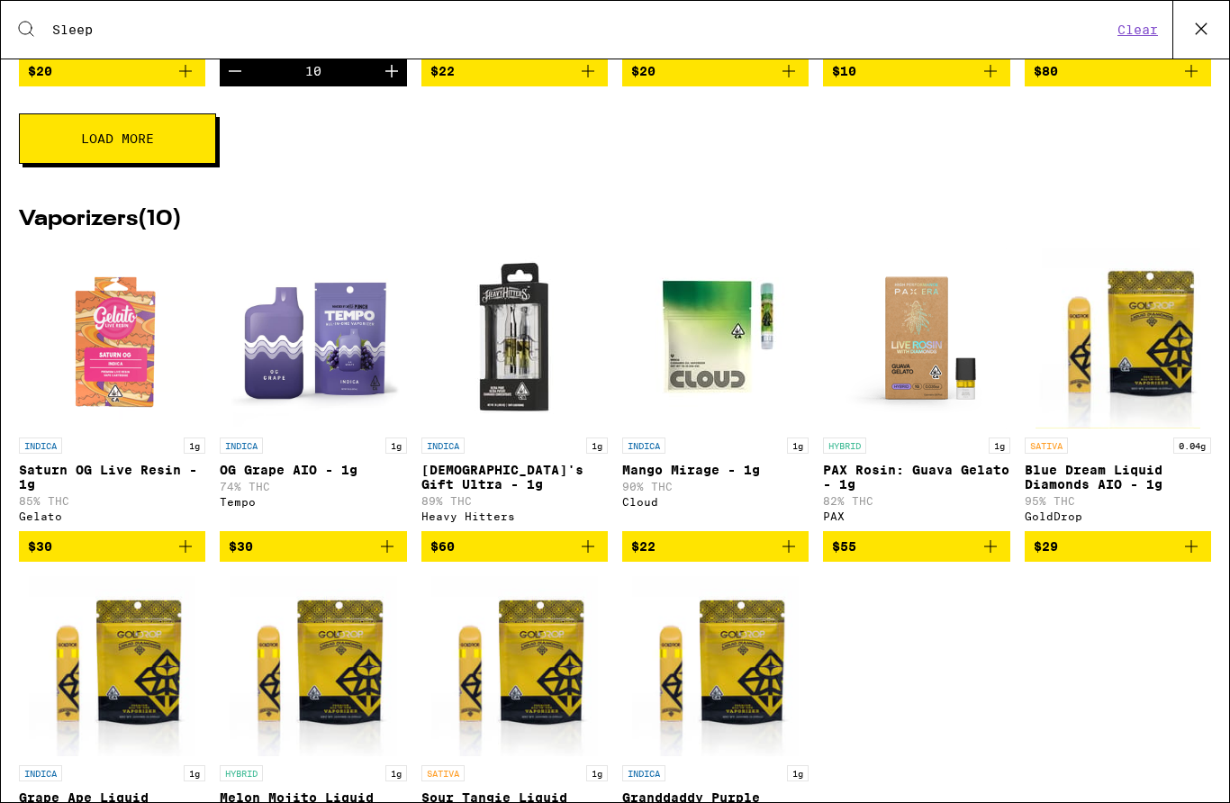
scroll to position [975, 0]
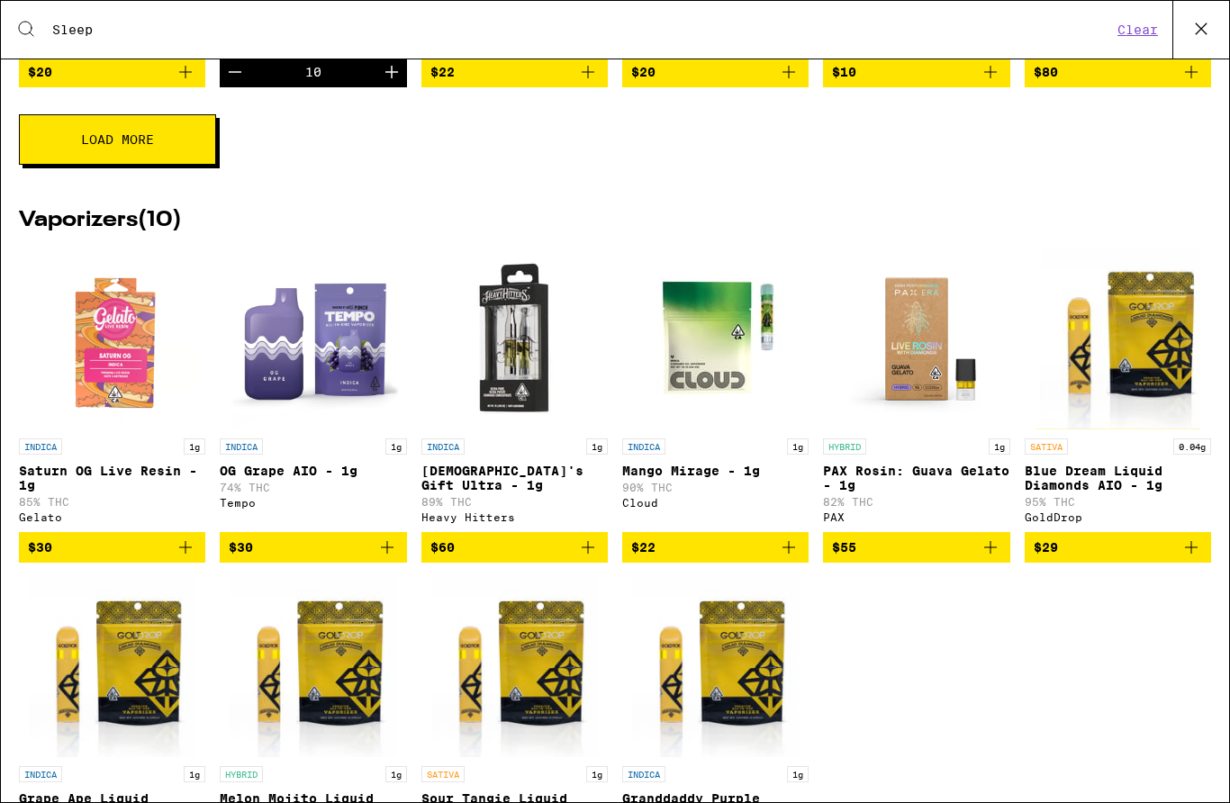
click at [725, 494] on p "90% THC" at bounding box center [715, 488] width 186 height 12
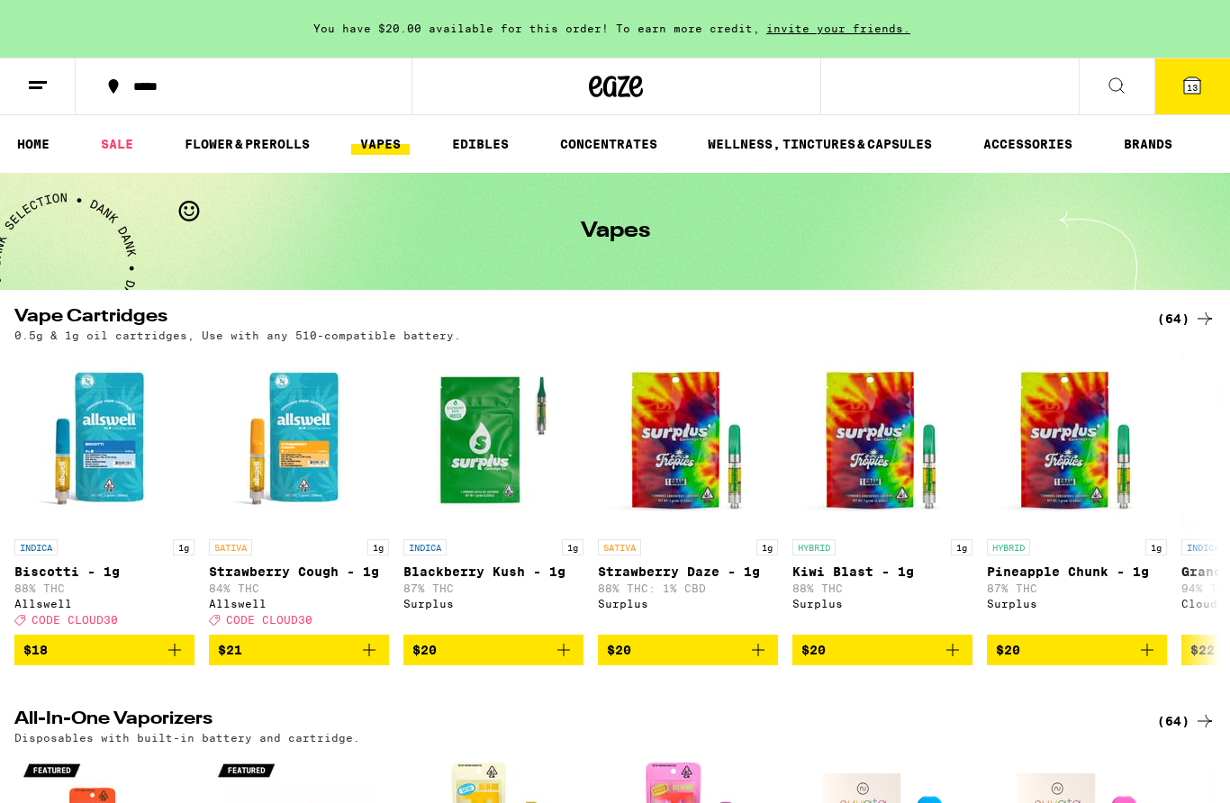
click at [1107, 94] on icon at bounding box center [1117, 86] width 22 height 22
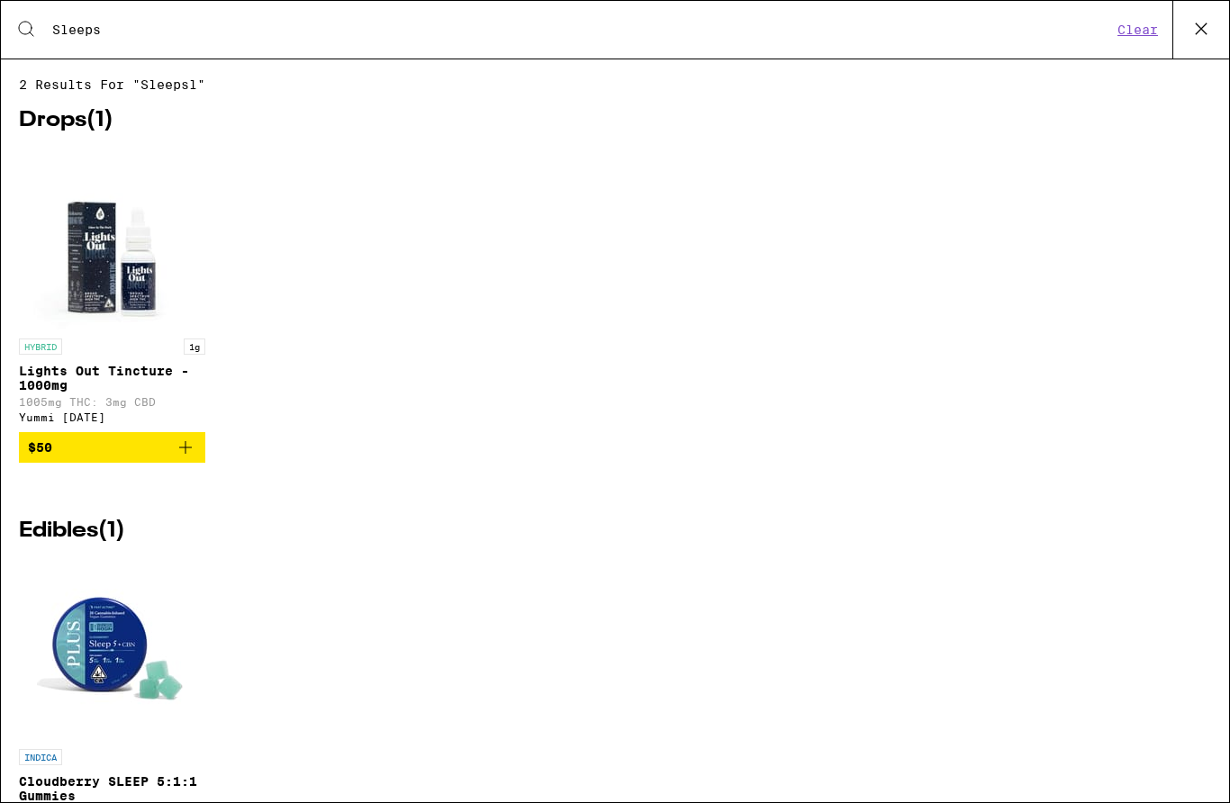
type input "Sleep"
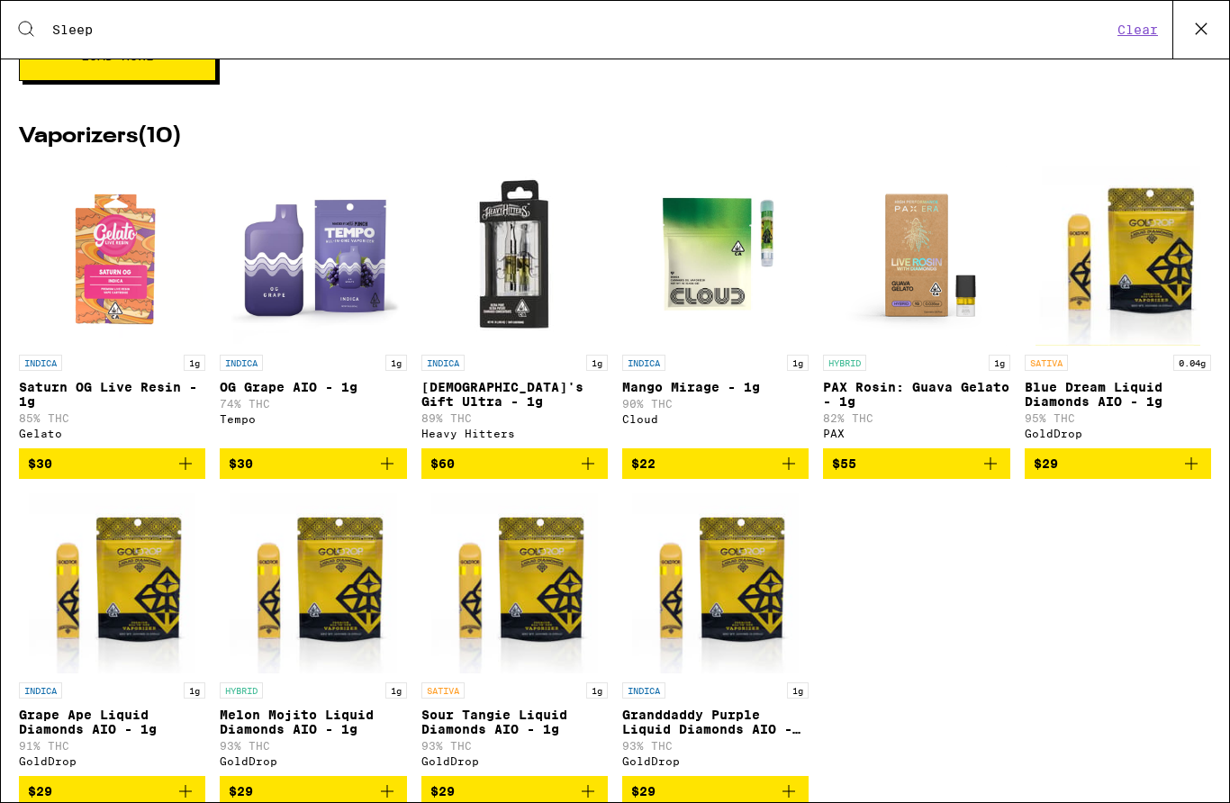
scroll to position [992, 0]
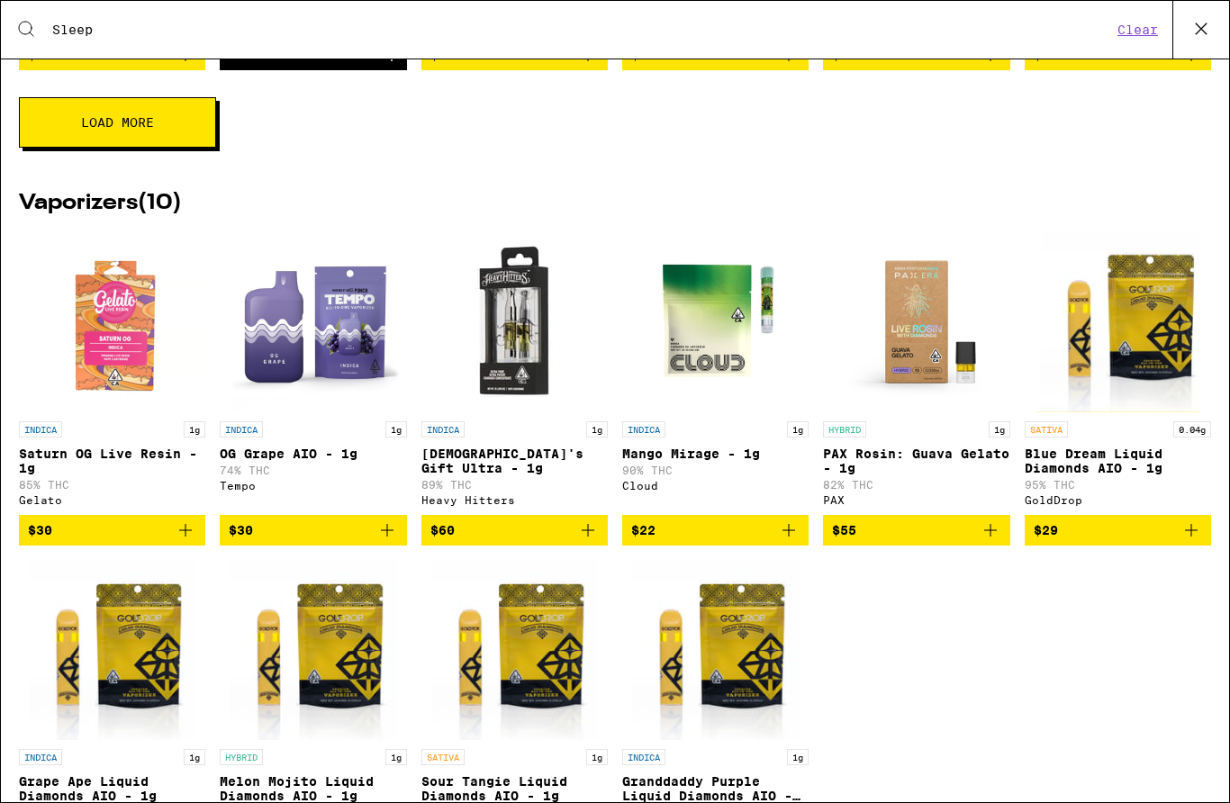
click at [288, 461] on p "OG Grape AIO - 1g" at bounding box center [313, 454] width 186 height 14
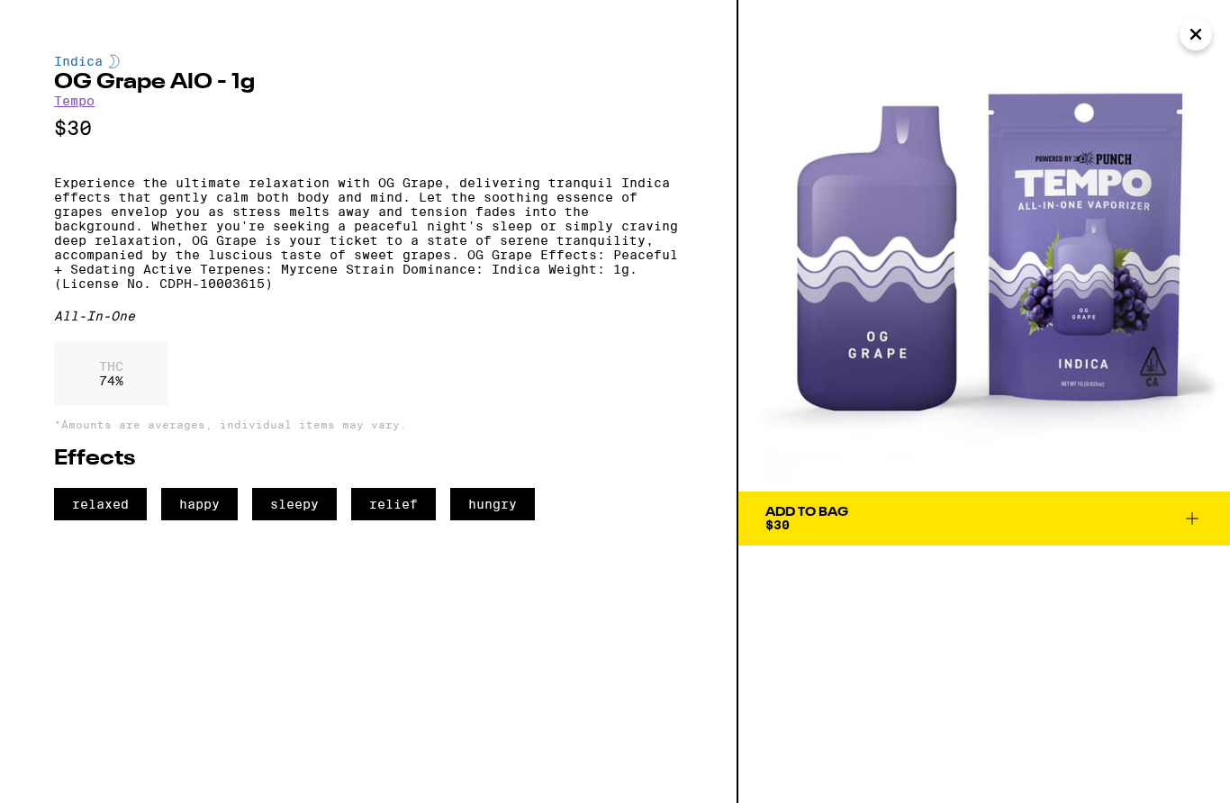
click at [1051, 510] on span "Add To Bag $30" at bounding box center [985, 518] width 438 height 25
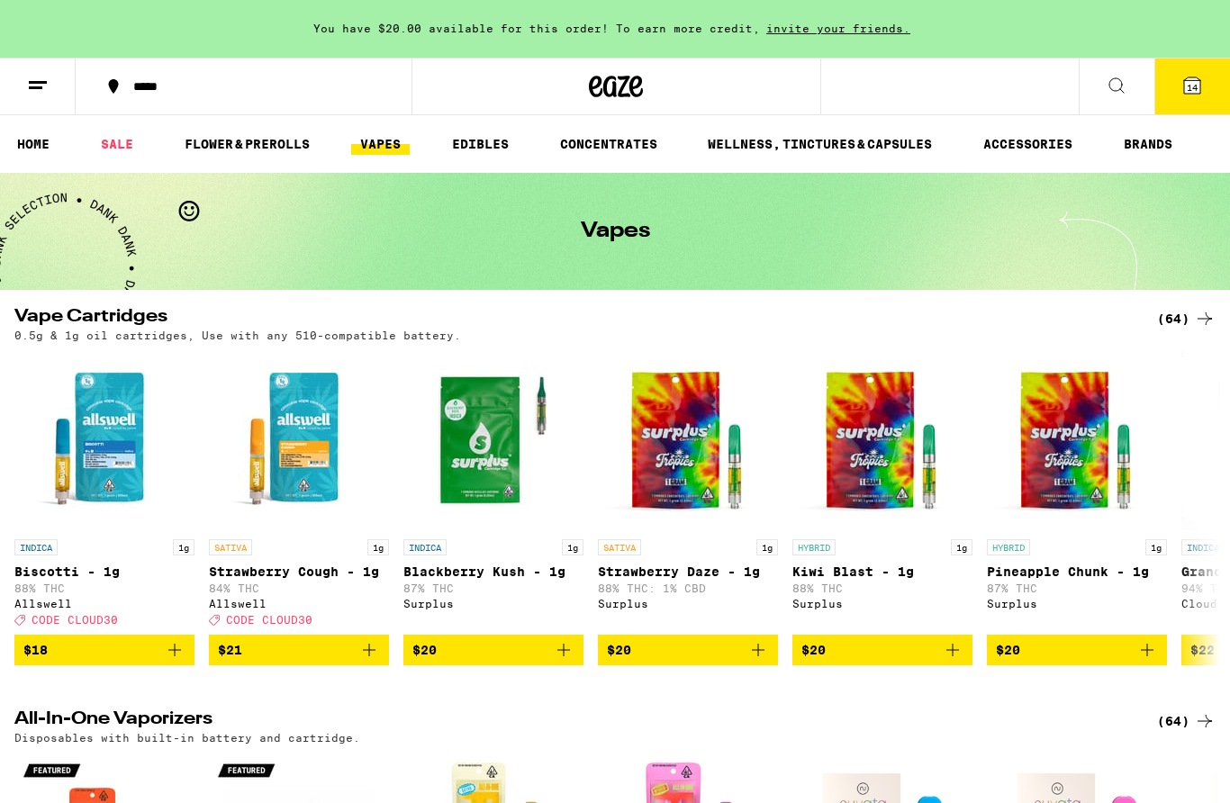
click at [1203, 79] on button "14" at bounding box center [1193, 87] width 76 height 56
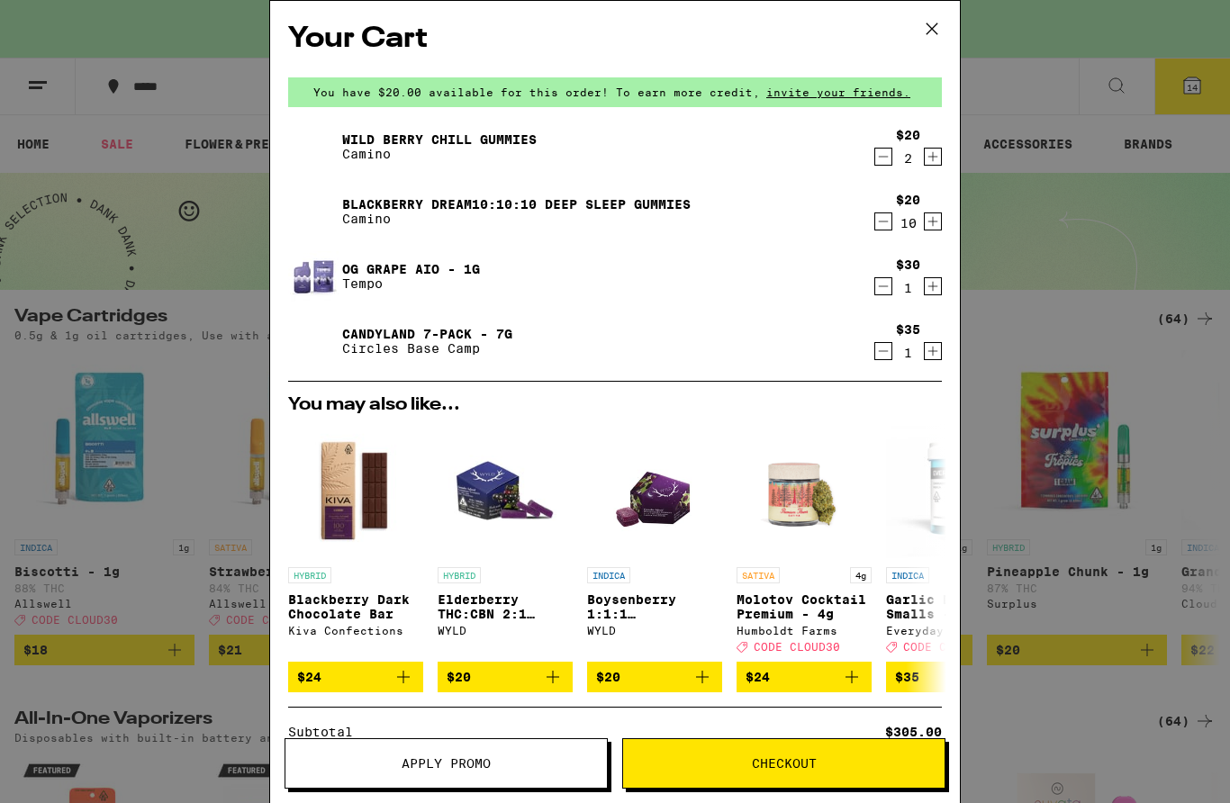
click at [529, 756] on button "Apply Promo" at bounding box center [446, 764] width 323 height 50
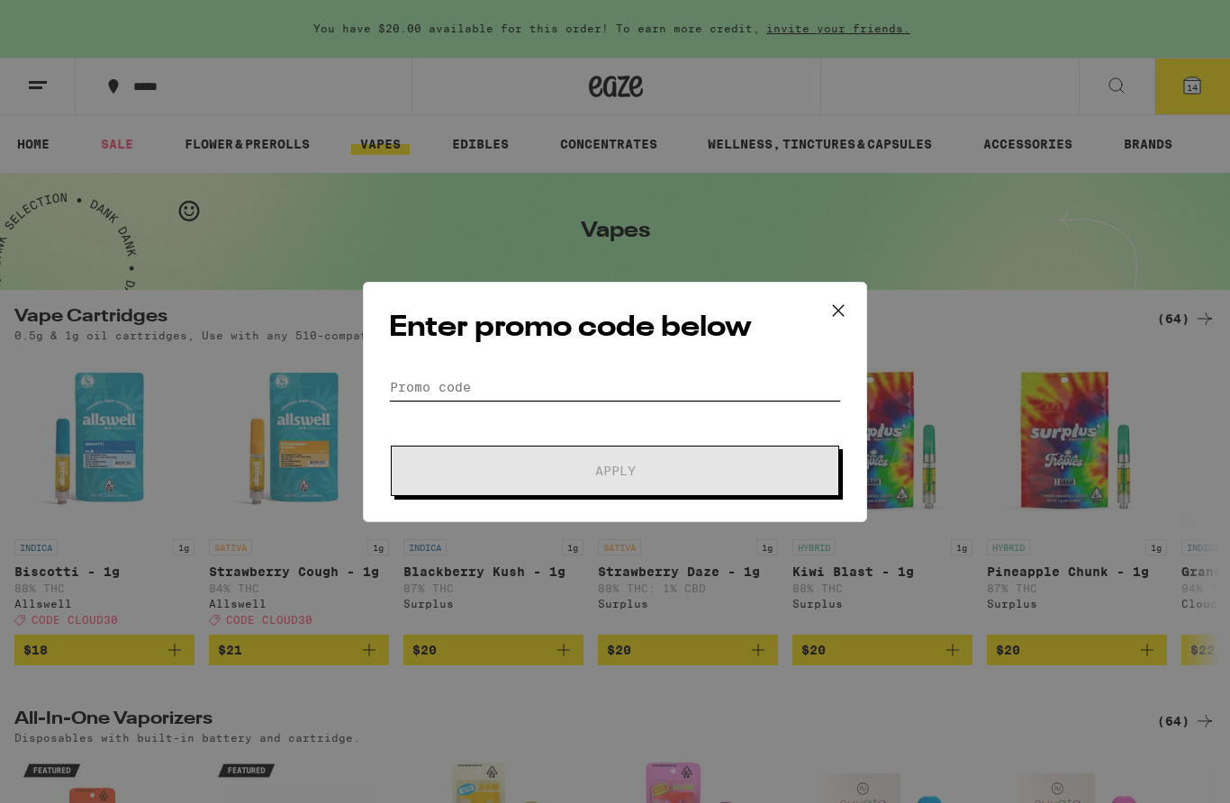
click at [517, 378] on input "Promo Code" at bounding box center [615, 387] width 452 height 27
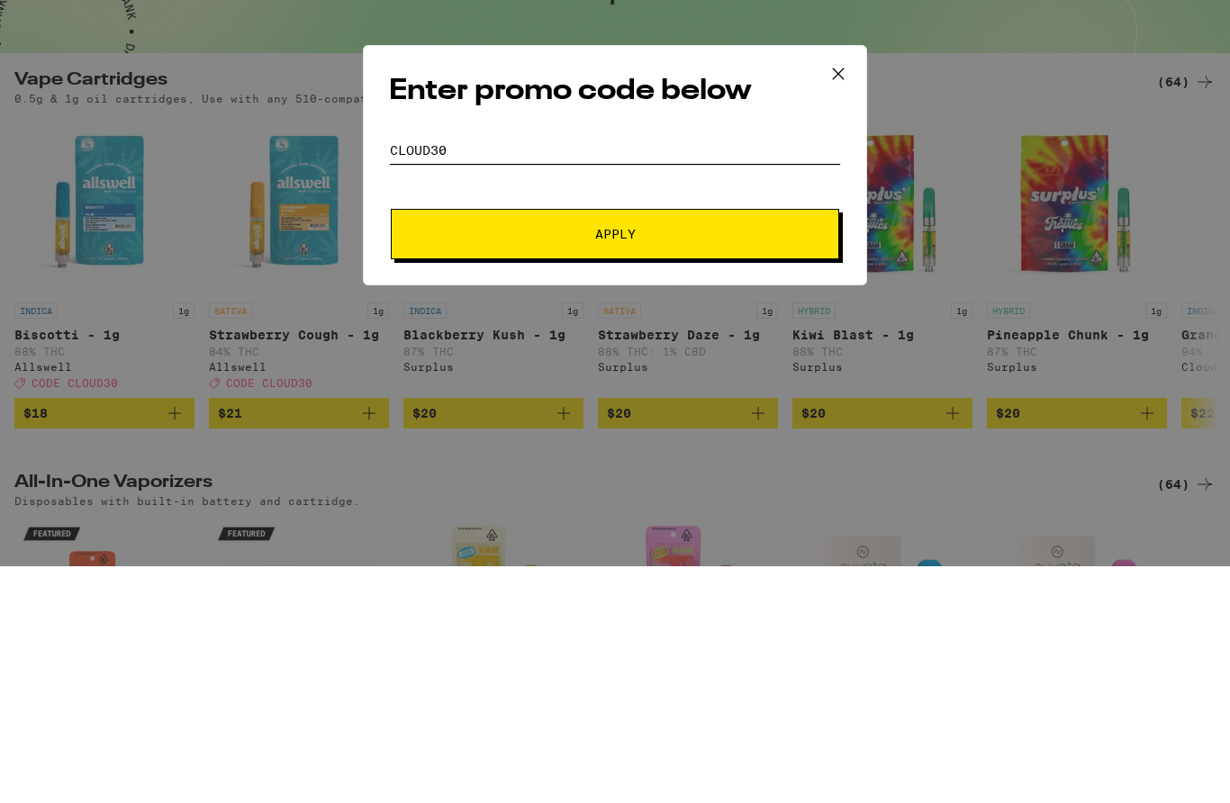
type input "Cloud30"
click at [685, 465] on span "Apply" at bounding box center [615, 471] width 324 height 13
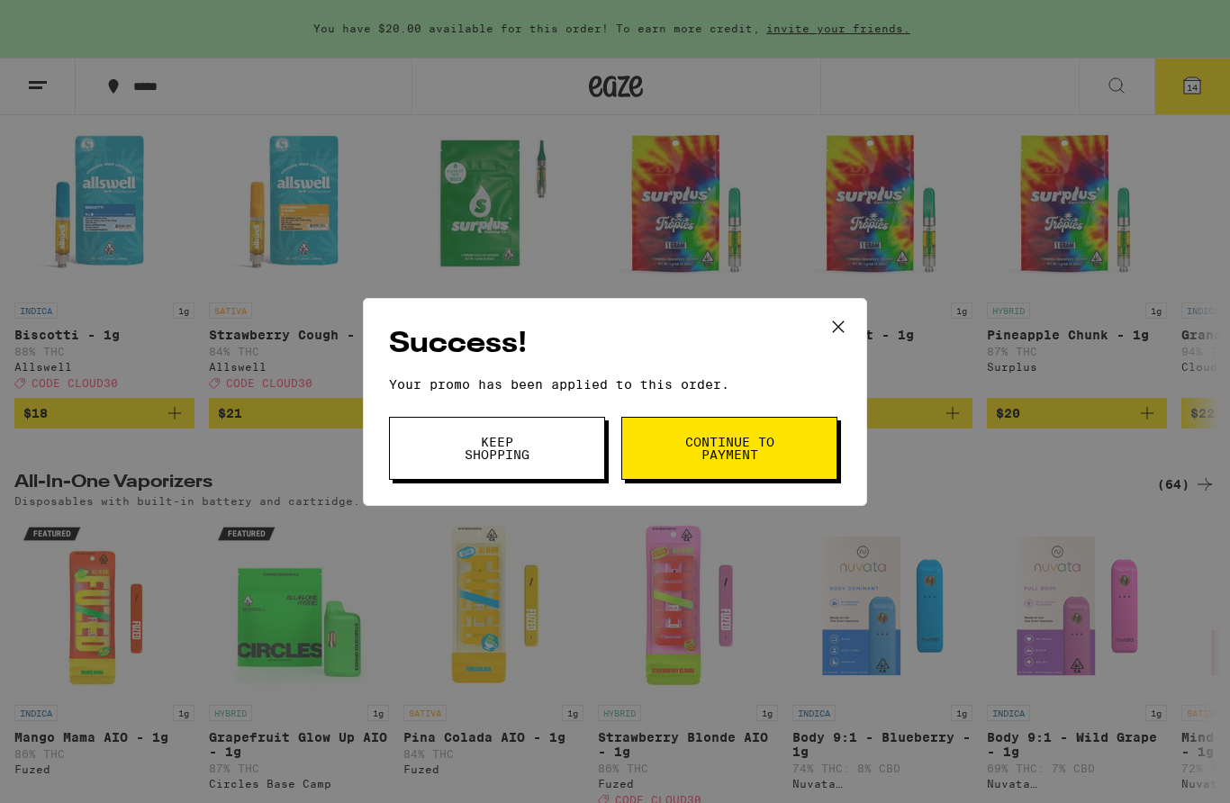
click at [766, 440] on span "Continue to payment" at bounding box center [730, 448] width 92 height 25
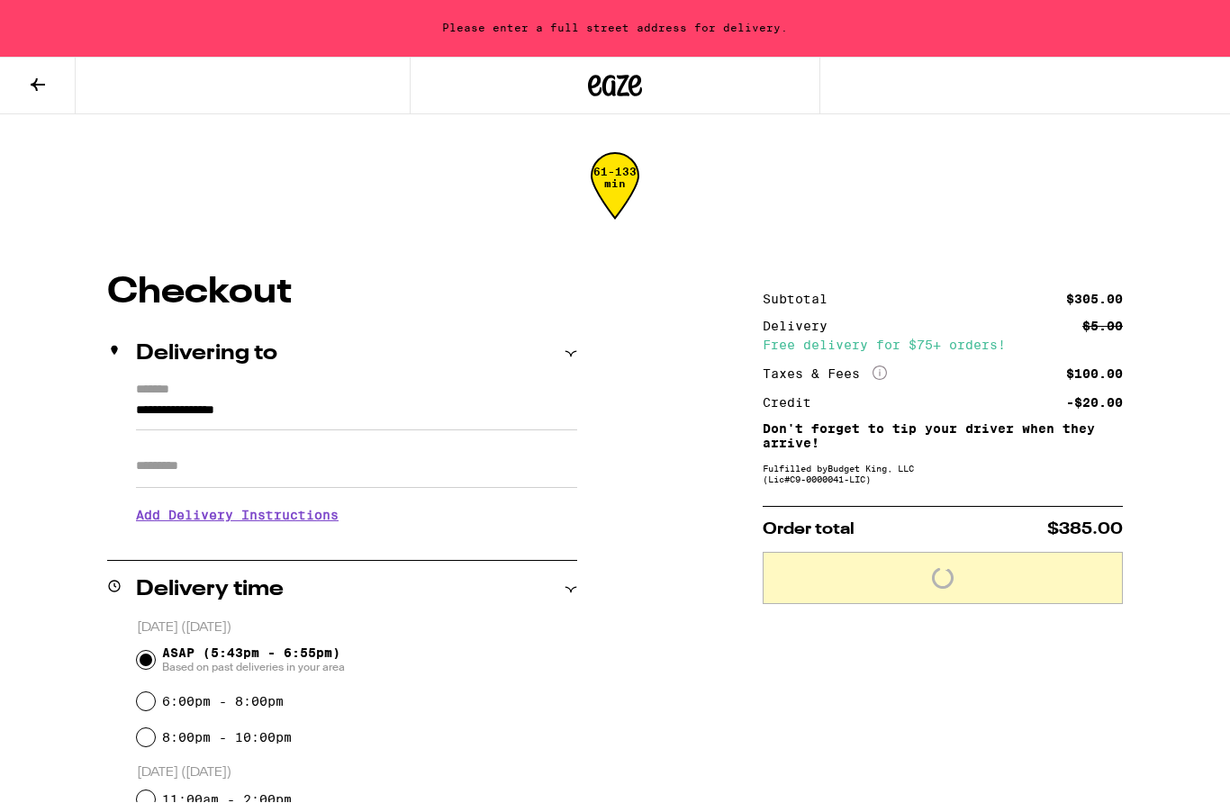
scroll to position [1, 0]
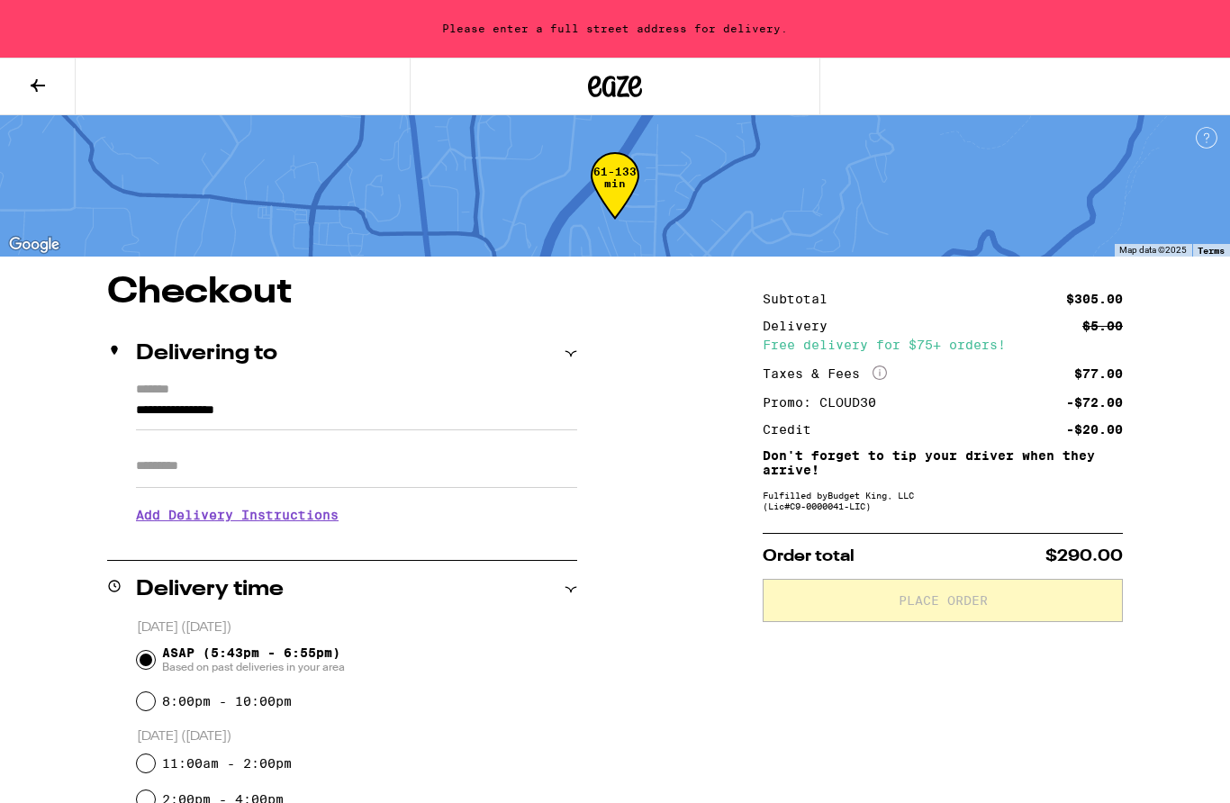
click at [290, 394] on label "*******" at bounding box center [356, 391] width 441 height 17
click at [290, 400] on input "**********" at bounding box center [356, 415] width 441 height 31
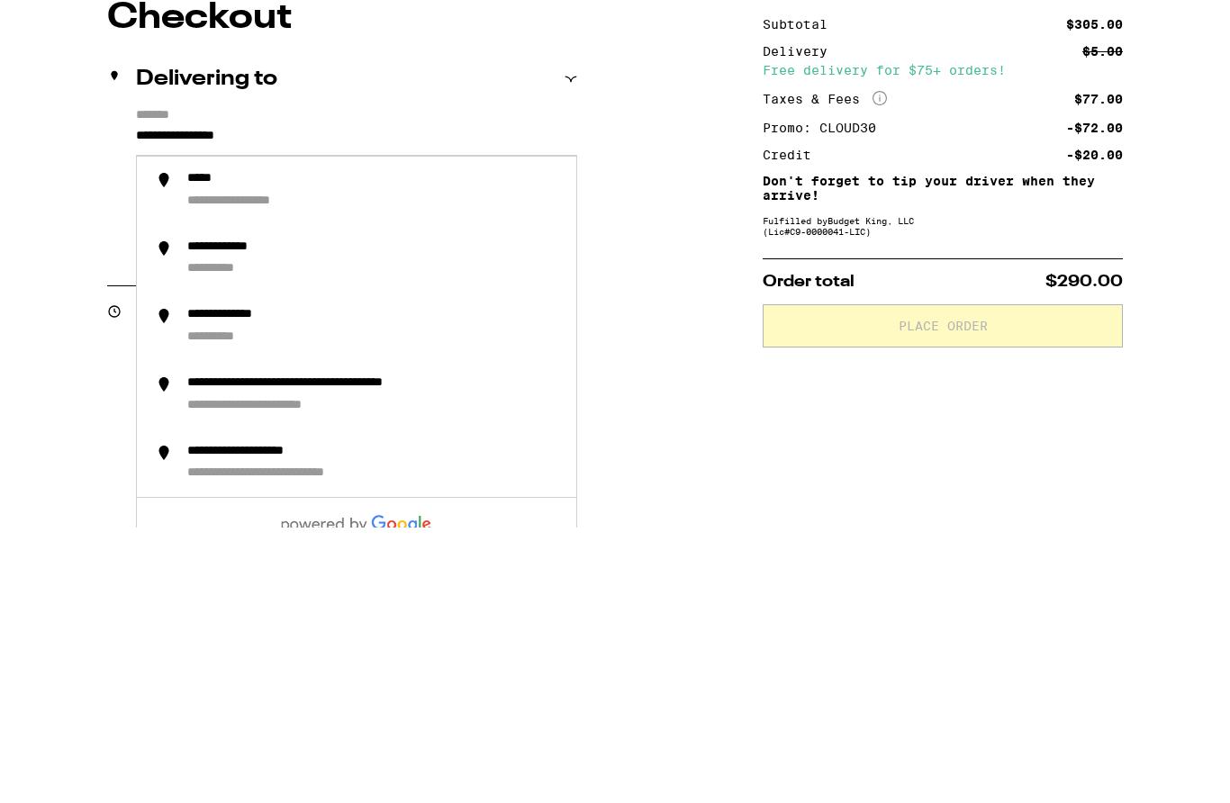
click at [119, 384] on div "**********" at bounding box center [342, 462] width 470 height 156
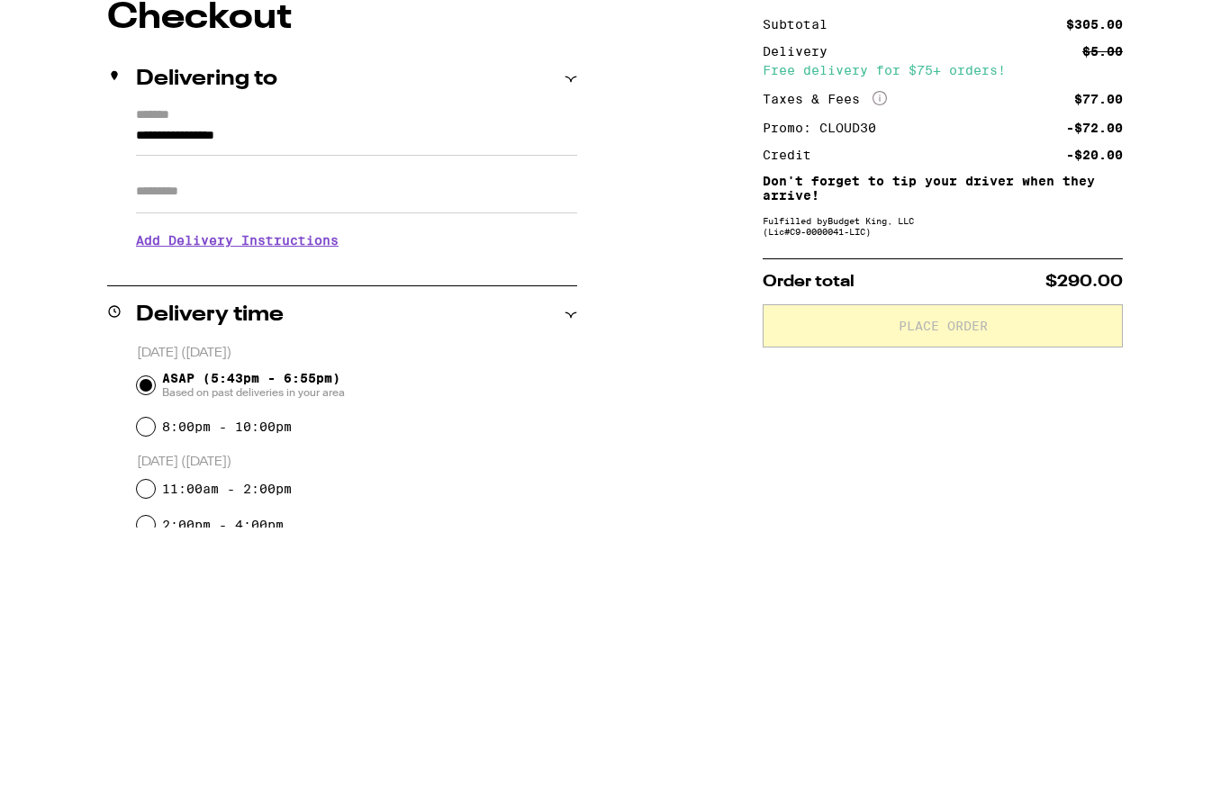
scroll to position [276, 0]
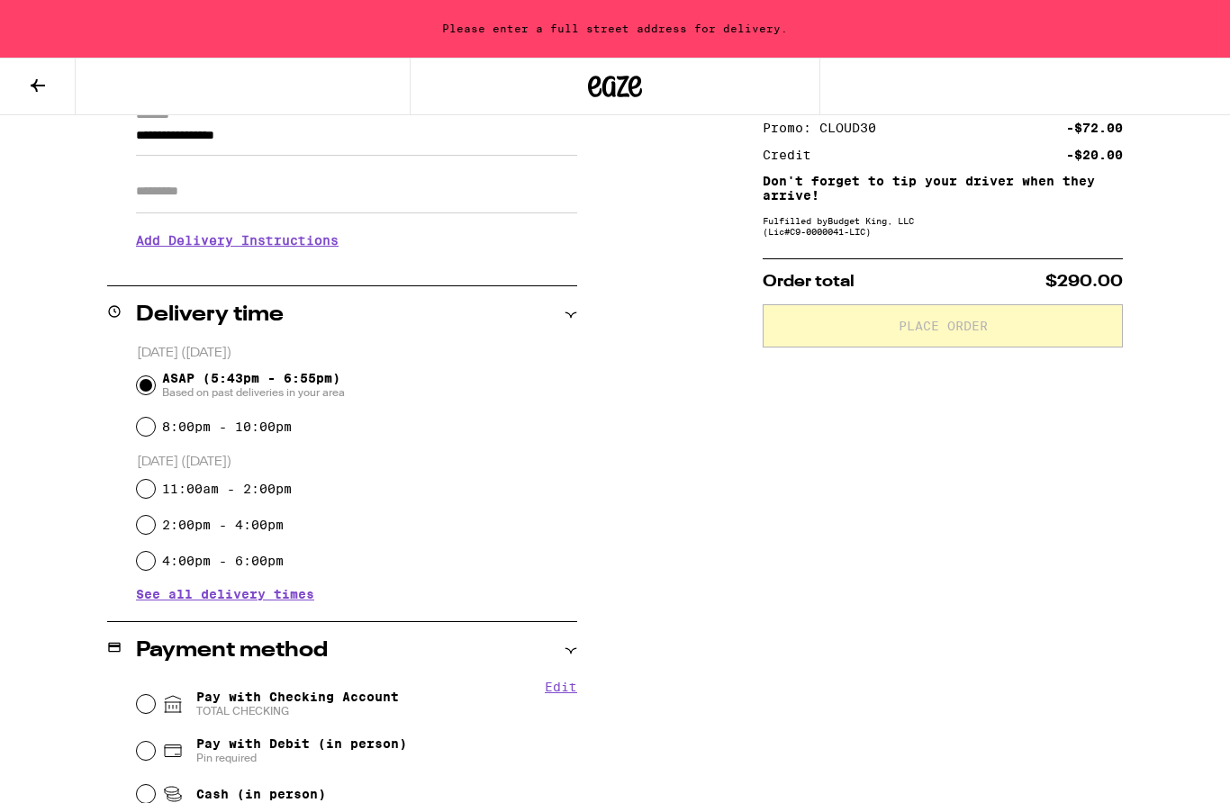
click at [322, 137] on input "**********" at bounding box center [356, 140] width 441 height 31
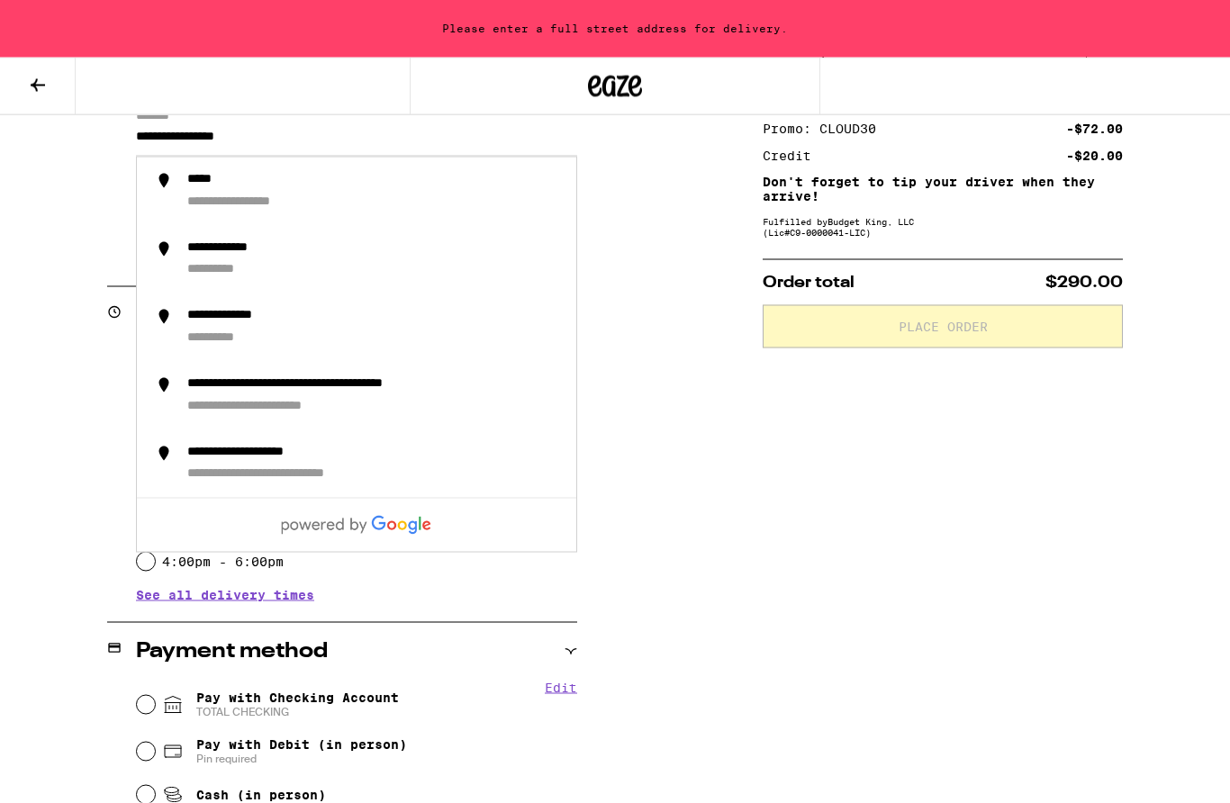
click at [186, 139] on input "**********" at bounding box center [356, 141] width 441 height 31
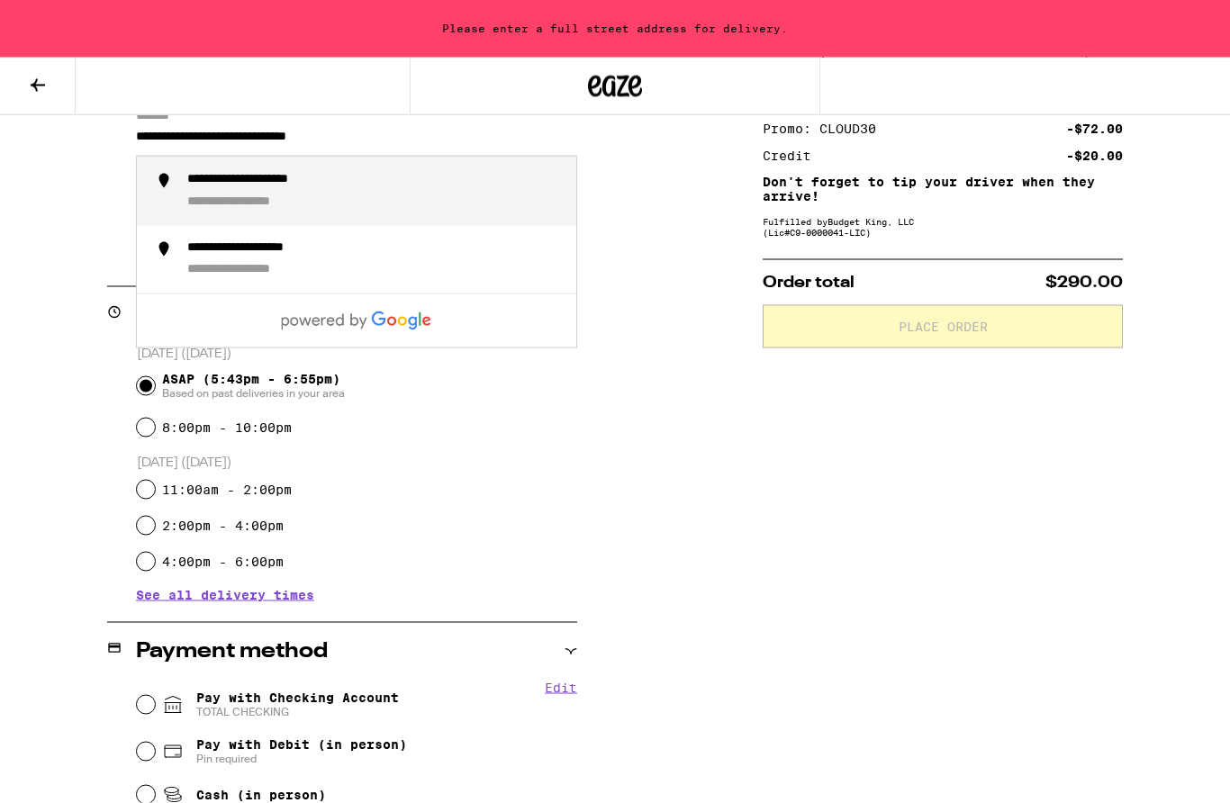
click at [219, 196] on div "**********" at bounding box center [260, 203] width 147 height 17
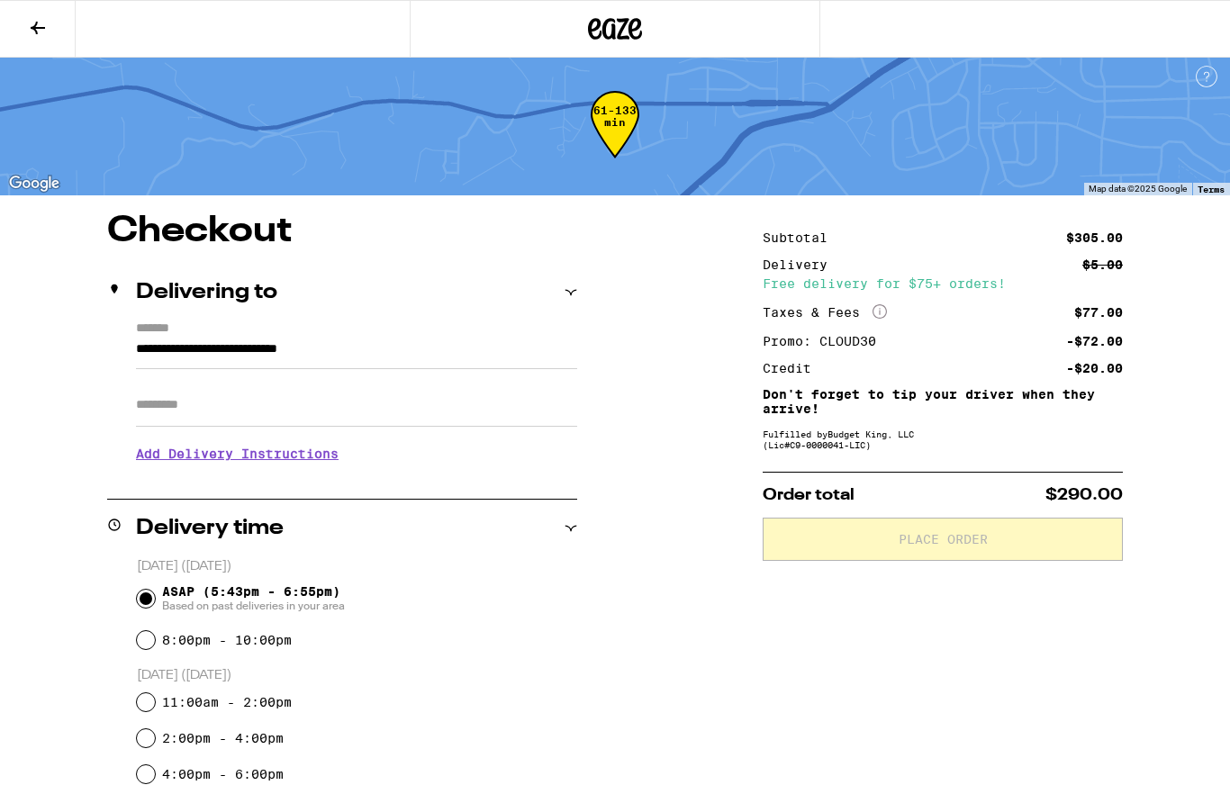
scroll to position [0, 0]
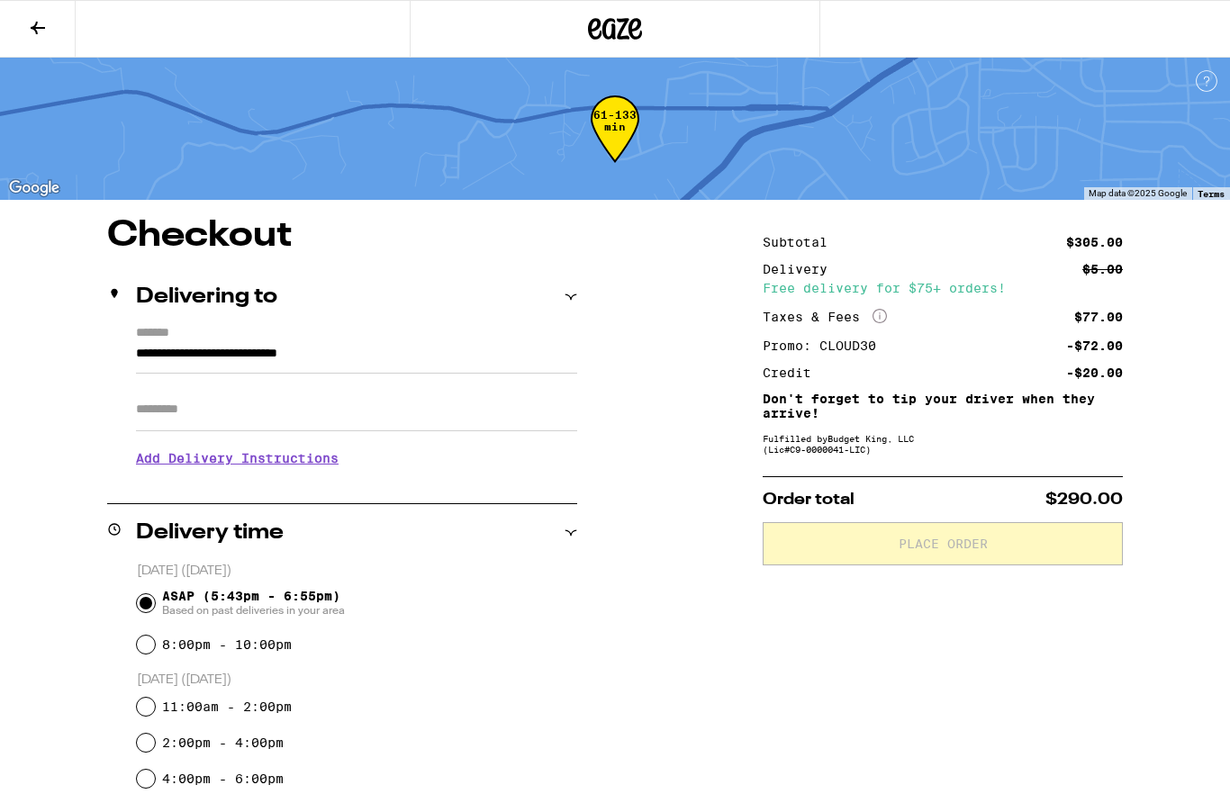
click at [462, 343] on input "**********" at bounding box center [356, 358] width 441 height 31
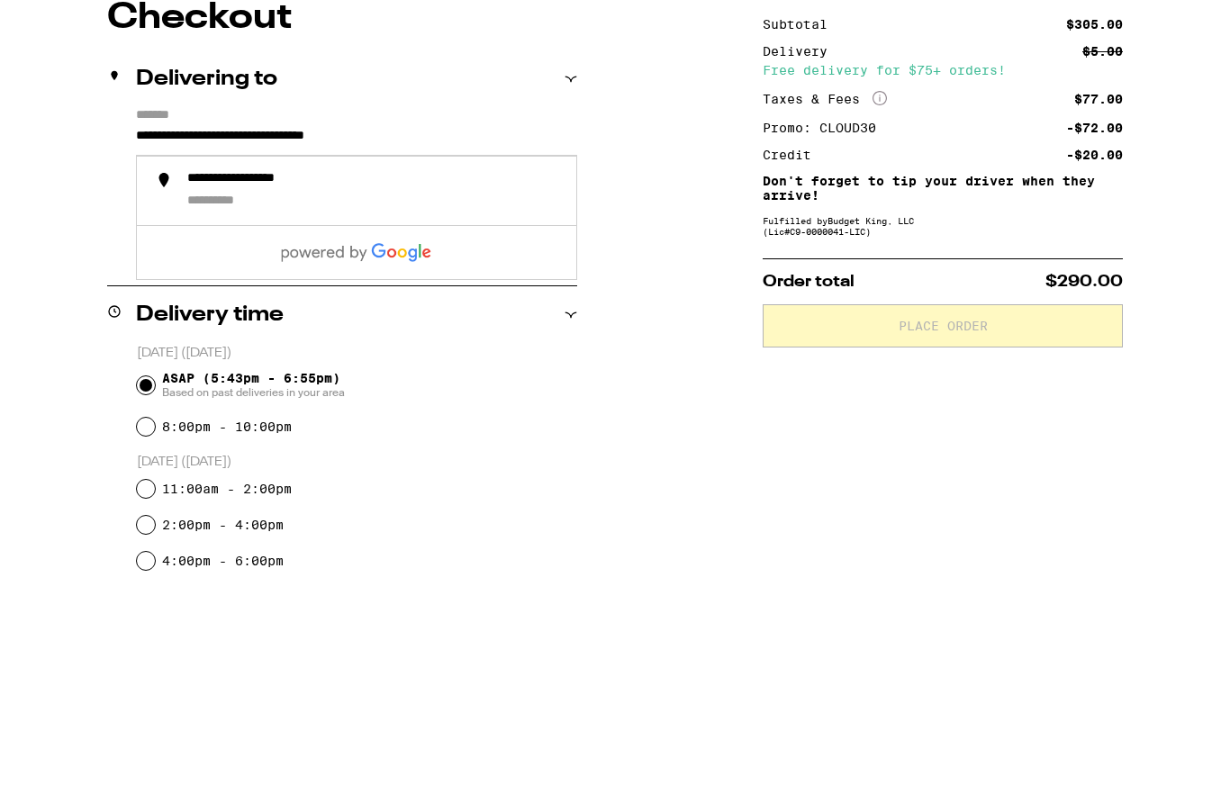
scroll to position [218, 0]
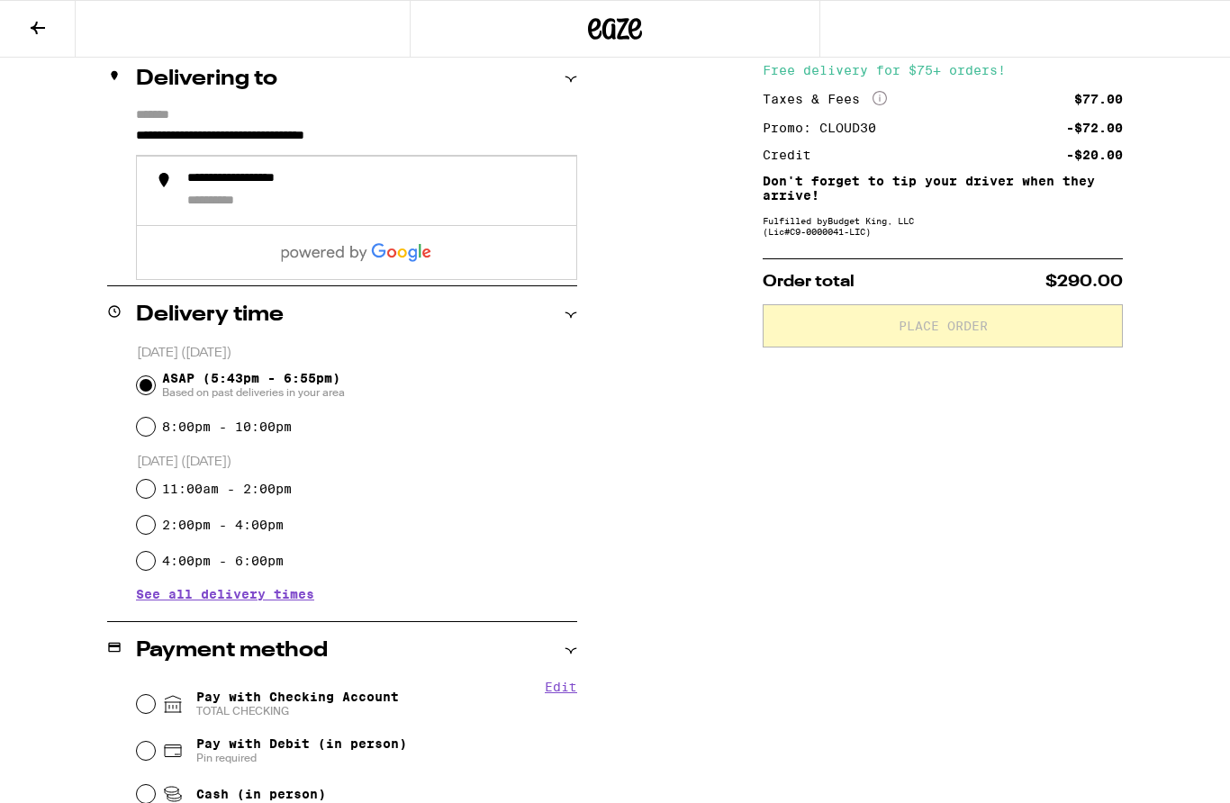
type input "**********"
click at [533, 532] on div "2:00pm - 4:00pm" at bounding box center [357, 525] width 440 height 36
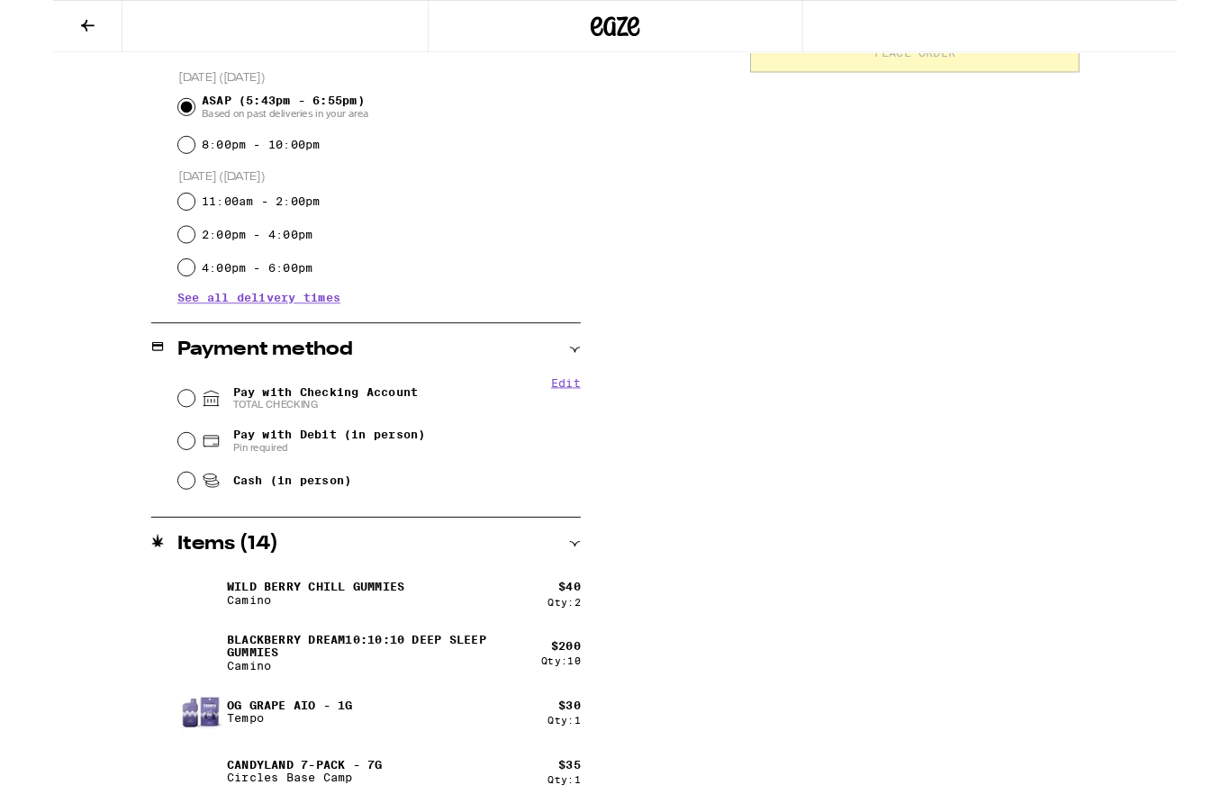
scroll to position [493, 0]
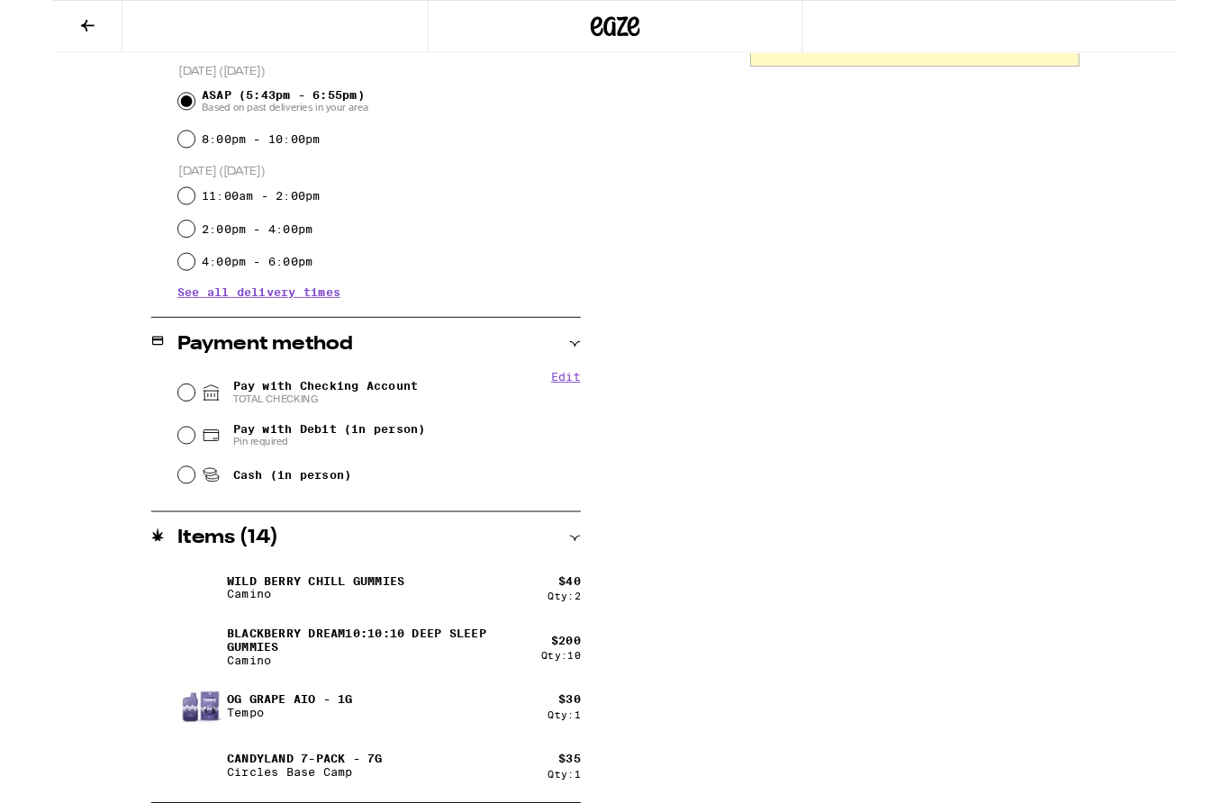
click at [144, 431] on input "Pay with Checking Account TOTAL CHECKING" at bounding box center [146, 430] width 18 height 18
radio input "true"
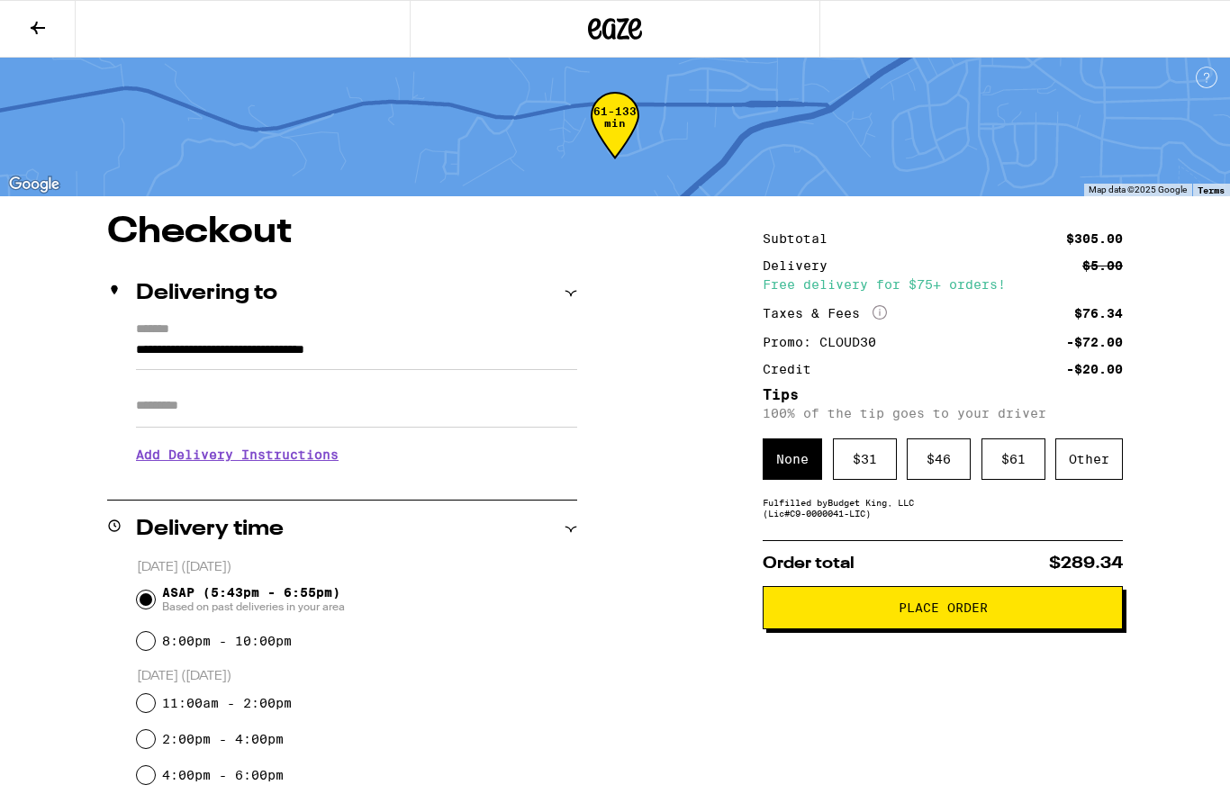
scroll to position [0, 0]
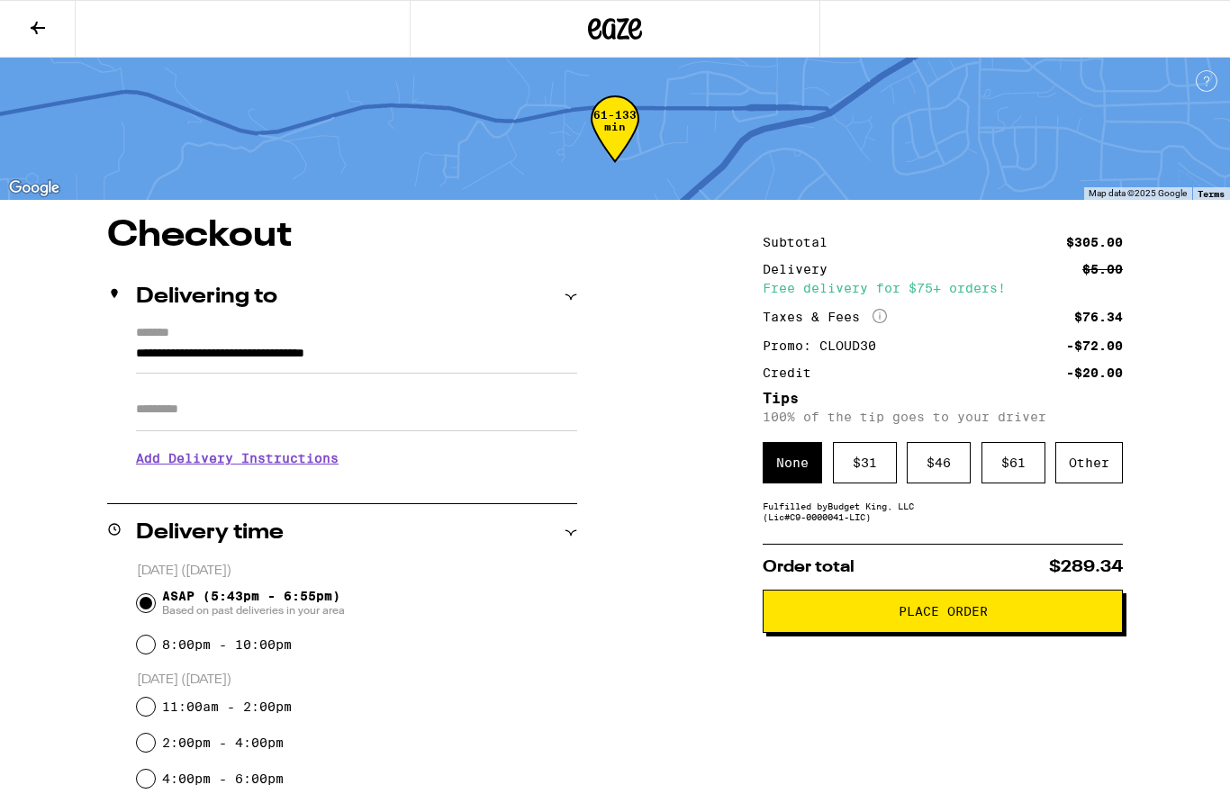
click at [968, 618] on span "Place Order" at bounding box center [943, 611] width 89 height 13
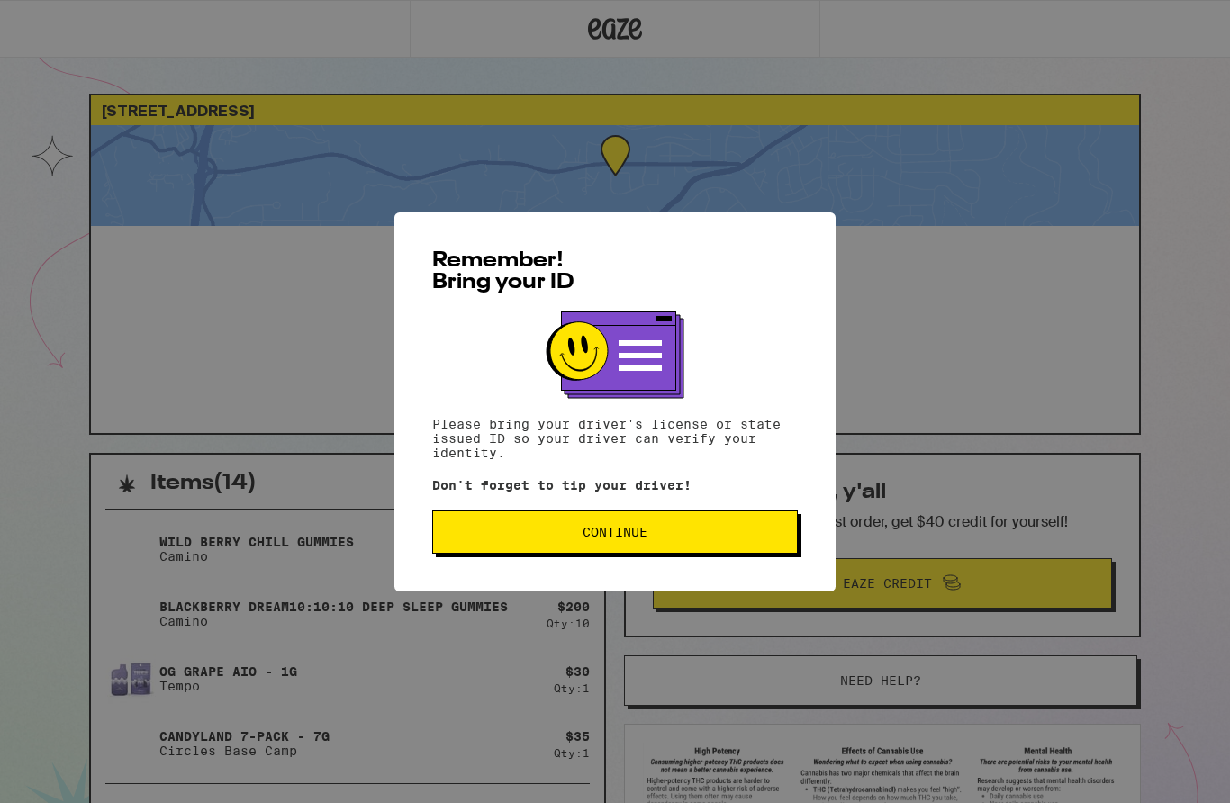
click at [743, 538] on span "Continue" at bounding box center [615, 532] width 335 height 13
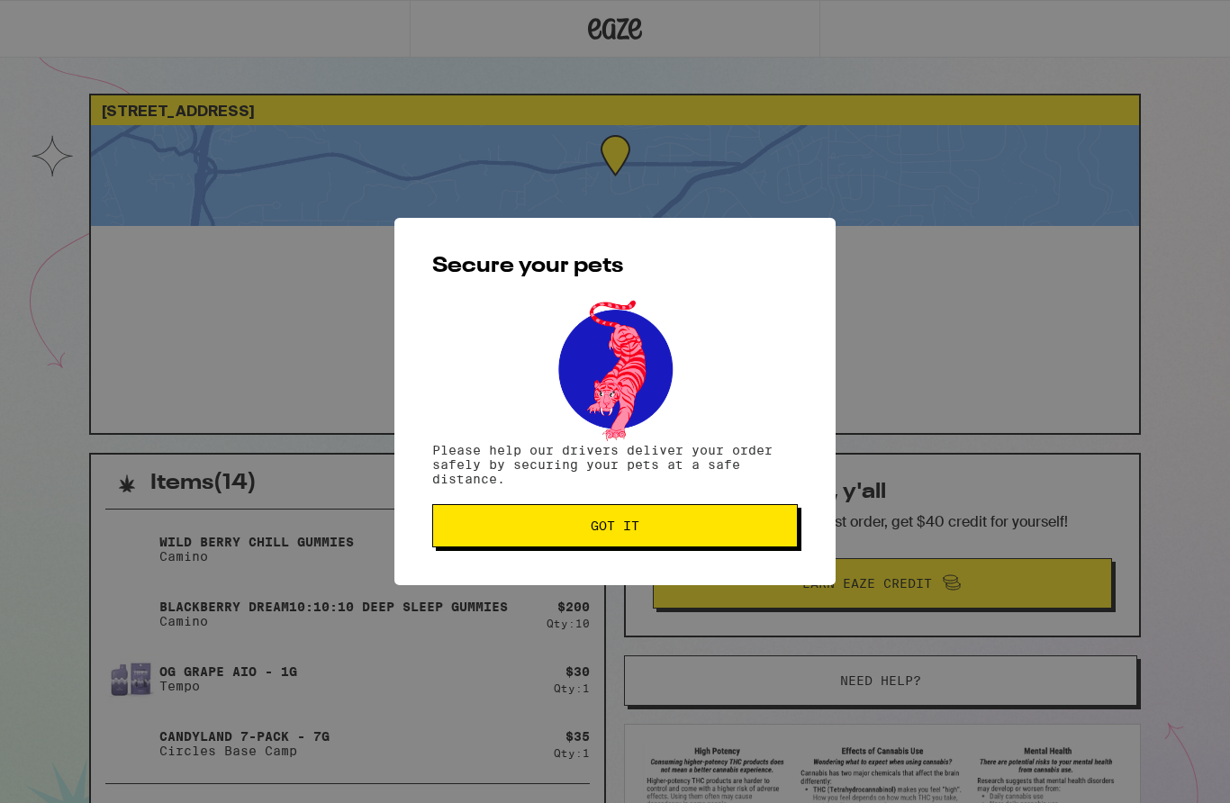
click at [730, 531] on span "Got it" at bounding box center [615, 526] width 335 height 13
